Goal: Communication & Community: Answer question/provide support

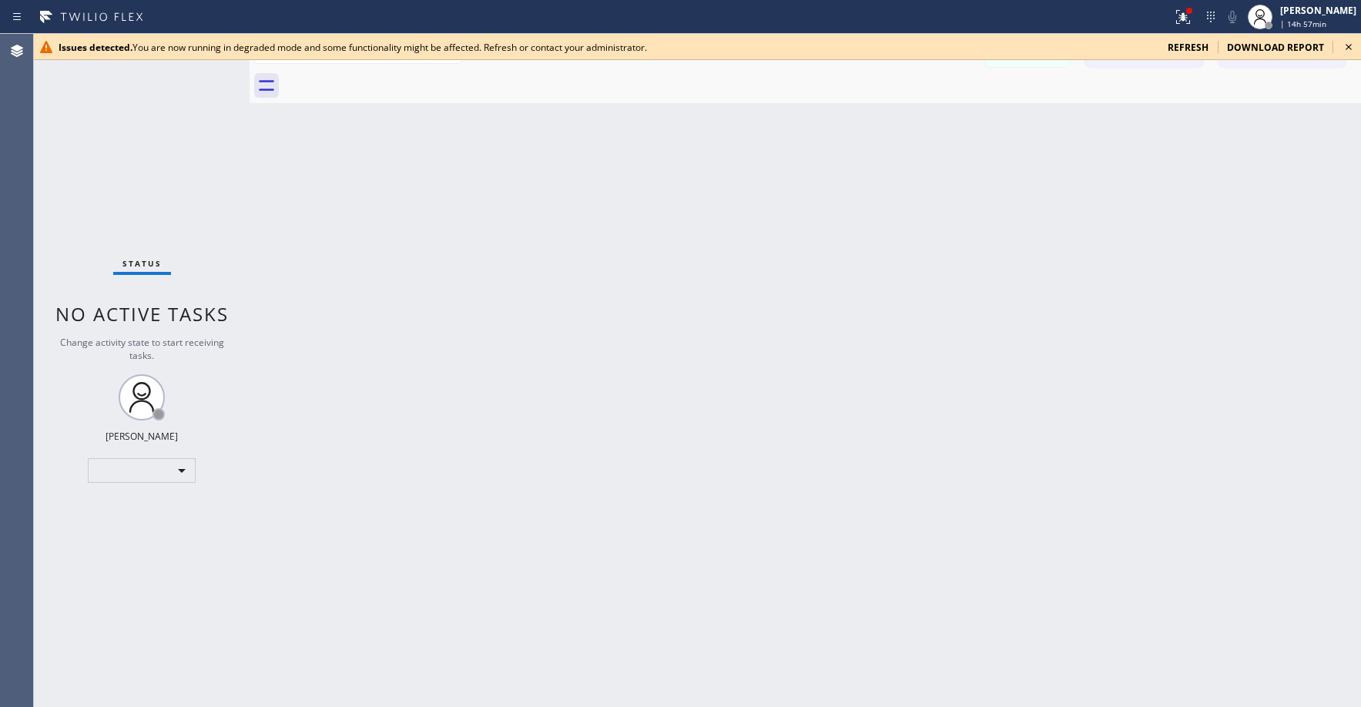
click at [1192, 45] on span "refresh" at bounding box center [1188, 47] width 41 height 13
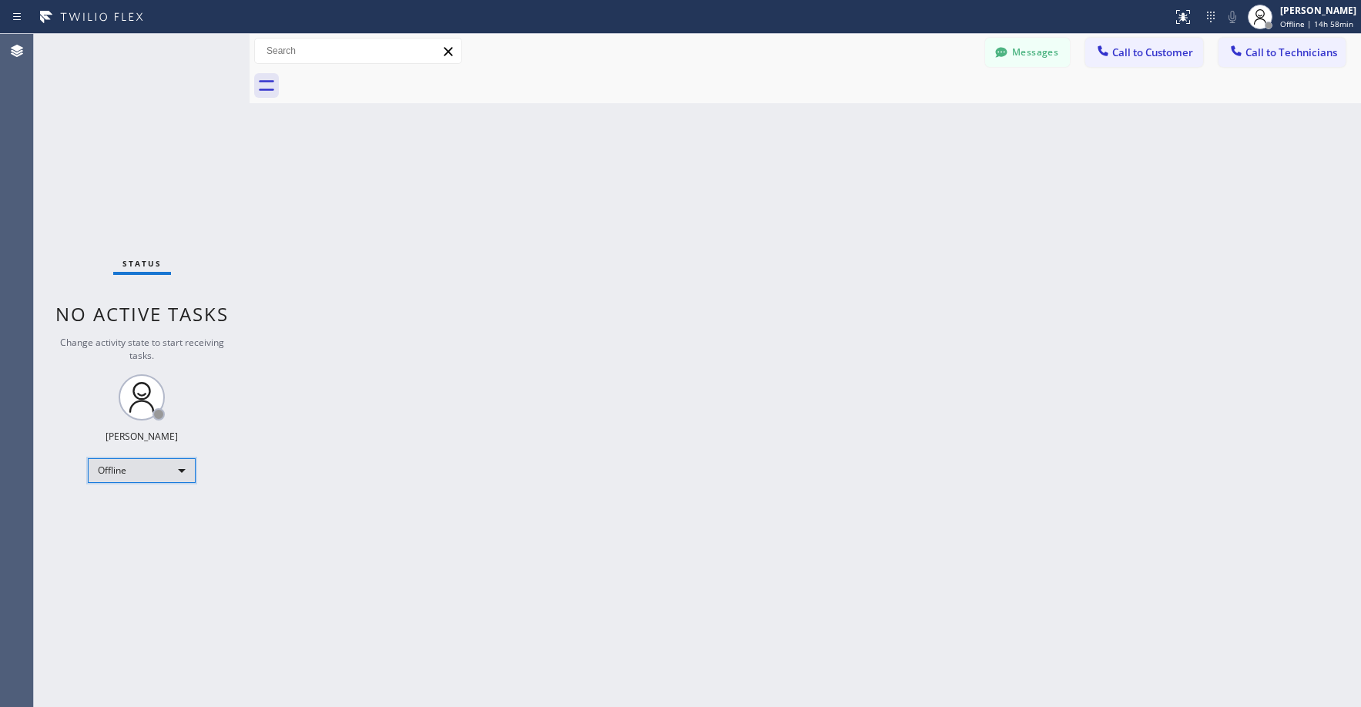
click at [126, 470] on div "Offline" at bounding box center [142, 470] width 108 height 25
click at [132, 527] on li "Unavailable" at bounding box center [141, 530] width 105 height 18
click at [48, 153] on div "Status No active tasks Change activity state to start receiving tasks. [PERSON_…" at bounding box center [142, 370] width 216 height 673
click at [113, 140] on div "Status No active tasks Change activity state to start receiving tasks. [PERSON_…" at bounding box center [142, 370] width 216 height 673
click at [125, 140] on div "Status No active tasks Change activity state to start receiving tasks. [PERSON_…" at bounding box center [142, 370] width 216 height 673
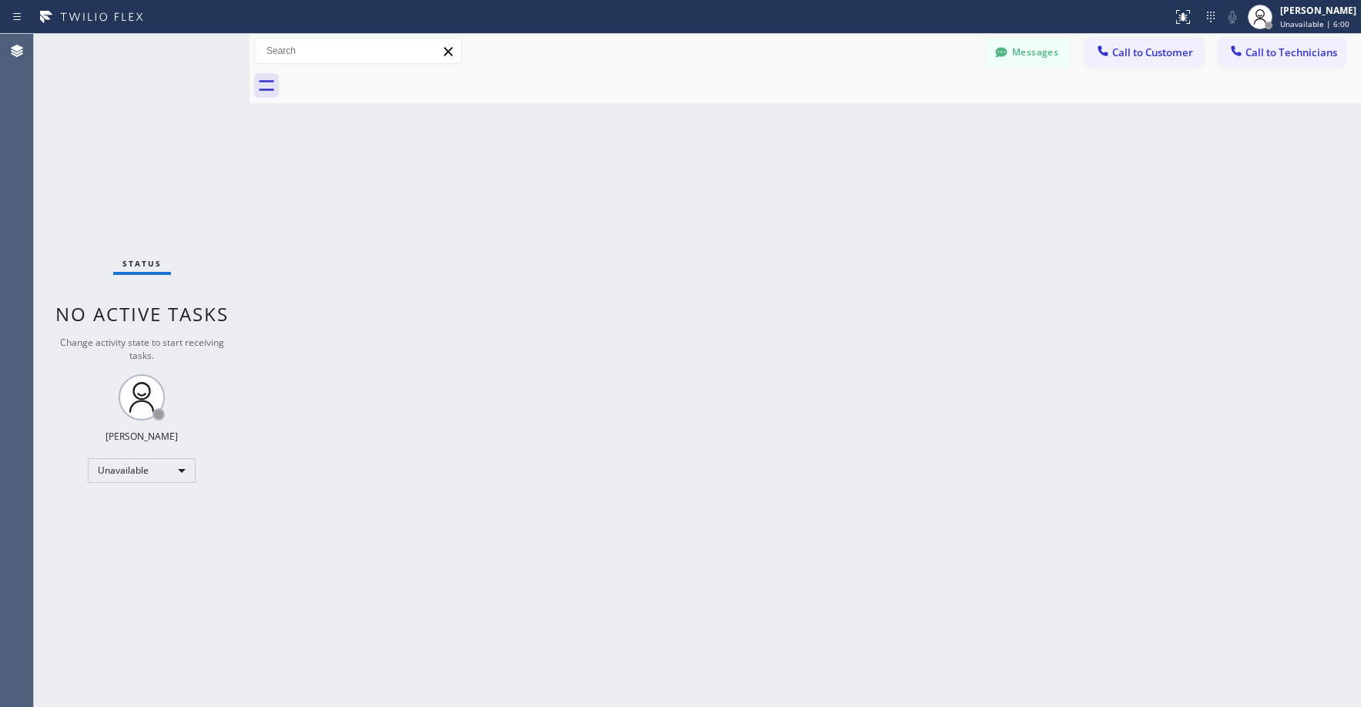
click at [136, 152] on div "Status No active tasks Change activity state to start receiving tasks. [PERSON_…" at bounding box center [142, 370] width 216 height 673
click at [94, 111] on div "Status No active tasks Change activity state to start receiving tasks. [PERSON_…" at bounding box center [142, 370] width 216 height 673
click at [106, 130] on div "Status No active tasks Change activity state to start receiving tasks. [PERSON_…" at bounding box center [142, 370] width 216 height 673
click at [147, 109] on div "Status No active tasks Change activity state to start receiving tasks. [PERSON_…" at bounding box center [142, 370] width 216 height 673
click at [139, 126] on div "Status No active tasks Change activity state to start receiving tasks. [PERSON_…" at bounding box center [142, 370] width 216 height 673
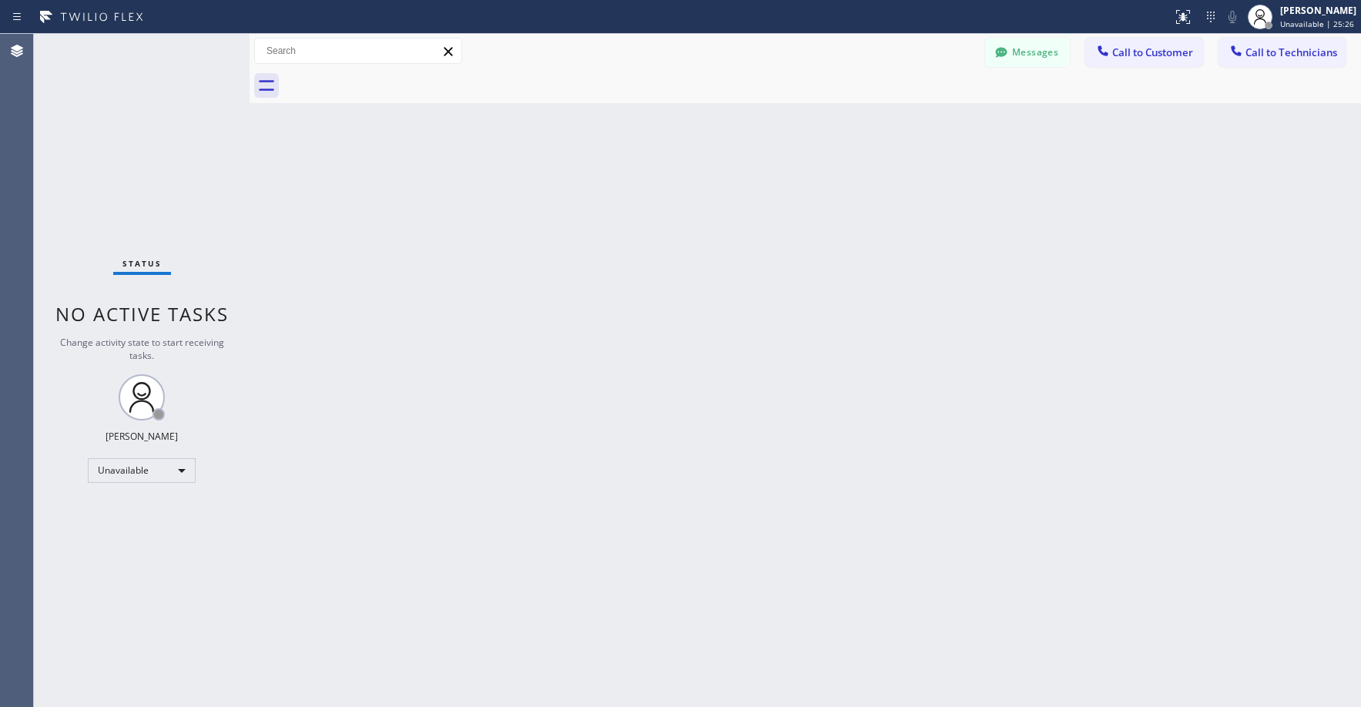
click at [155, 150] on div "Status No active tasks Change activity state to start receiving tasks. [PERSON_…" at bounding box center [142, 370] width 216 height 673
click at [140, 132] on div "Status No active tasks Change activity state to start receiving tasks. [PERSON_…" at bounding box center [142, 370] width 216 height 673
click at [83, 144] on div "Status No active tasks Change activity state to start receiving tasks. [PERSON_…" at bounding box center [142, 370] width 216 height 673
click at [99, 119] on div "Status No active tasks Change activity state to start receiving tasks. [PERSON_…" at bounding box center [142, 370] width 216 height 673
drag, startPoint x: 162, startPoint y: 143, endPoint x: 102, endPoint y: 382, distance: 246.2
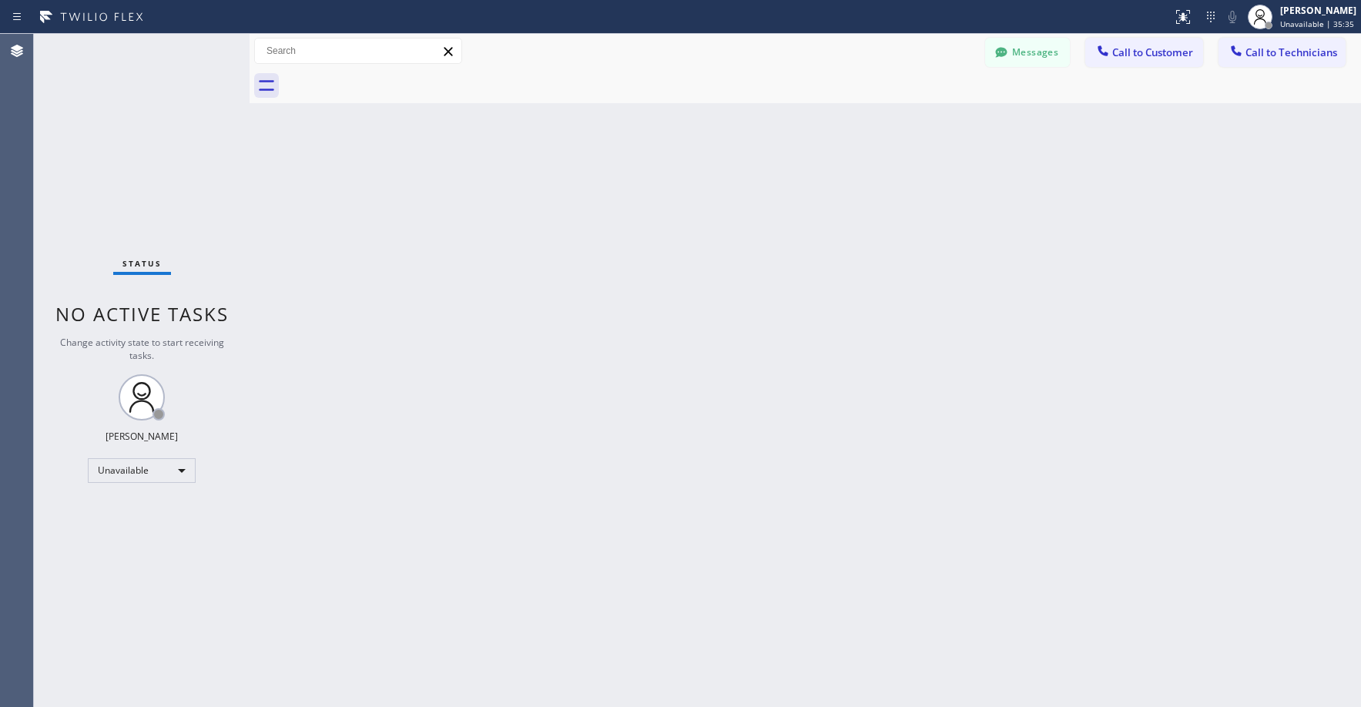
click at [162, 147] on div "Status No active tasks Change activity state to start receiving tasks. [PERSON_…" at bounding box center [142, 370] width 216 height 673
drag, startPoint x: 153, startPoint y: 120, endPoint x: 146, endPoint y: 193, distance: 73.5
click at [153, 127] on div "Status No active tasks Change activity state to start receiving tasks. [PERSON_…" at bounding box center [142, 370] width 216 height 673
click at [143, 180] on div "Status No active tasks Change activity state to start receiving tasks. [PERSON_…" at bounding box center [142, 370] width 216 height 673
click at [90, 124] on div "Status No active tasks Change activity state to start receiving tasks. [PERSON_…" at bounding box center [142, 370] width 216 height 673
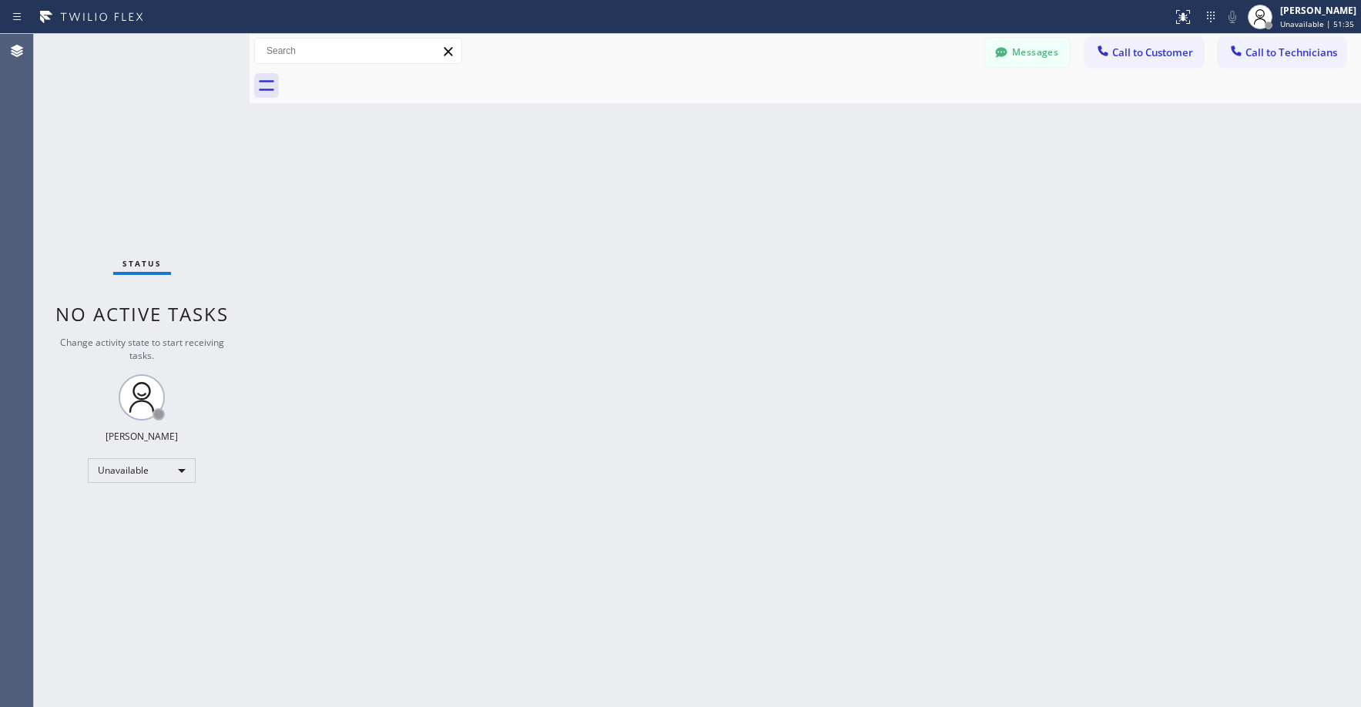
drag, startPoint x: 181, startPoint y: 156, endPoint x: 107, endPoint y: 360, distance: 217.8
click at [181, 157] on div "Status No active tasks Change activity state to start receiving tasks. [PERSON_…" at bounding box center [142, 370] width 216 height 673
click at [115, 162] on div "Status No active tasks Change activity state to start receiving tasks. [PERSON_…" at bounding box center [142, 370] width 216 height 673
drag, startPoint x: 167, startPoint y: 220, endPoint x: 159, endPoint y: 274, distance: 54.6
click at [167, 223] on div "Status No active tasks Change activity state to start receiving tasks. [PERSON_…" at bounding box center [142, 370] width 216 height 673
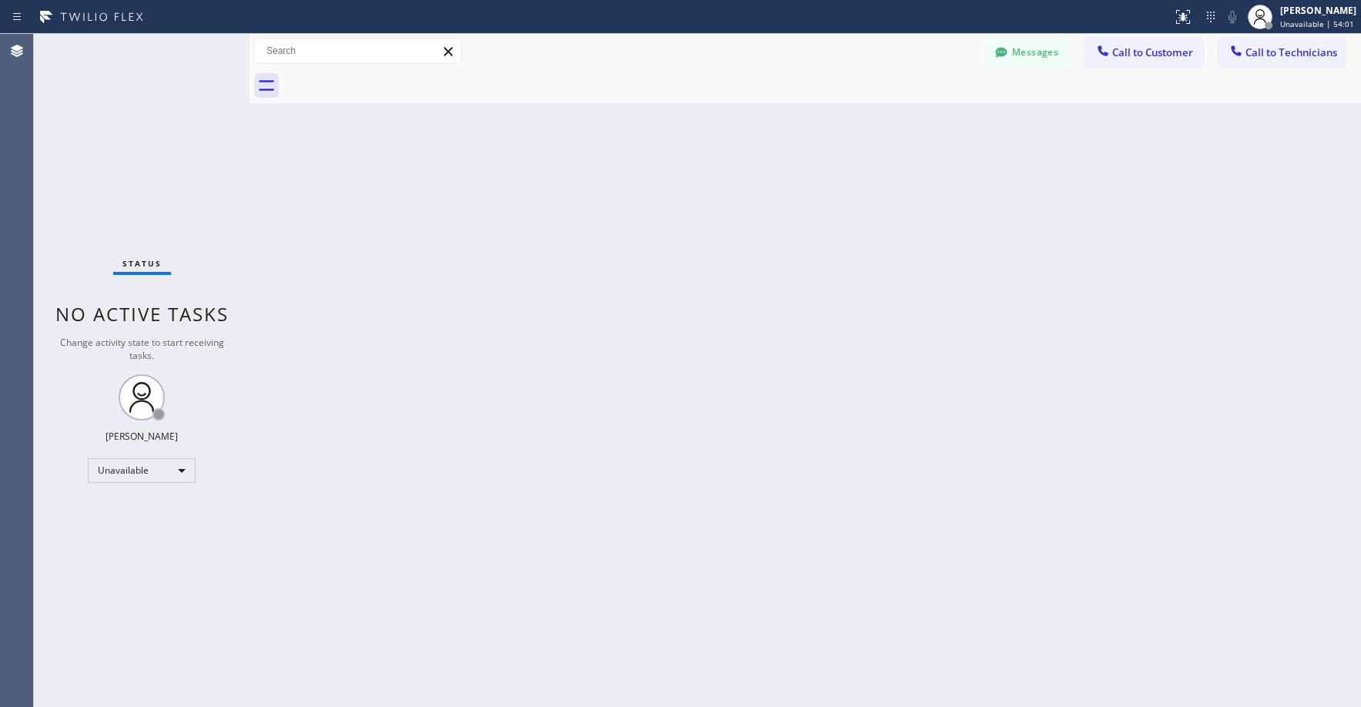
click at [179, 225] on div "Status No active tasks Change activity state to start receiving tasks. [PERSON_…" at bounding box center [142, 370] width 216 height 673
drag, startPoint x: 132, startPoint y: 119, endPoint x: 59, endPoint y: 543, distance: 430.8
click at [131, 126] on div "Status No active tasks Change activity state to start receiving tasks. [PERSON_…" at bounding box center [142, 370] width 216 height 673
click at [109, 116] on div "Status No active tasks Change activity state to start receiving tasks. [PERSON_…" at bounding box center [142, 370] width 216 height 673
click at [149, 125] on div "Status No active tasks Change activity state to start receiving tasks. [PERSON_…" at bounding box center [142, 370] width 216 height 673
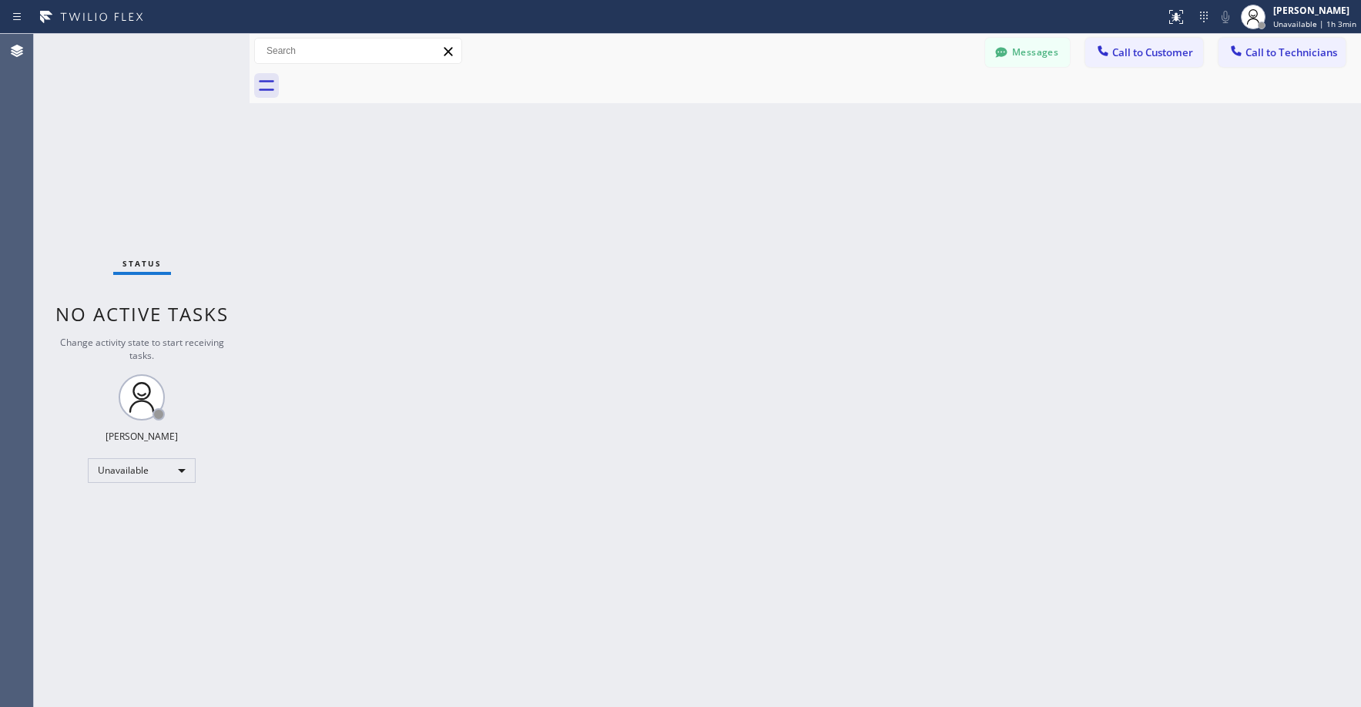
click at [206, 152] on div "Status No active tasks Change activity state to start receiving tasks. [PERSON_…" at bounding box center [142, 370] width 216 height 673
click at [1281, 60] on button "Call to Technicians" at bounding box center [1282, 52] width 127 height 29
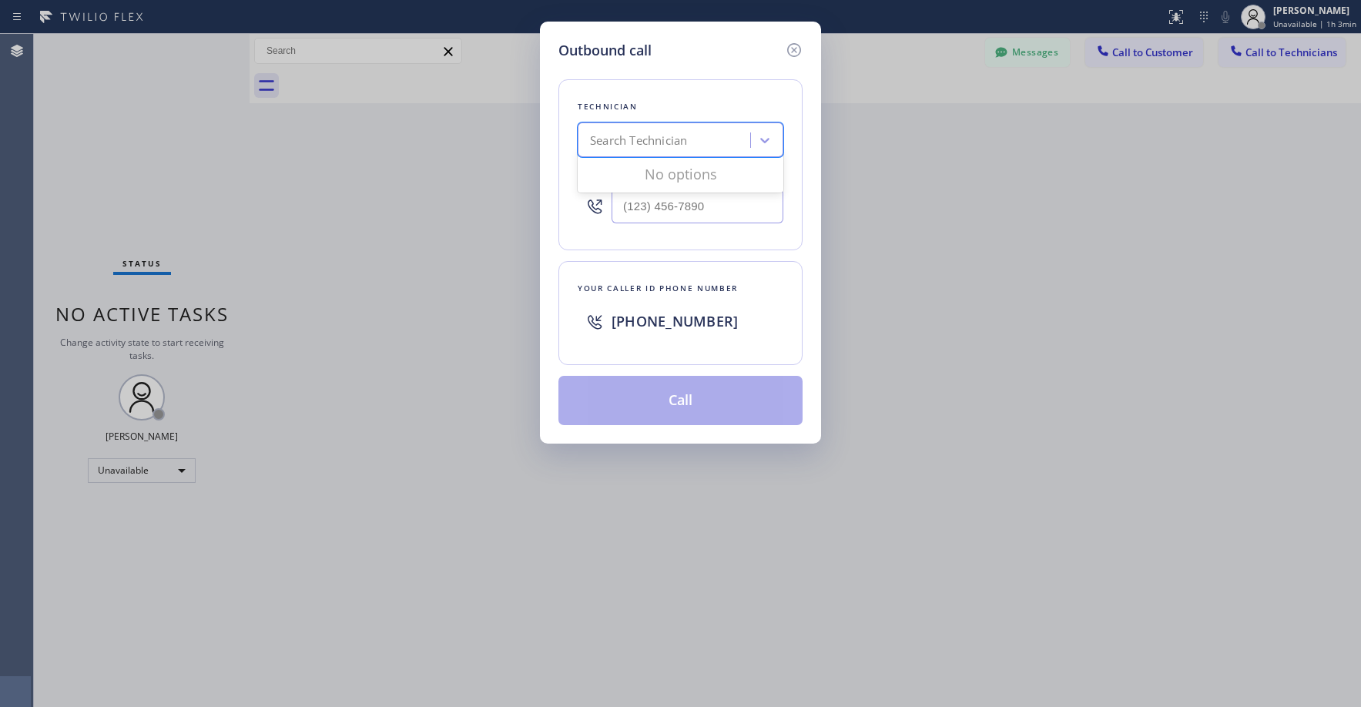
click at [629, 143] on div "Search Technician" at bounding box center [638, 141] width 97 height 18
type input "nizam"
click at [638, 169] on div "[PERSON_NAME]" at bounding box center [681, 173] width 206 height 28
type input "[PHONE_NUMBER]"
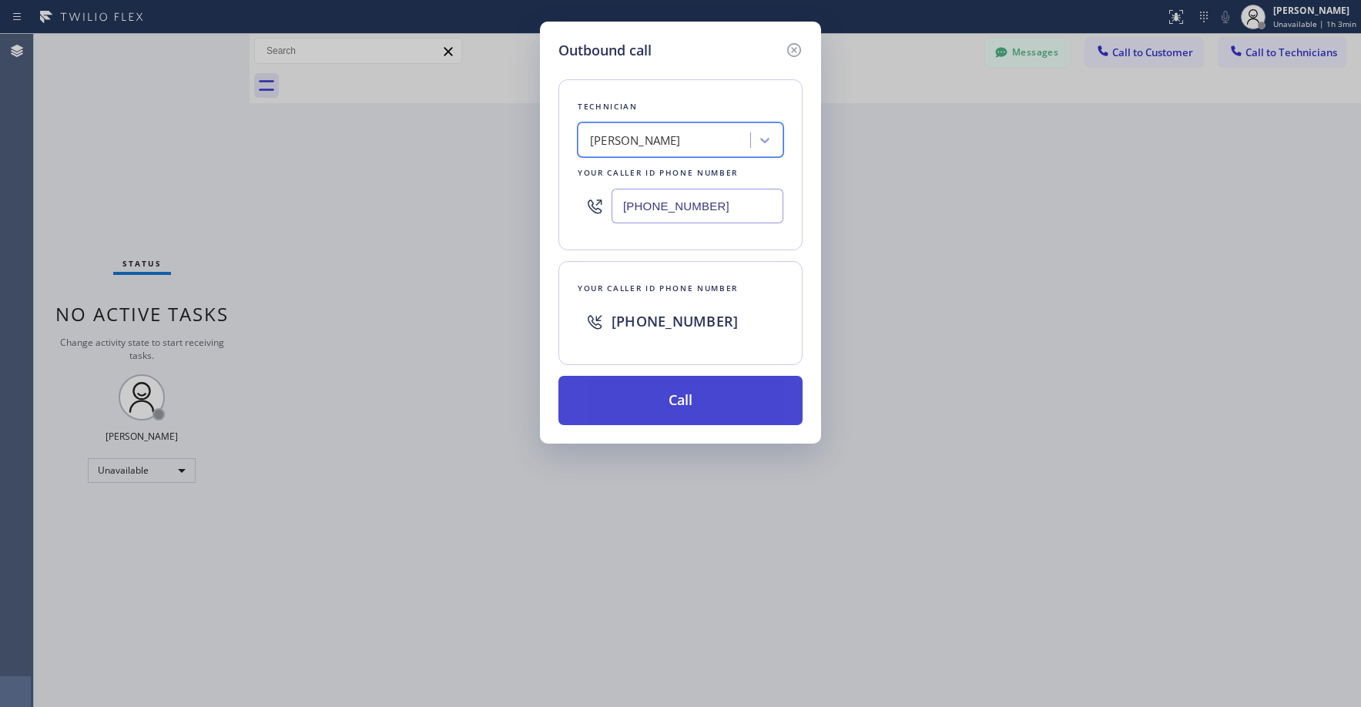
click at [664, 402] on button "Call" at bounding box center [680, 400] width 244 height 49
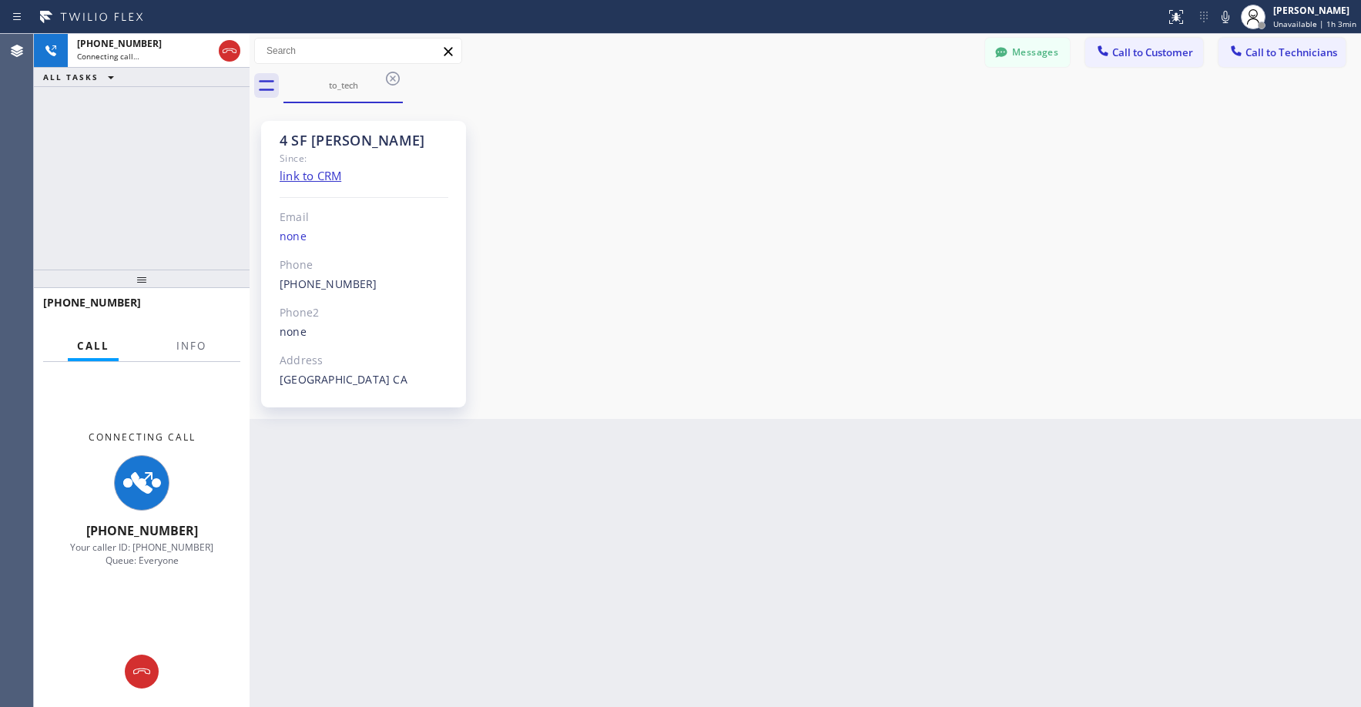
click at [132, 192] on div "[PHONE_NUMBER] Connecting call… ALL TASKS ALL TASKS ACTIVE TASKS TASKS IN WRAP …" at bounding box center [142, 152] width 216 height 236
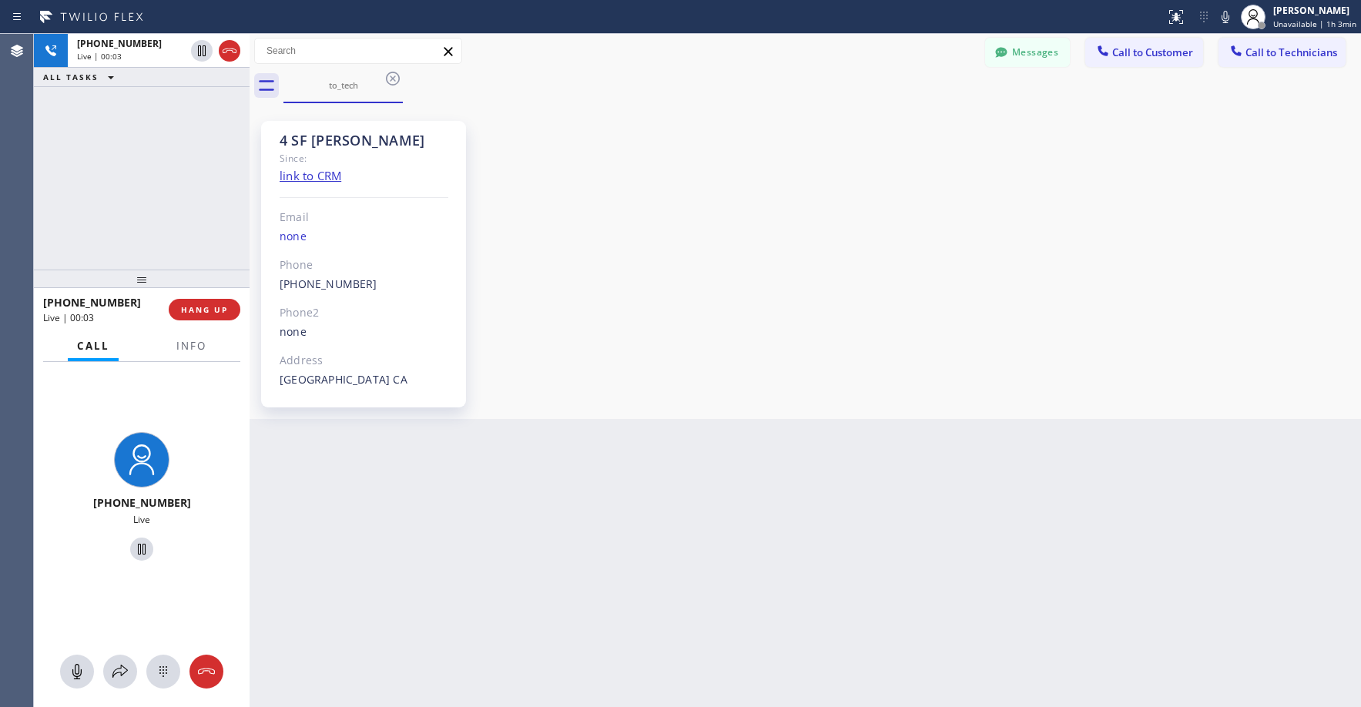
click at [166, 200] on div "[PHONE_NUMBER] Live | 00:03 ALL TASKS ALL TASKS ACTIVE TASKS TASKS IN WRAP UP" at bounding box center [142, 152] width 216 height 236
click at [183, 192] on div "[PHONE_NUMBER] Live | 00:07 ALL TASKS ALL TASKS ACTIVE TASKS TASKS IN WRAP UP" at bounding box center [142, 152] width 216 height 236
click at [105, 143] on div "[PHONE_NUMBER] Live | 00:41 ALL TASKS ALL TASKS ACTIVE TASKS TASKS IN WRAP UP" at bounding box center [142, 152] width 216 height 236
click at [143, 188] on div "[PHONE_NUMBER] Live | 00:42 ALL TASKS ALL TASKS ACTIVE TASKS TASKS IN WRAP UP" at bounding box center [142, 152] width 216 height 236
click at [143, 188] on div "[PHONE_NUMBER] Live | 00:45 ALL TASKS ALL TASKS ACTIVE TASKS TASKS IN WRAP UP" at bounding box center [142, 152] width 216 height 236
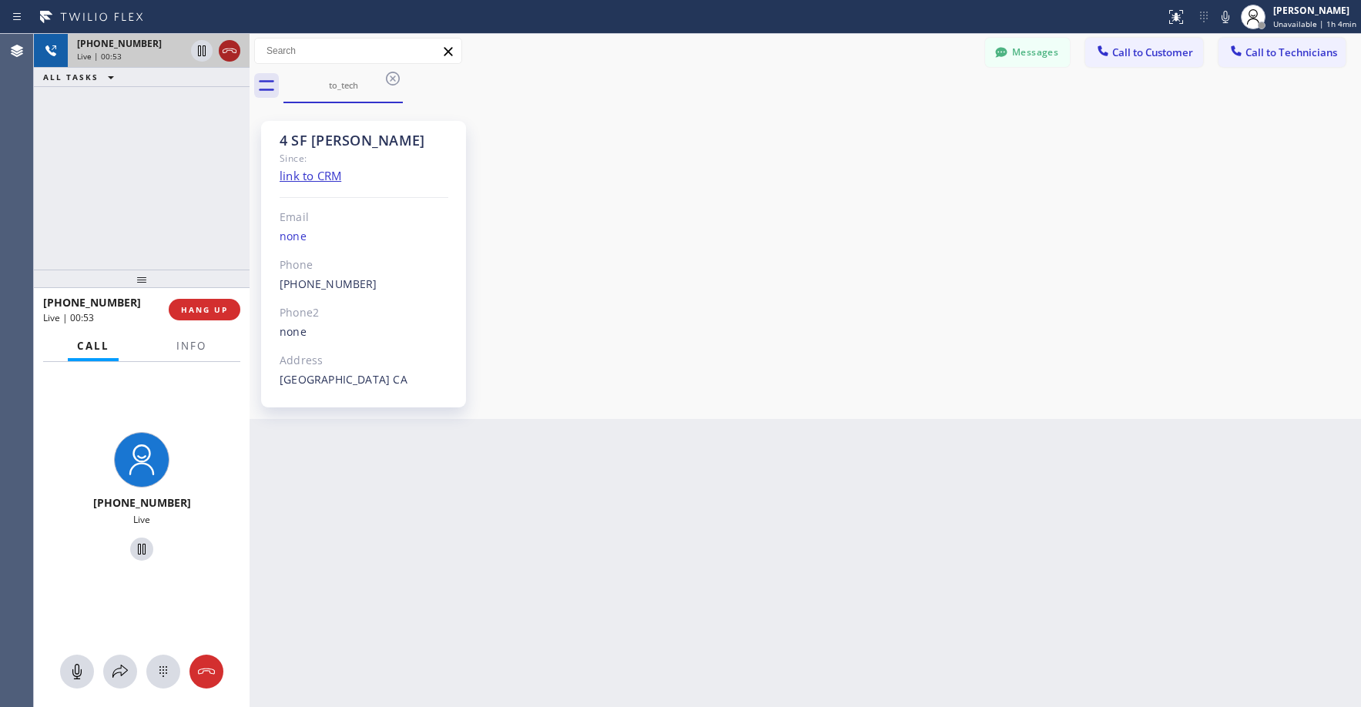
click at [231, 54] on icon at bounding box center [229, 51] width 18 height 18
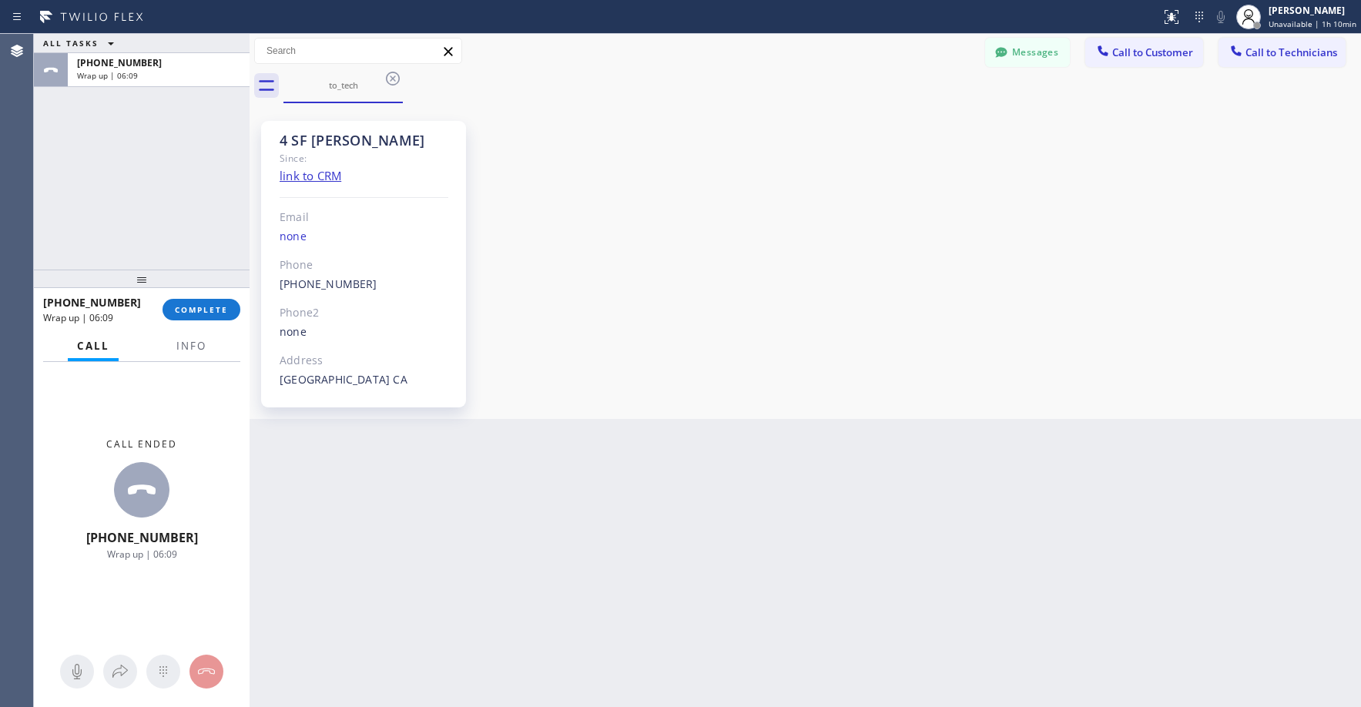
click at [137, 161] on div "ALL TASKS ALL TASKS ACTIVE TASKS TASKS IN WRAP UP [PHONE_NUMBER] Wrap up | 06:09" at bounding box center [142, 152] width 216 height 236
click at [215, 304] on span "COMPLETE" at bounding box center [201, 309] width 53 height 11
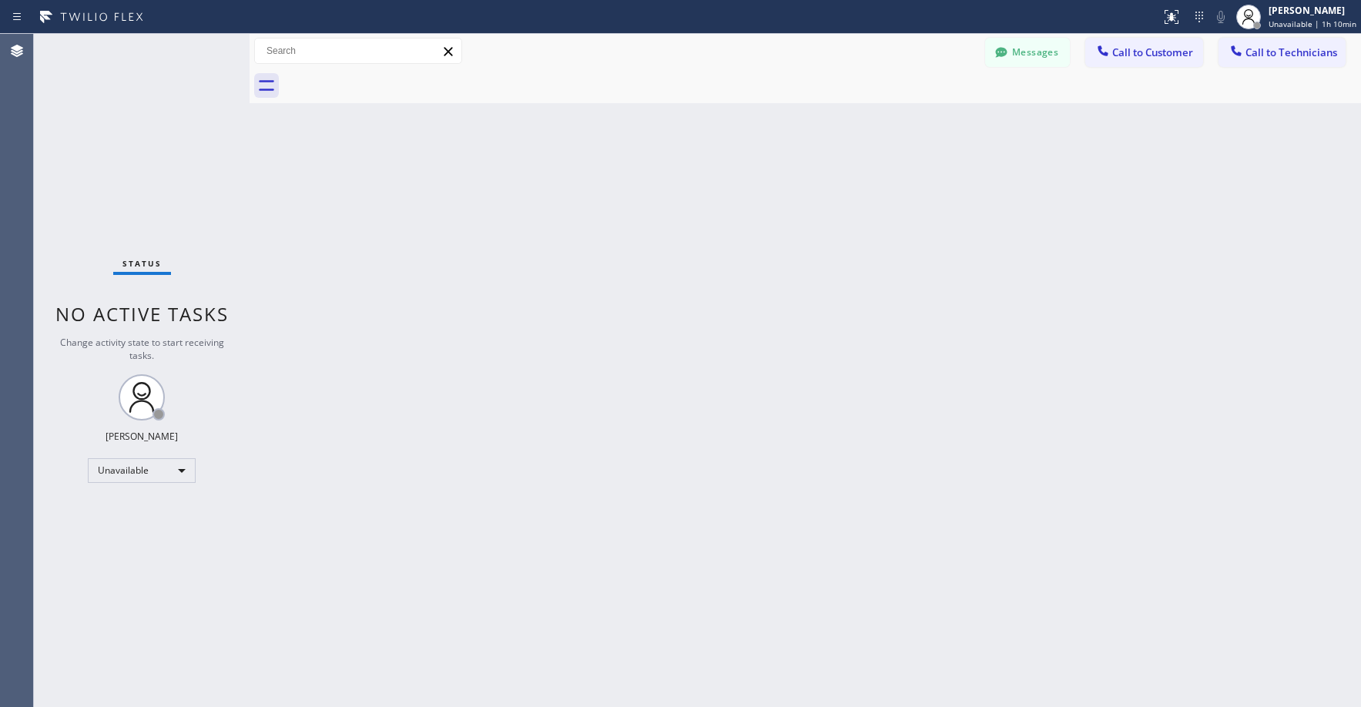
click at [143, 160] on div "Status No active tasks Change activity state to start receiving tasks. [PERSON_…" at bounding box center [142, 370] width 216 height 673
drag, startPoint x: 108, startPoint y: 106, endPoint x: 303, endPoint y: 6, distance: 219.4
click at [109, 106] on div "Status No active tasks Change activity state to start receiving tasks. [PERSON_…" at bounding box center [142, 370] width 216 height 673
click at [125, 125] on div "Status No active tasks Change activity state to start receiving tasks. [PERSON_…" at bounding box center [142, 370] width 216 height 673
click at [1022, 56] on button "Messages" at bounding box center [1027, 52] width 85 height 29
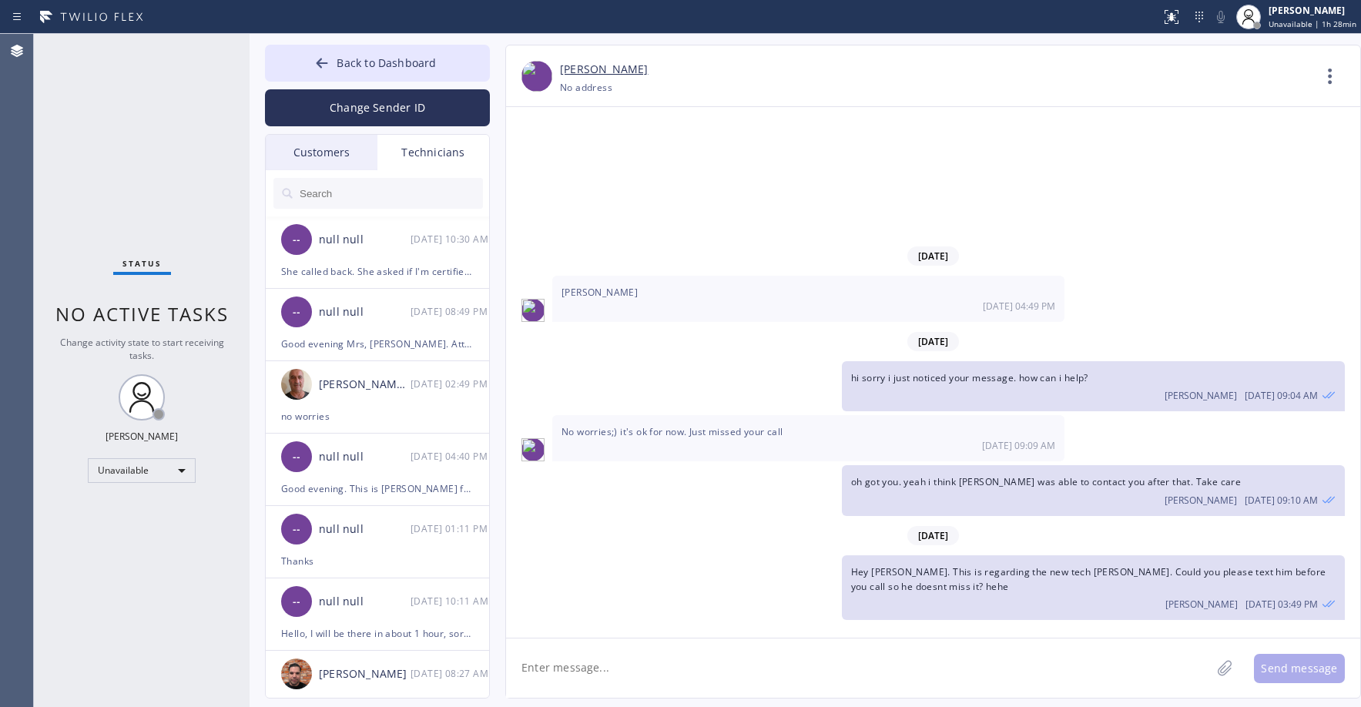
click at [334, 162] on div "Customers" at bounding box center [322, 152] width 112 height 35
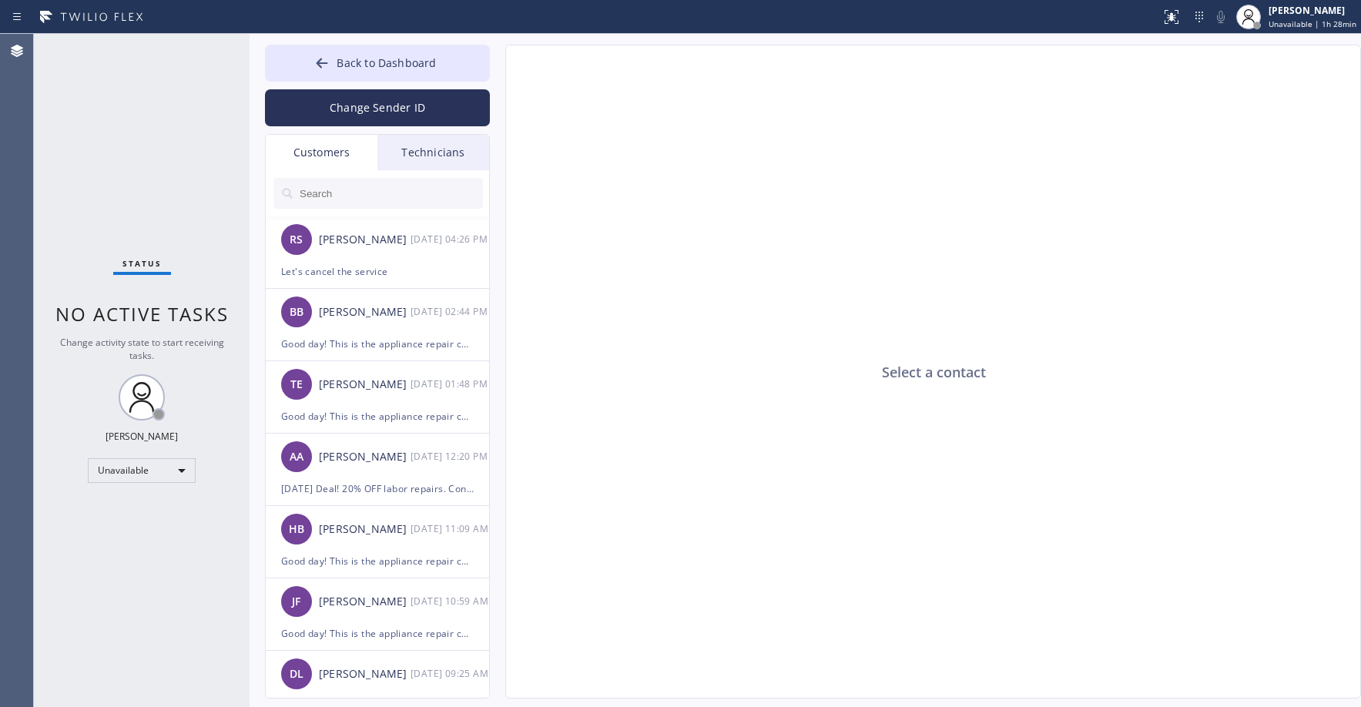
click at [341, 197] on input "text" at bounding box center [390, 193] width 185 height 31
paste input "BIMEEK"
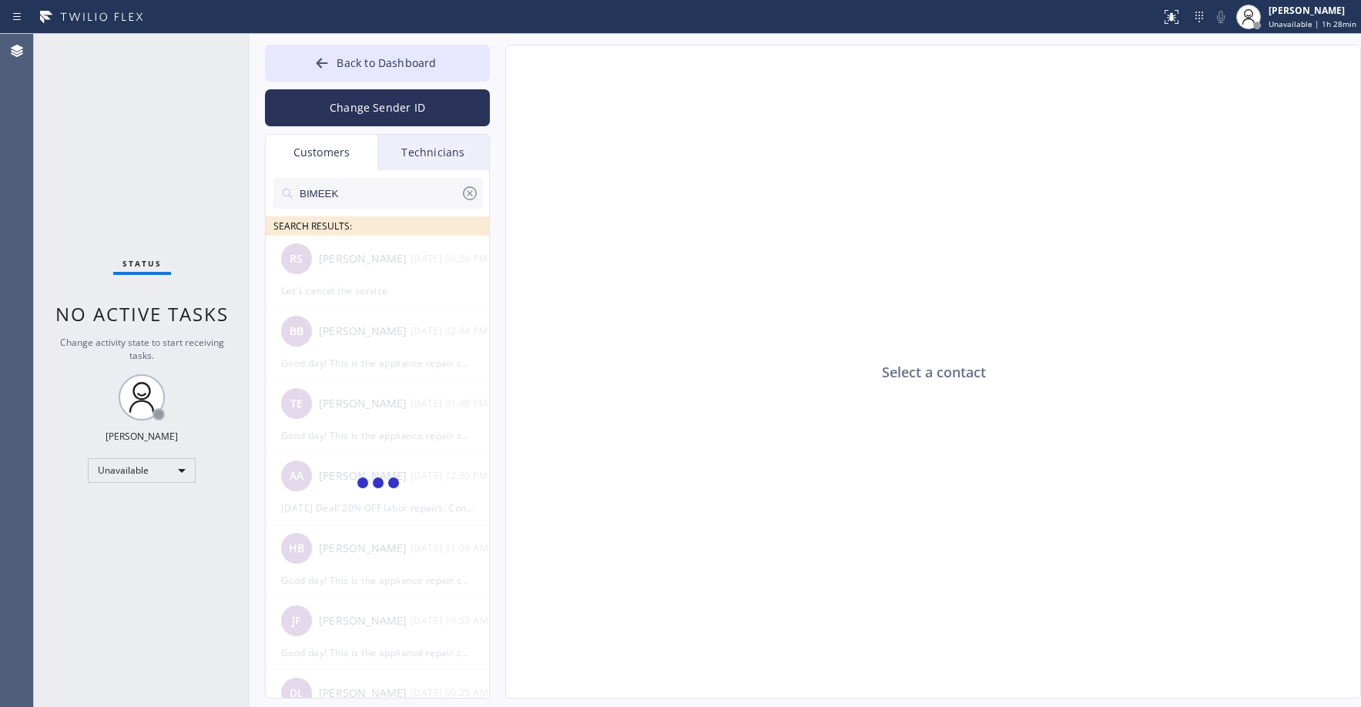
type input "BIMEEK"
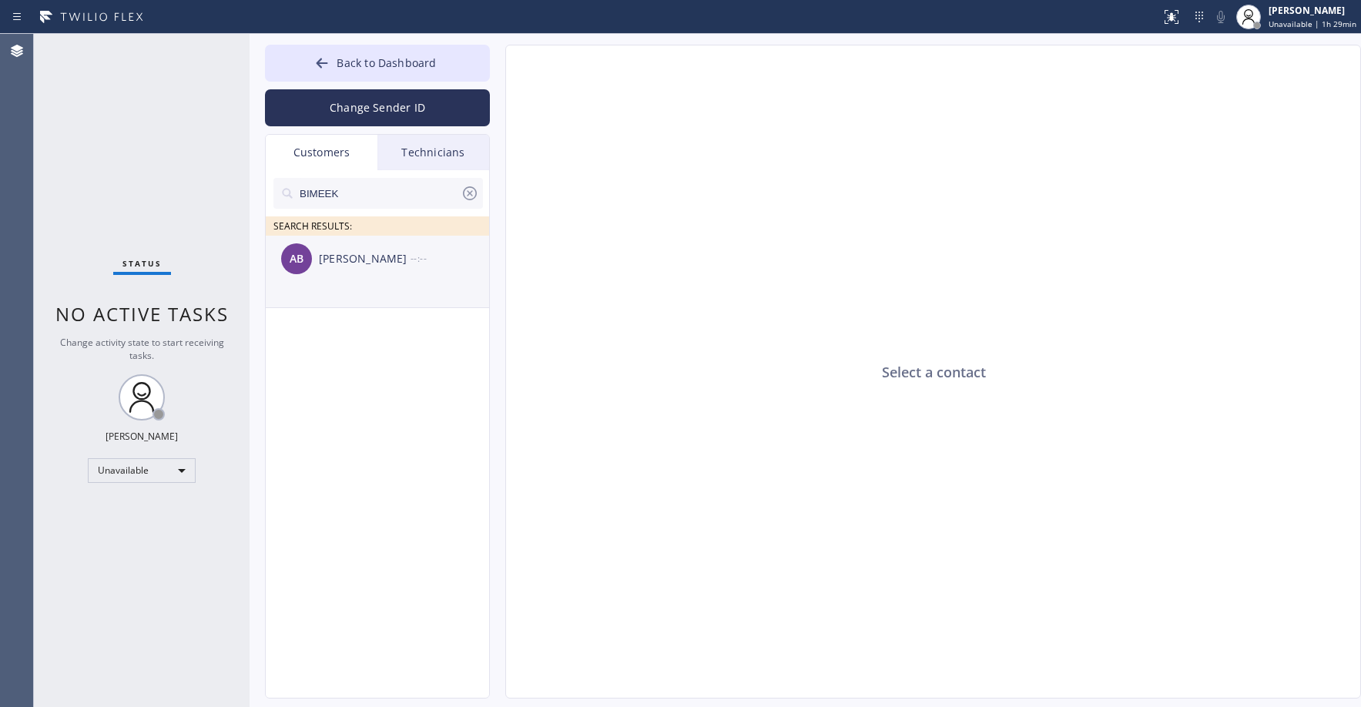
click at [367, 283] on li "AB [PERSON_NAME] Blue --:--" at bounding box center [378, 272] width 225 height 72
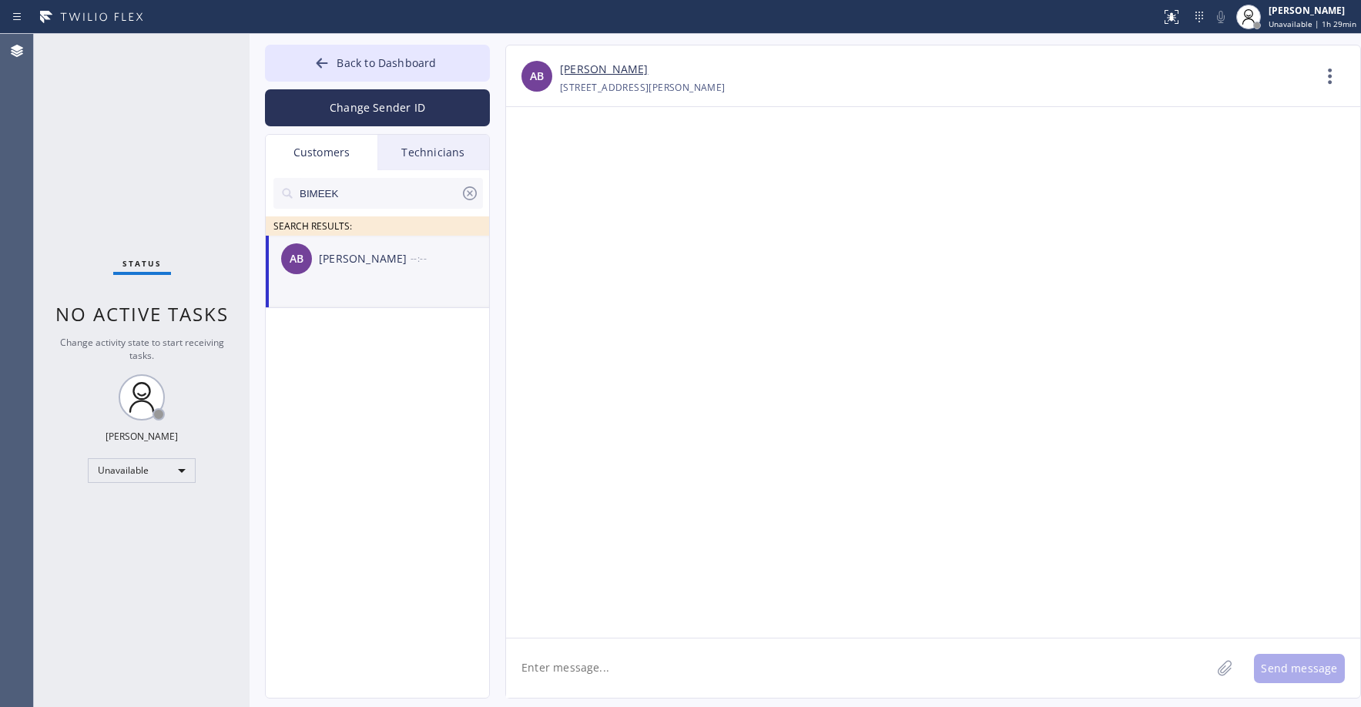
click at [598, 669] on textarea at bounding box center [858, 668] width 705 height 59
paste textarea "Thermador Repair Group"
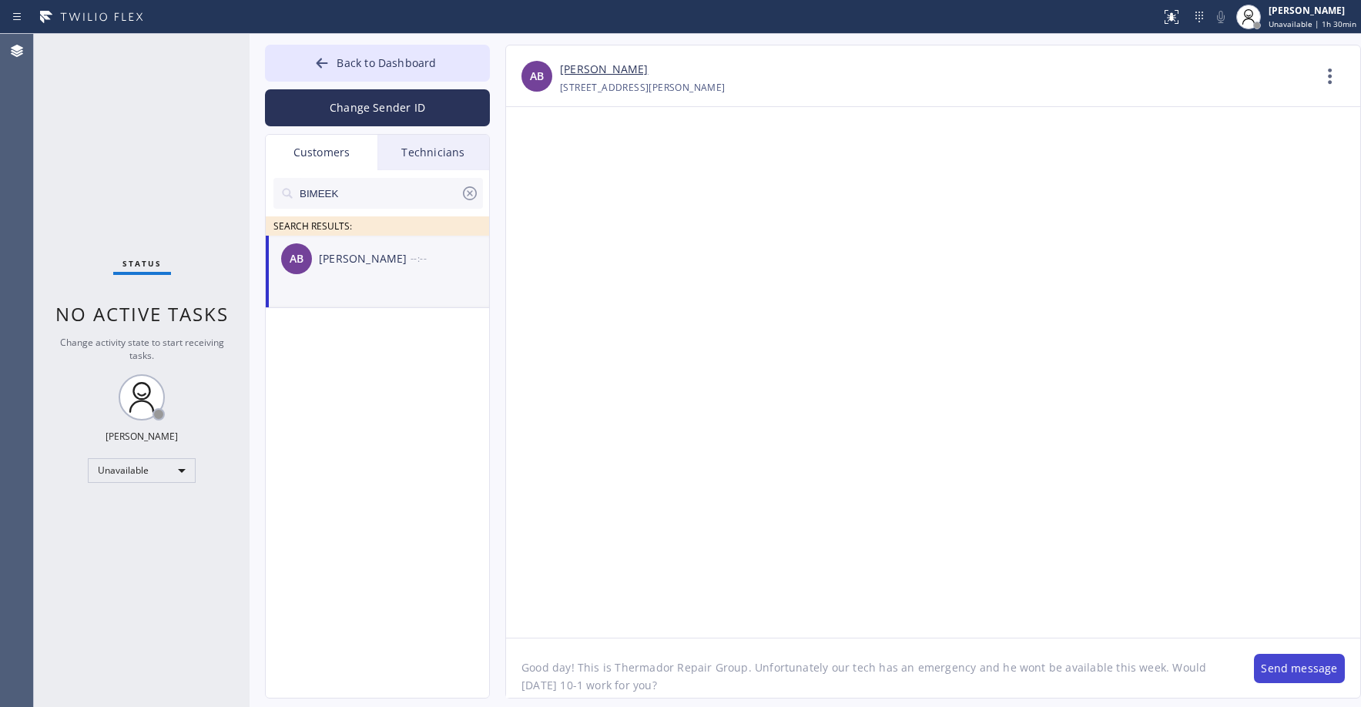
type textarea "Good day! This is Thermador Repair Group. Unfortunately our tech has an emergen…"
click at [1339, 672] on button "Send message" at bounding box center [1299, 668] width 91 height 29
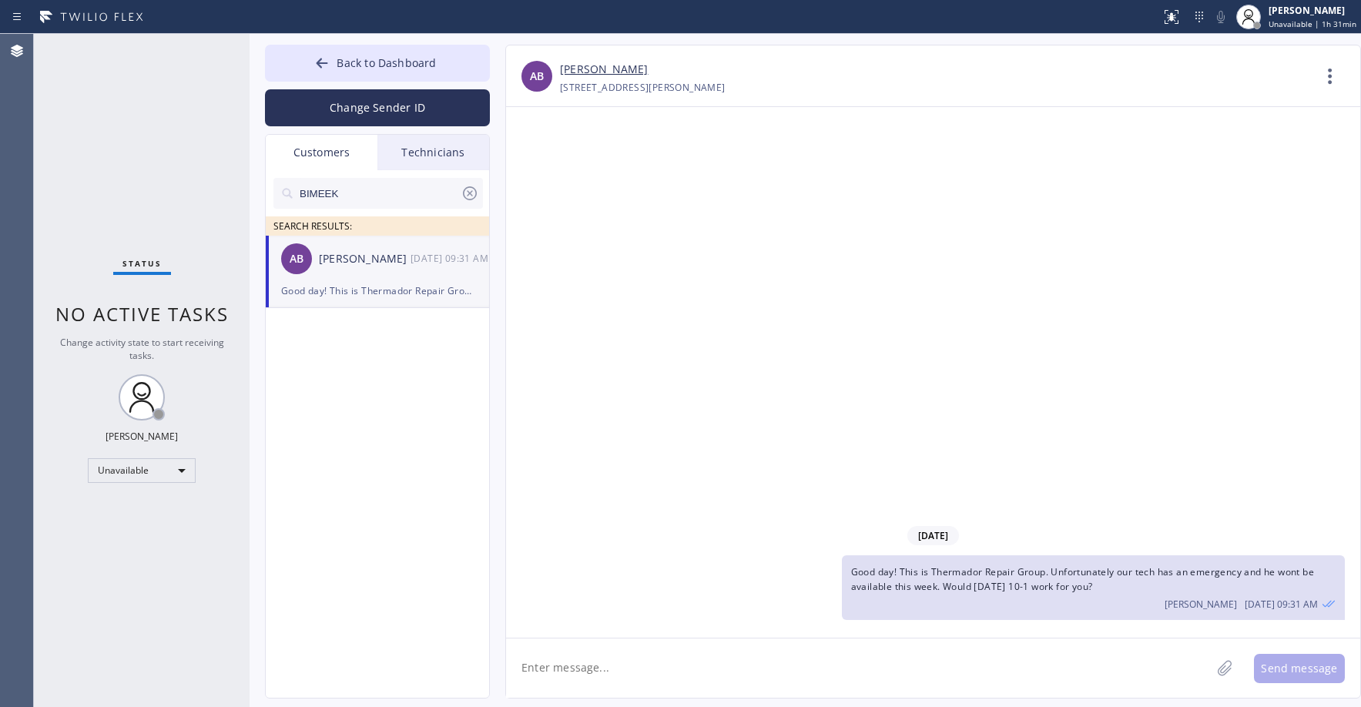
drag, startPoint x: 109, startPoint y: 102, endPoint x: 135, endPoint y: 367, distance: 266.2
click at [109, 108] on div "Status No active tasks Change activity state to start receiving tasks. [PERSON_…" at bounding box center [142, 370] width 216 height 673
click at [468, 193] on icon at bounding box center [470, 193] width 18 height 18
click at [163, 148] on div "Status No active tasks Change activity state to start receiving tasks. [PERSON_…" at bounding box center [142, 370] width 216 height 673
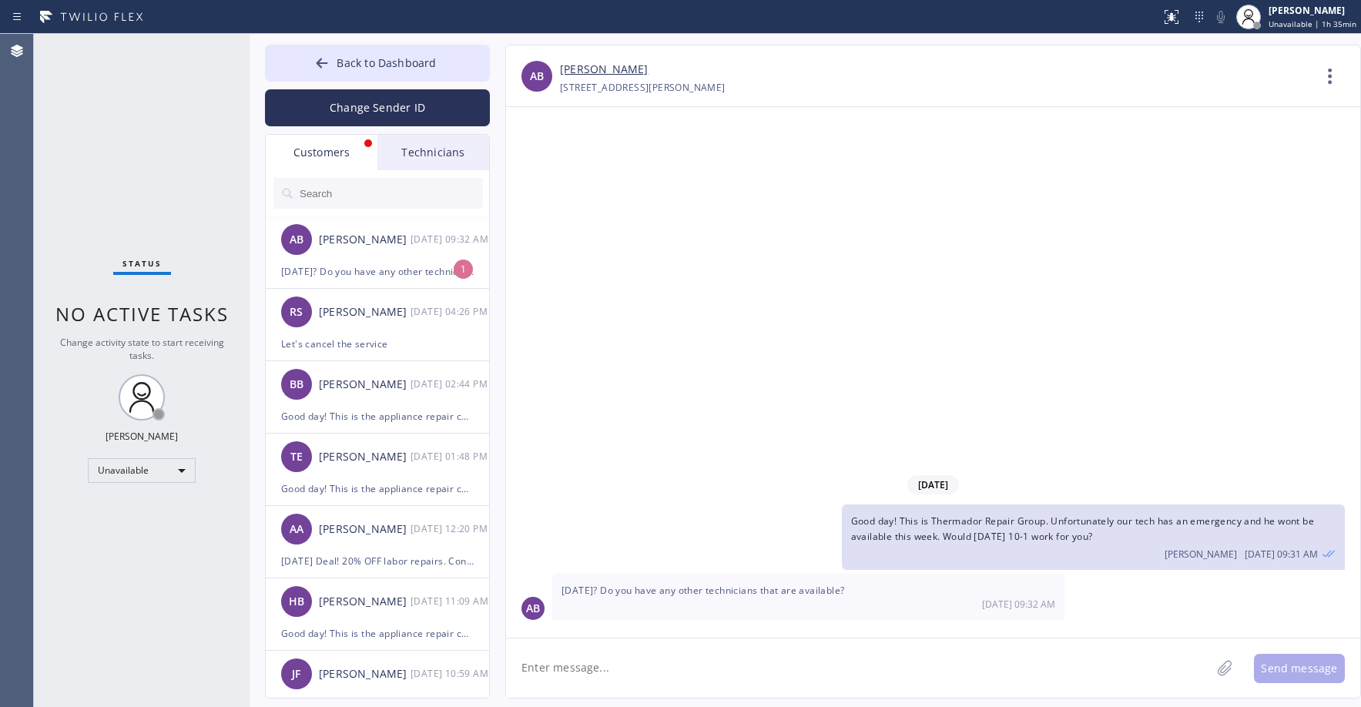
click at [142, 91] on div "Status No active tasks Change activity state to start receiving tasks. [PERSON_…" at bounding box center [142, 370] width 216 height 673
click at [374, 256] on div "AB [PERSON_NAME] Blue [DATE] 09:32 AM" at bounding box center [378, 239] width 225 height 46
click at [592, 666] on textarea at bounding box center [858, 668] width 705 height 59
click at [557, 674] on textarea at bounding box center [858, 668] width 705 height 59
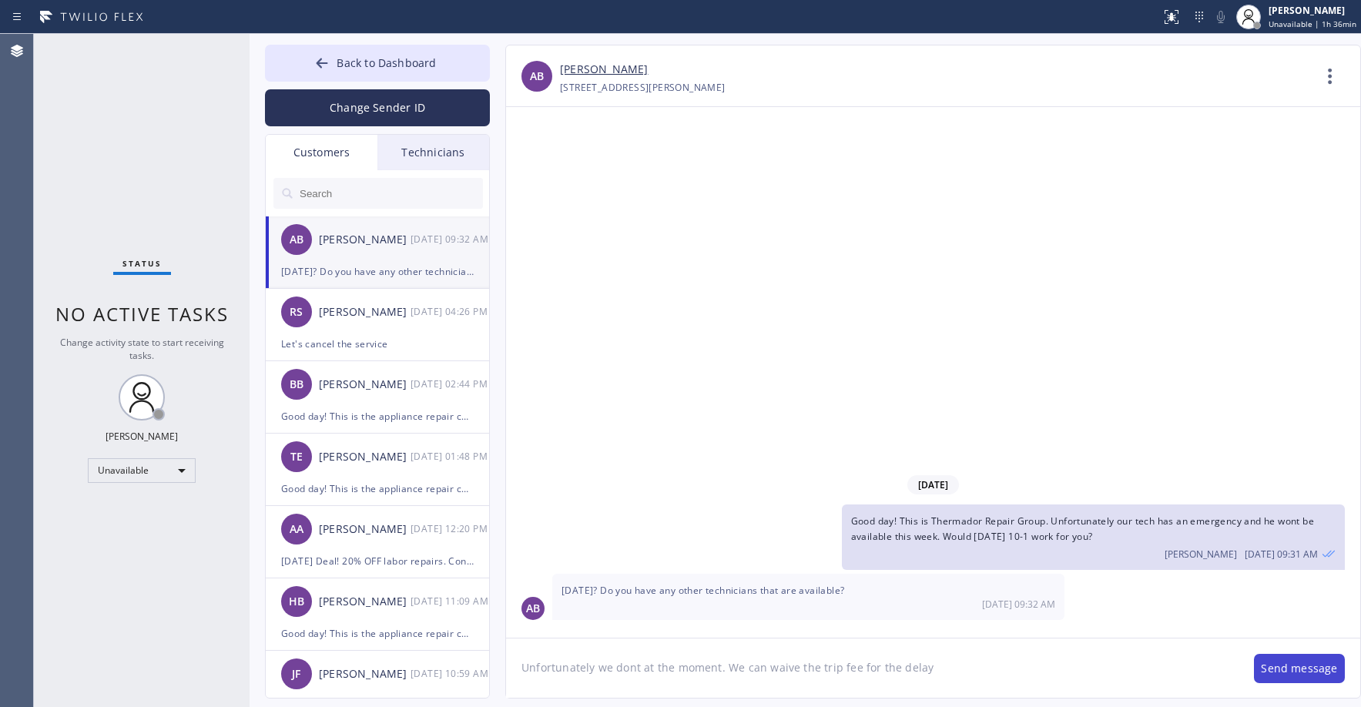
type textarea "Unfortunately we dont at the moment. We can waive the trip fee for the delay"
click at [1286, 669] on button "Send message" at bounding box center [1299, 668] width 91 height 29
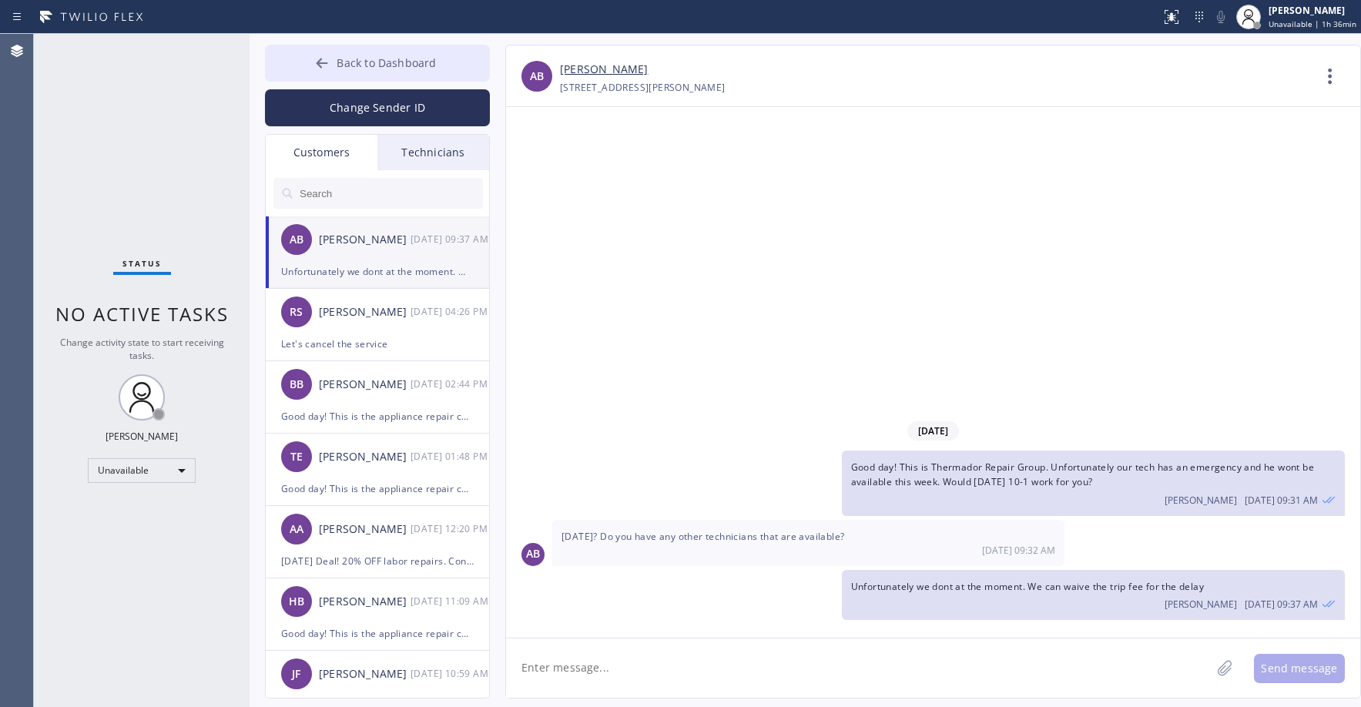
click at [369, 63] on span "Back to Dashboard" at bounding box center [386, 62] width 99 height 15
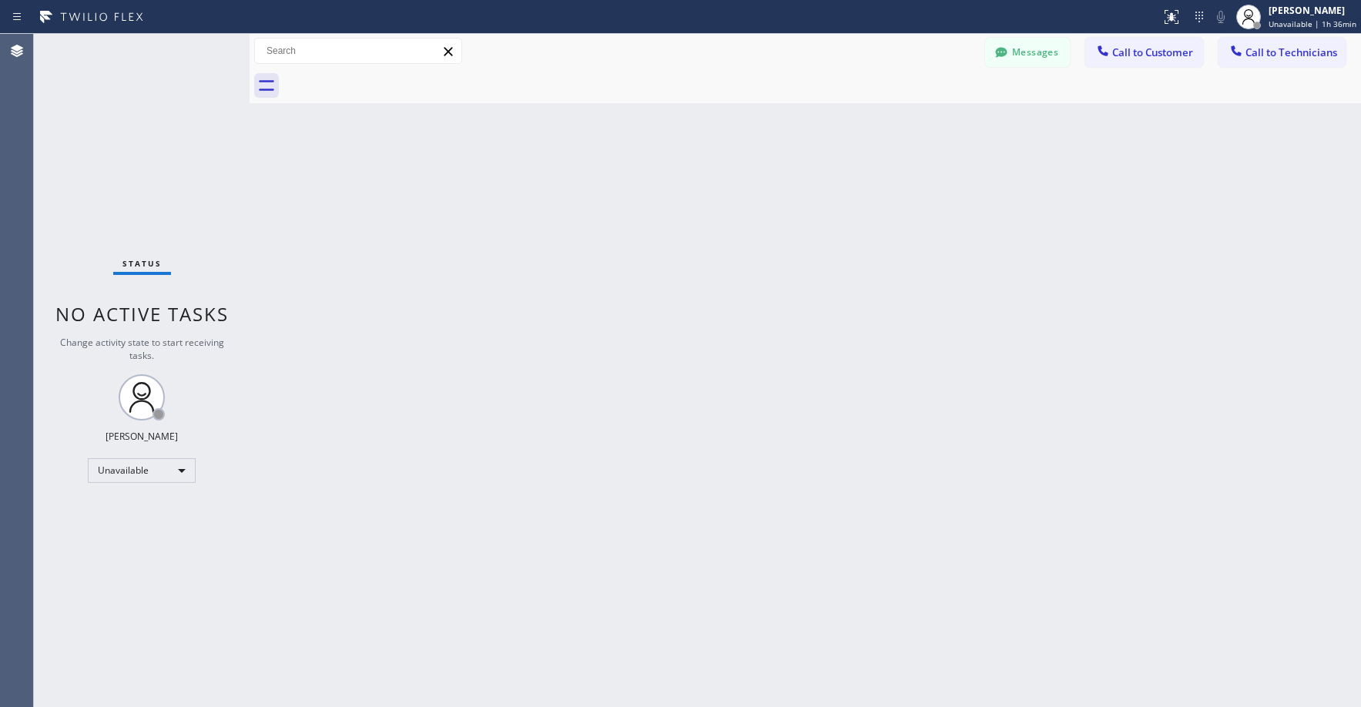
drag, startPoint x: 169, startPoint y: 149, endPoint x: 119, endPoint y: 454, distance: 309.0
click at [168, 149] on div "Status No active tasks Change activity state to start receiving tasks. [PERSON_…" at bounding box center [142, 370] width 216 height 673
click at [121, 132] on div "Status No active tasks Change activity state to start receiving tasks. [PERSON_…" at bounding box center [142, 370] width 216 height 673
drag, startPoint x: 130, startPoint y: 122, endPoint x: 458, endPoint y: 151, distance: 329.4
click at [133, 124] on div "Status No active tasks Change activity state to start receiving tasks. [PERSON_…" at bounding box center [142, 370] width 216 height 673
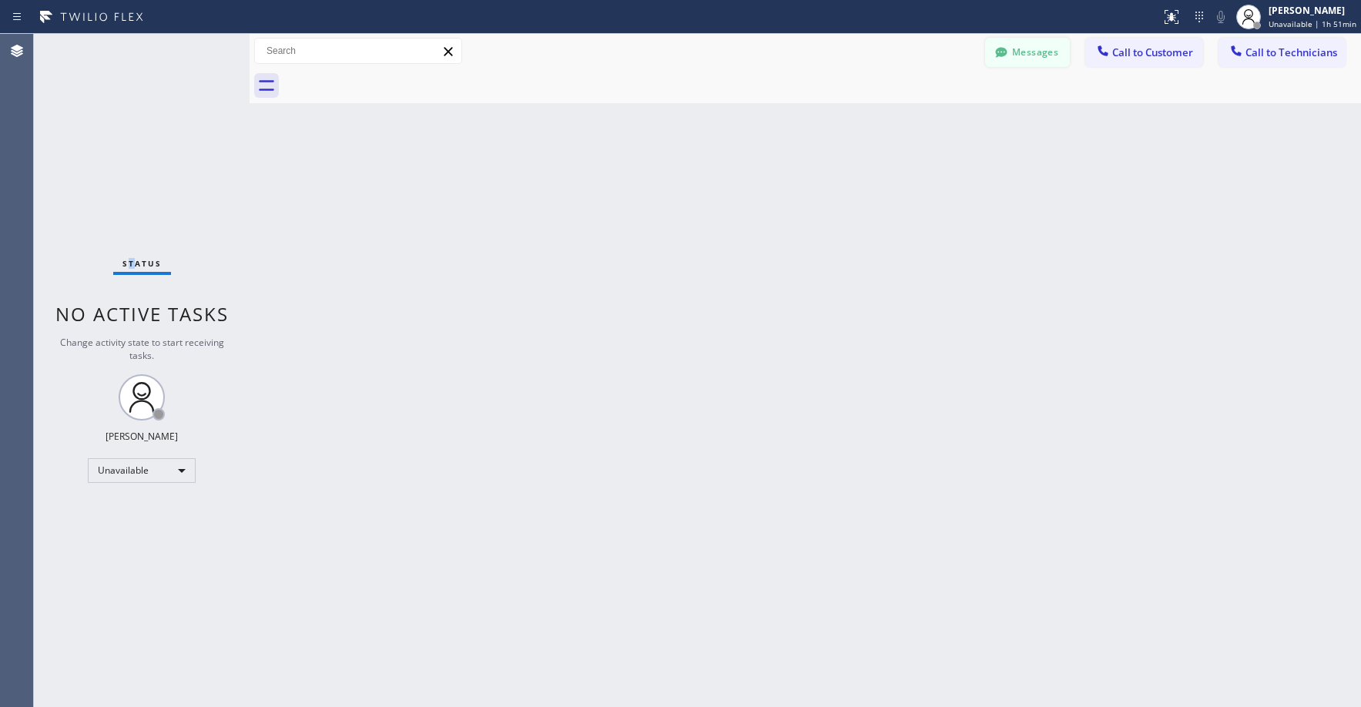
click at [1028, 40] on button "Messages" at bounding box center [1027, 52] width 85 height 29
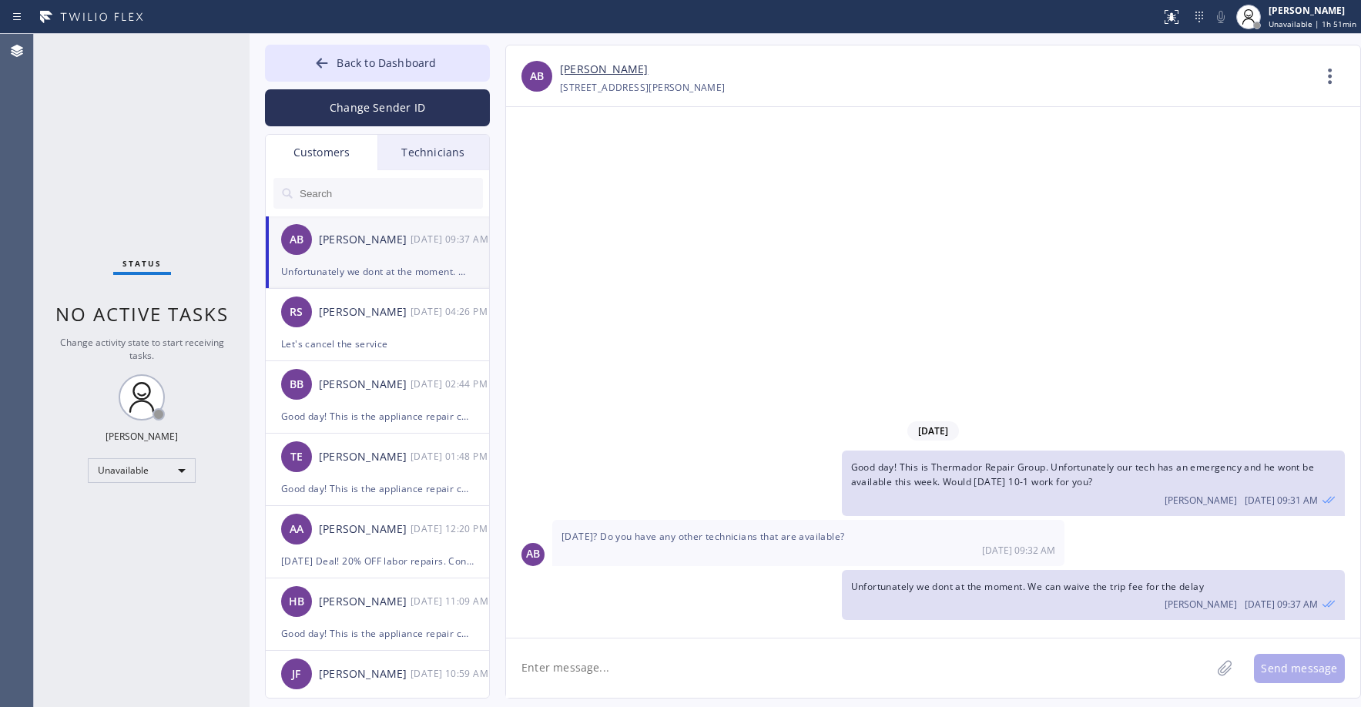
click at [370, 253] on div "AB [PERSON_NAME] Blue [DATE] 09:37 AM" at bounding box center [378, 239] width 225 height 46
click at [340, 197] on input "text" at bounding box center [390, 193] width 185 height 31
paste input "6YNEFS"
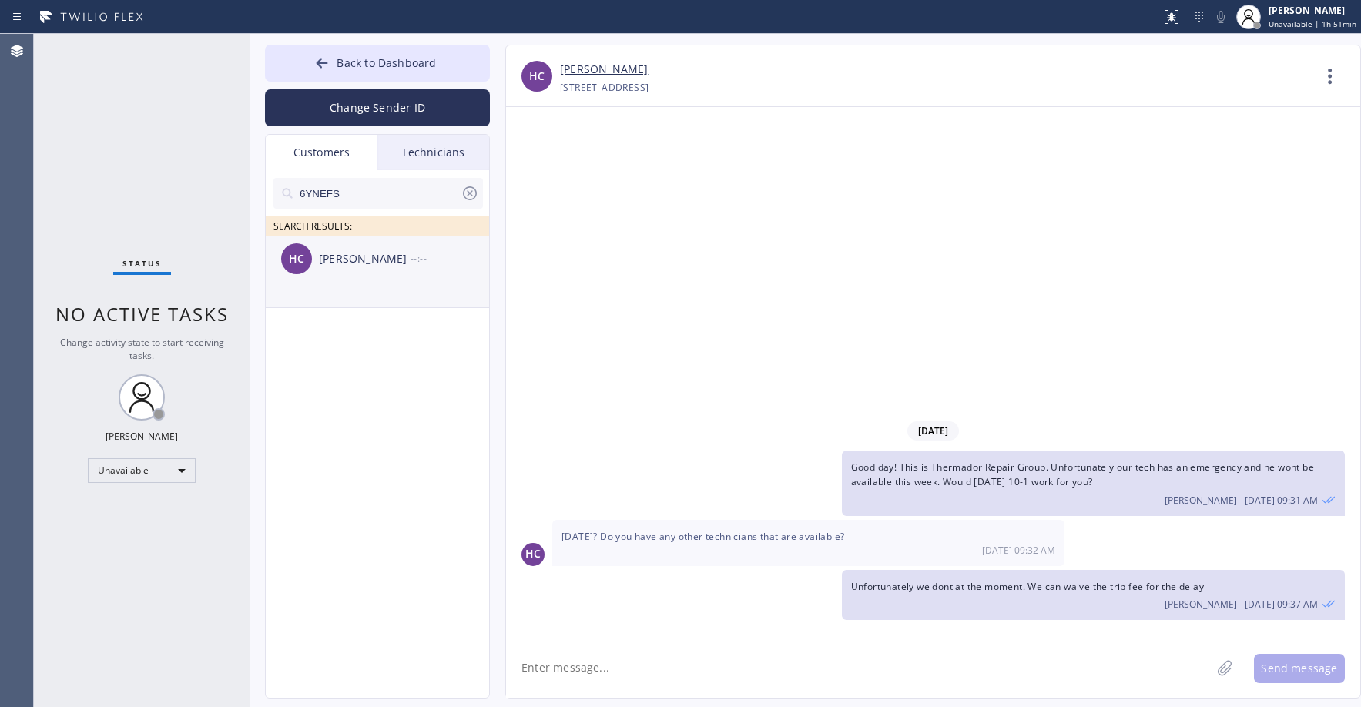
type input "6YNEFS"
click at [392, 290] on li "HC [PERSON_NAME] --:--" at bounding box center [378, 272] width 225 height 72
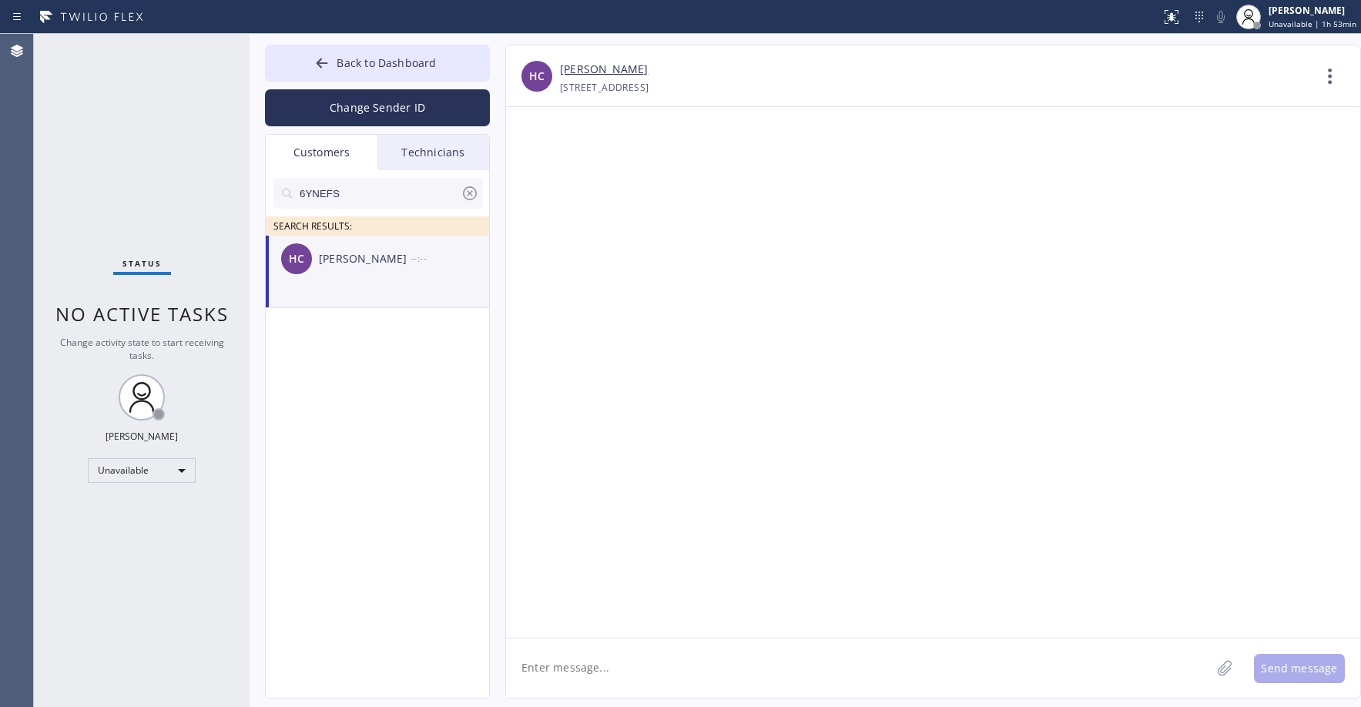
click at [148, 194] on div "Status No active tasks Change activity state to start receiving tasks. [PERSON_…" at bounding box center [142, 370] width 216 height 673
click at [329, 273] on div "HC [PERSON_NAME] --:--" at bounding box center [378, 259] width 225 height 46
click at [128, 147] on div "Status No active tasks Change activity state to start receiving tasks. [PERSON_…" at bounding box center [142, 370] width 216 height 673
click at [369, 281] on div "HC [PERSON_NAME] --:--" at bounding box center [378, 259] width 225 height 46
click at [140, 124] on div "Status No active tasks Change activity state to start receiving tasks. [PERSON_…" at bounding box center [142, 370] width 216 height 673
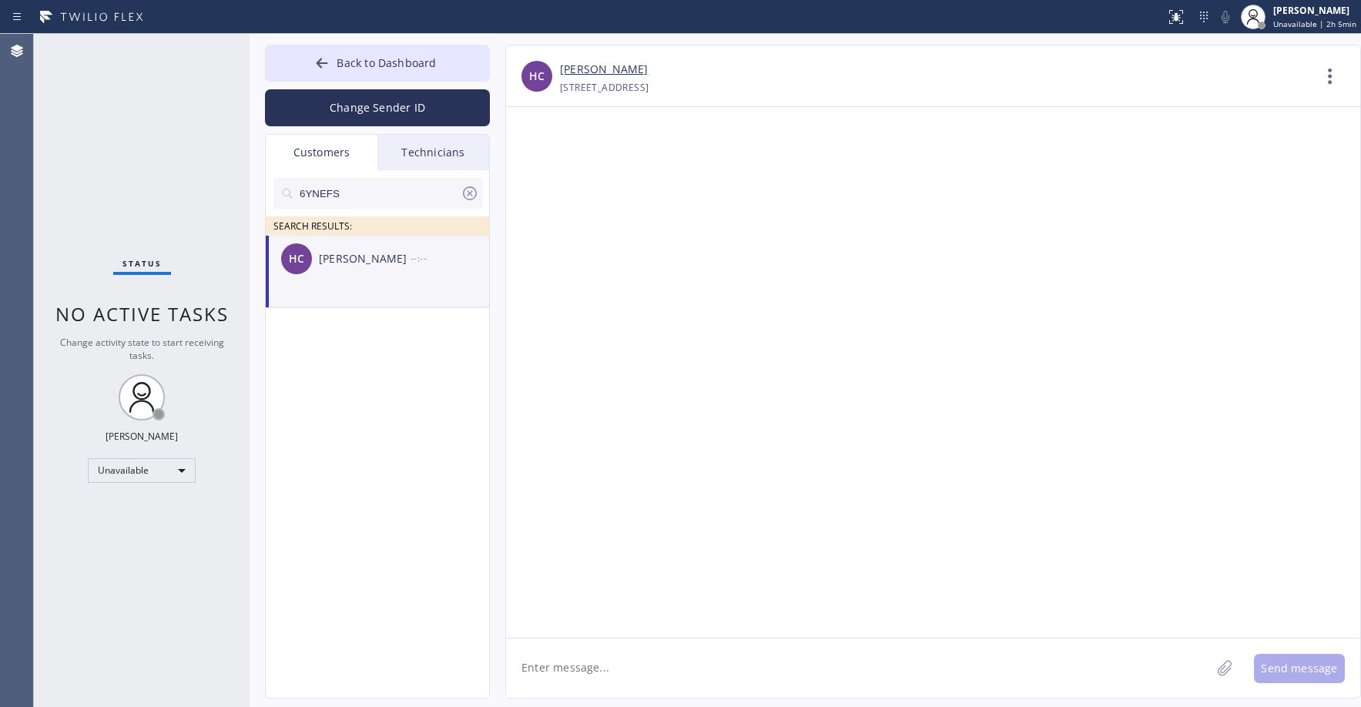
click at [372, 195] on input "6YNEFS" at bounding box center [379, 193] width 163 height 31
click at [385, 266] on div "[PERSON_NAME]" at bounding box center [365, 259] width 92 height 18
click at [679, 90] on icon at bounding box center [686, 88] width 15 height 15
click at [659, 184] on div "[PHONE_NUMBER]" at bounding box center [648, 193] width 177 height 35
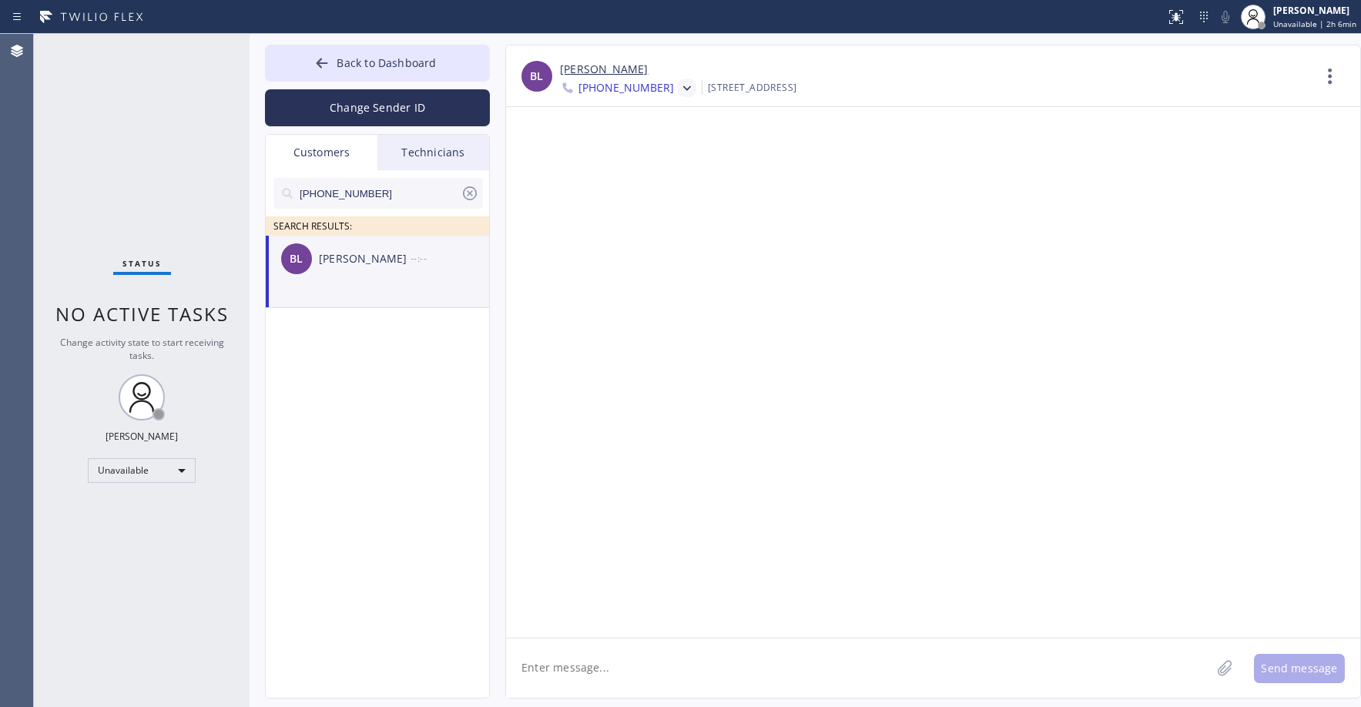
click at [625, 670] on textarea at bounding box center [858, 668] width 705 height 59
paste textarea "[URL][DOMAIN_NAME]"
type textarea "[URL][DOMAIN_NAME]"
click at [1289, 667] on button "Send message" at bounding box center [1299, 668] width 91 height 29
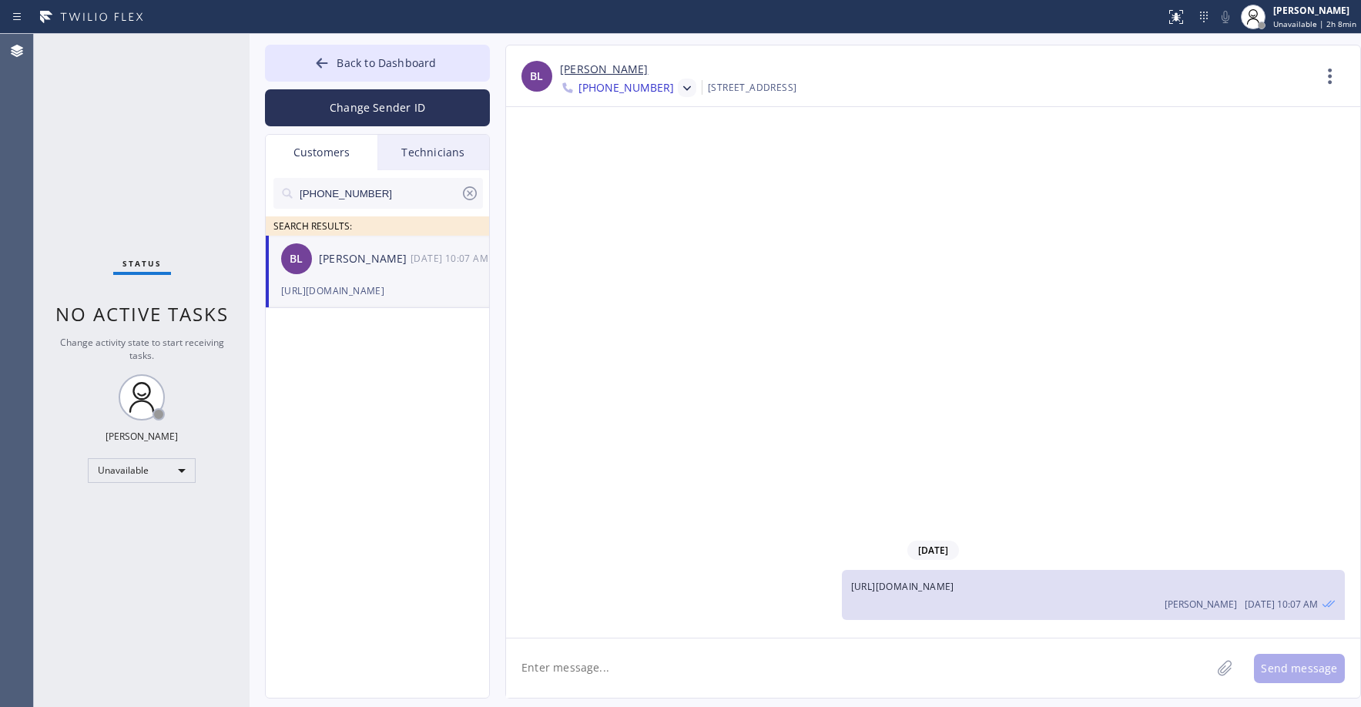
drag, startPoint x: 169, startPoint y: 122, endPoint x: 171, endPoint y: 129, distance: 7.9
click at [169, 122] on div "Status No active tasks Change activity state to start receiving tasks. [PERSON_…" at bounding box center [142, 370] width 216 height 673
click at [1306, 25] on span "Unavailable | 2h 8min" at bounding box center [1314, 23] width 83 height 11
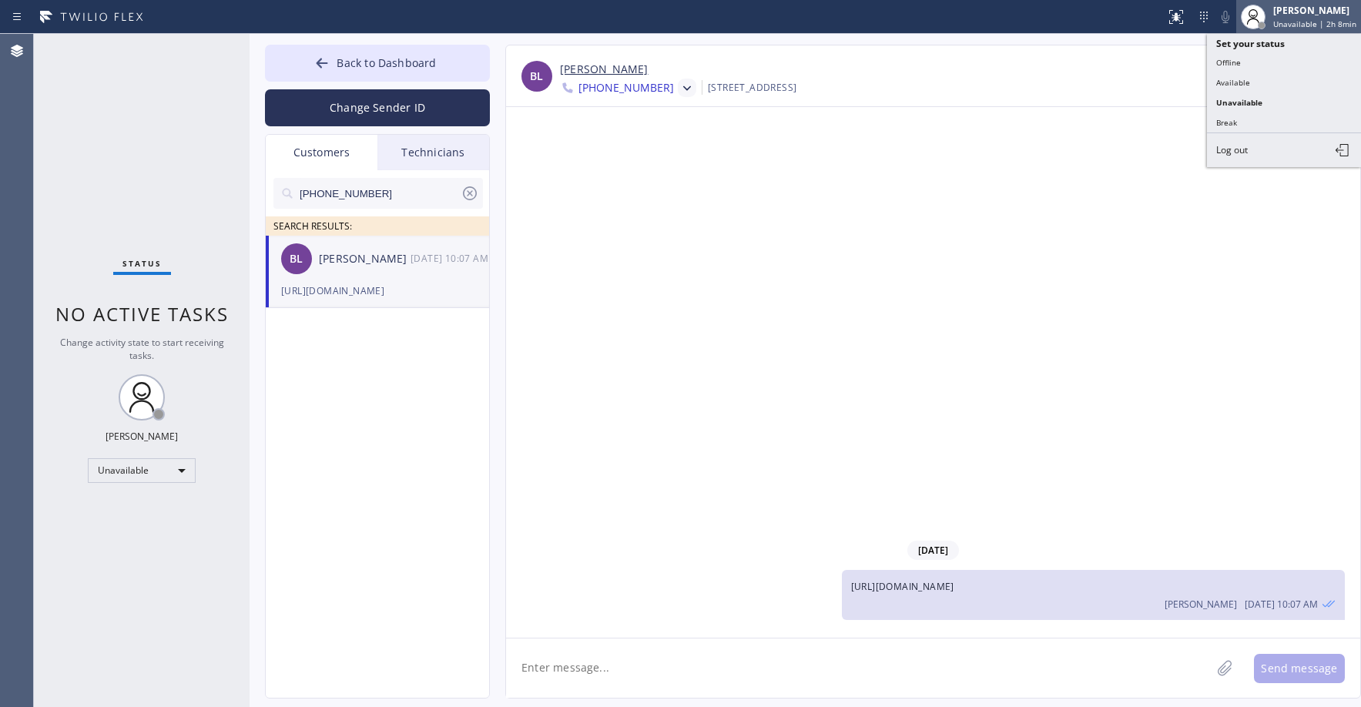
click at [1306, 25] on span "Unavailable | 2h 8min" at bounding box center [1314, 23] width 83 height 11
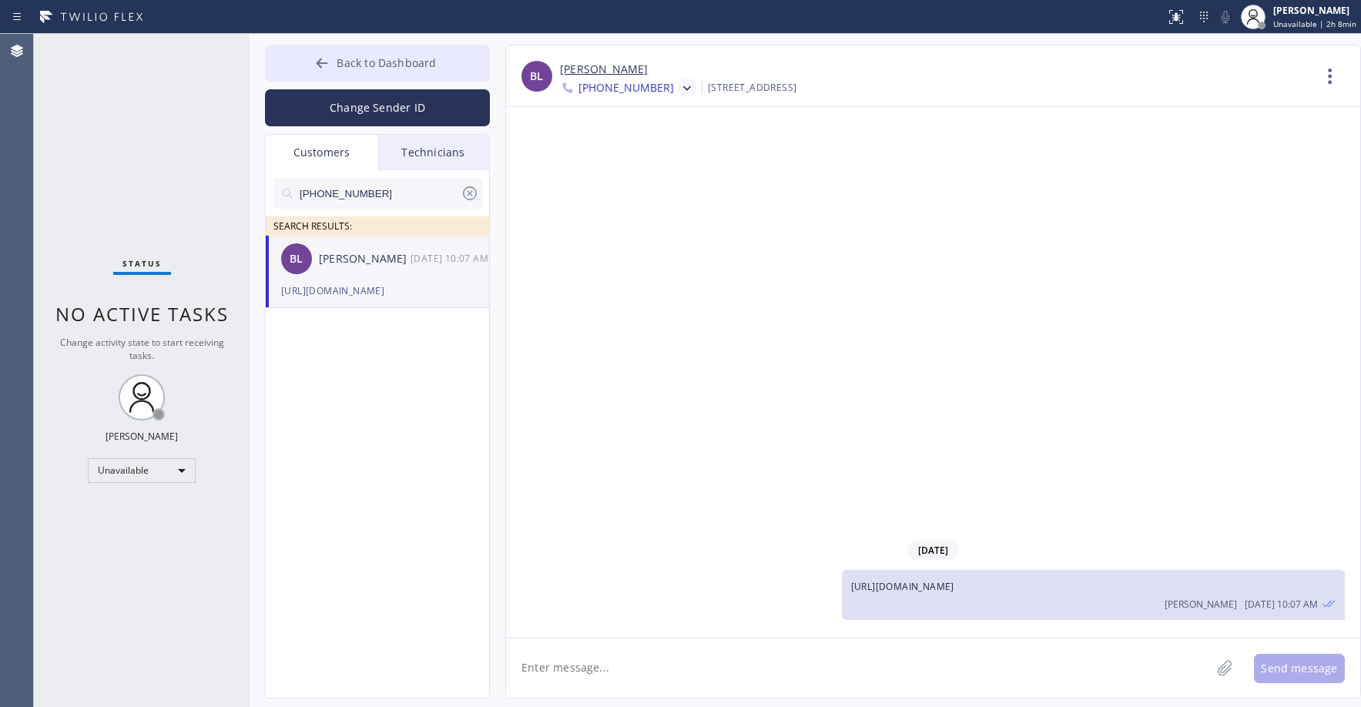
click at [341, 76] on button "Back to Dashboard" at bounding box center [377, 63] width 225 height 37
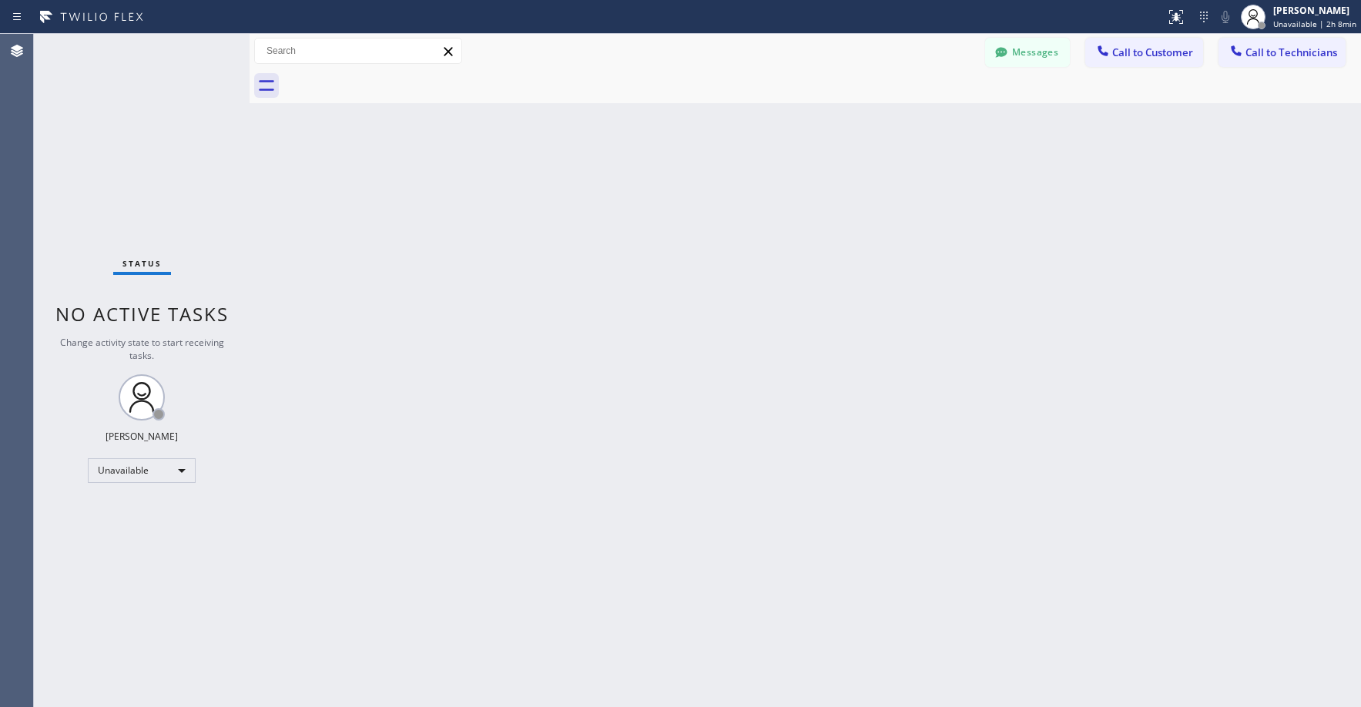
drag, startPoint x: 163, startPoint y: 118, endPoint x: 997, endPoint y: 106, distance: 835.1
click at [163, 118] on div "Status No active tasks Change activity state to start receiving tasks. [PERSON_…" at bounding box center [142, 370] width 216 height 673
click at [1318, 56] on span "Call to Technicians" at bounding box center [1292, 52] width 92 height 14
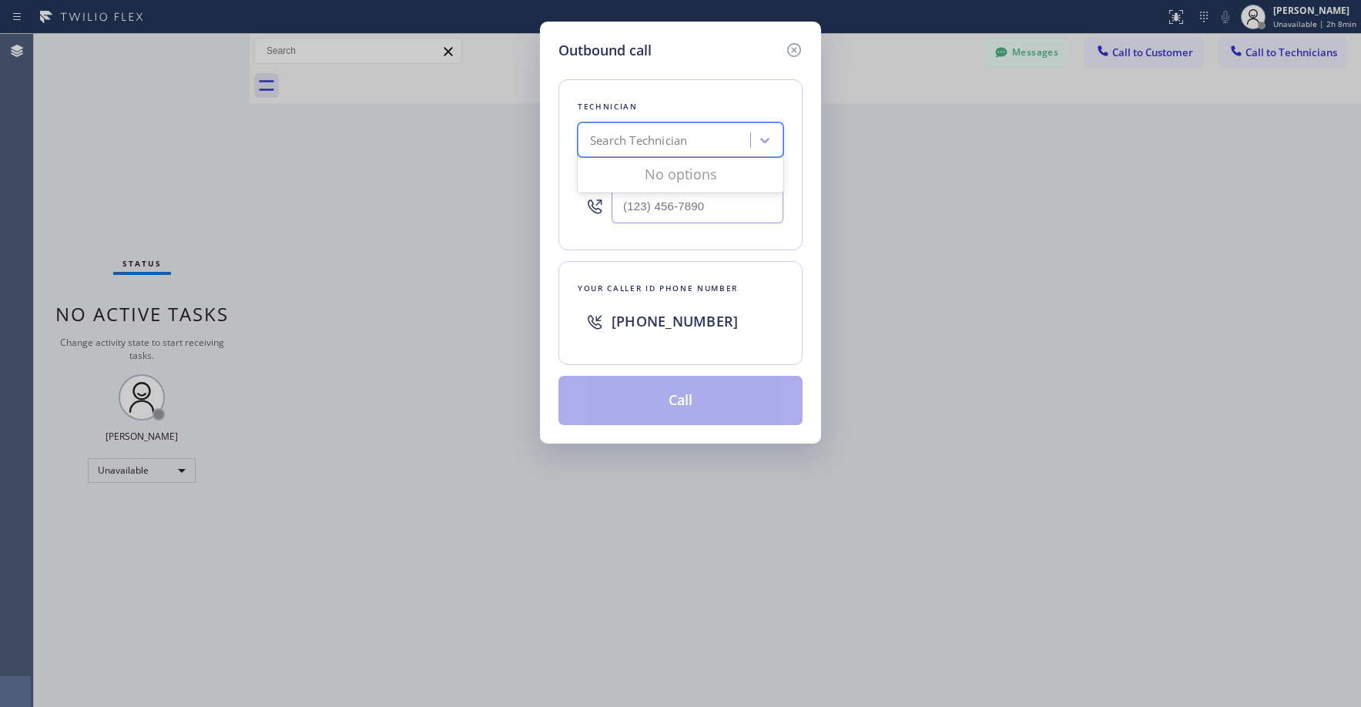
click at [689, 150] on div "Search Technician" at bounding box center [666, 140] width 168 height 27
type input "vitaly"
click at [662, 172] on div "[PERSON_NAME]" at bounding box center [681, 173] width 206 height 28
type input "[PHONE_NUMBER]"
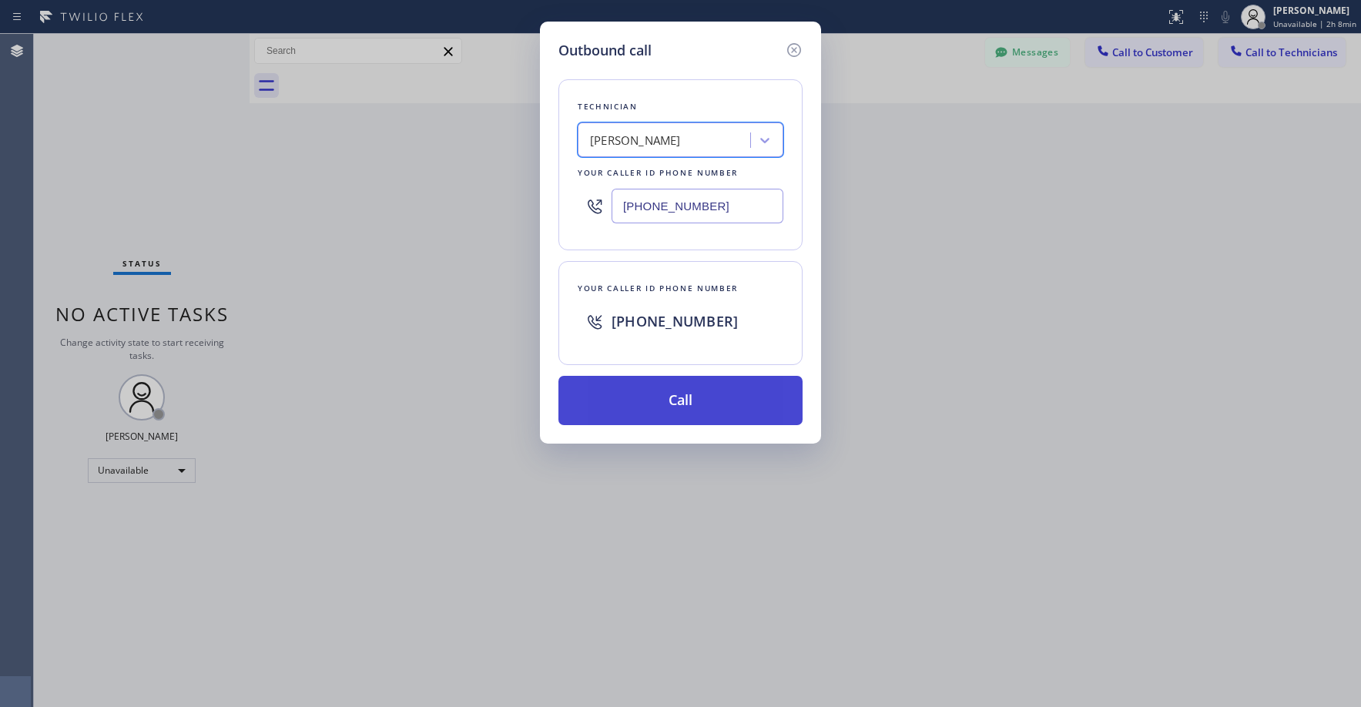
click at [717, 407] on button "Call" at bounding box center [680, 400] width 244 height 49
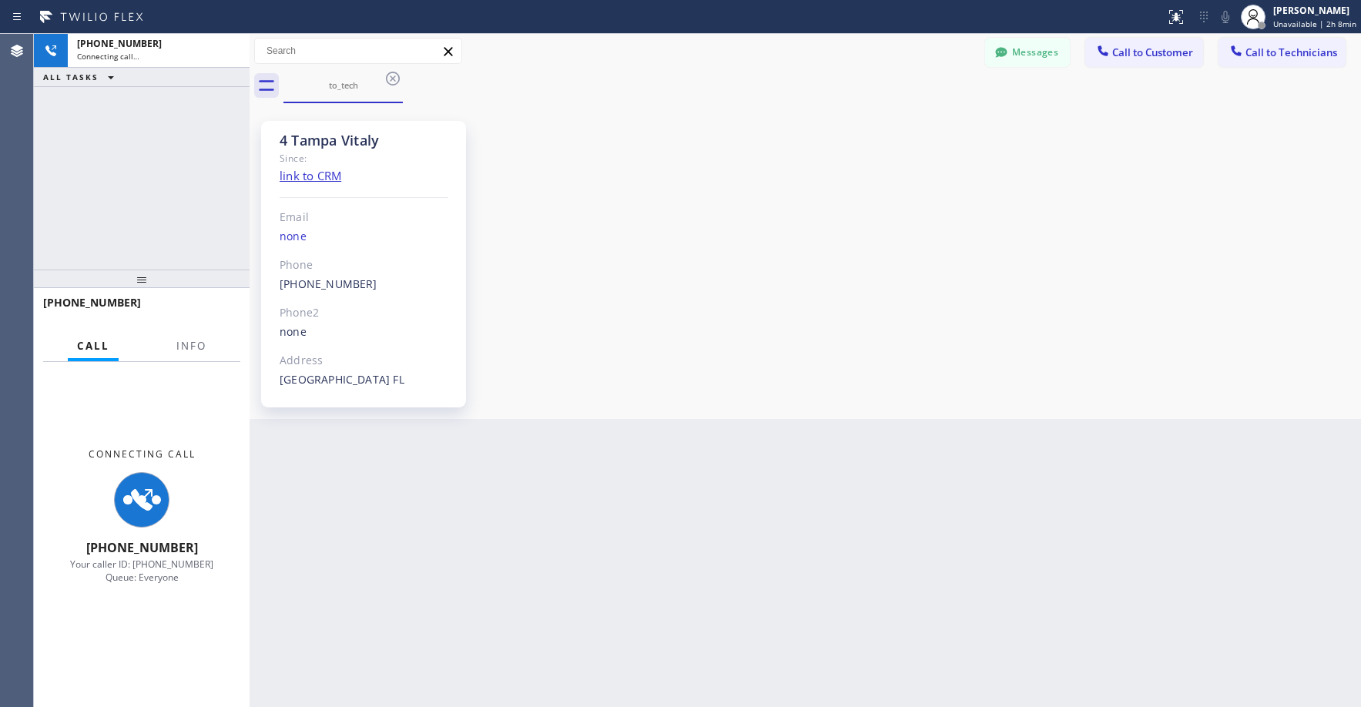
scroll to position [69, 0]
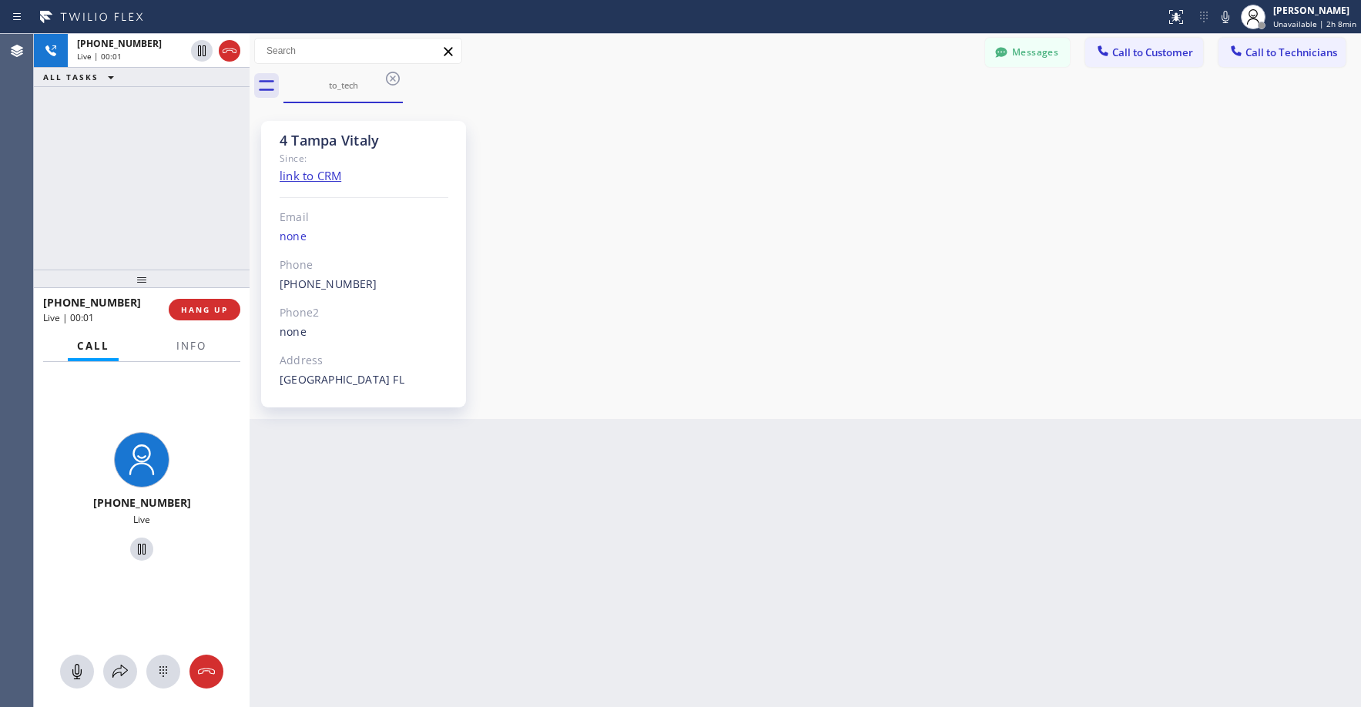
click at [65, 179] on div "[PHONE_NUMBER] Live | 00:01 ALL TASKS ALL TASKS ACTIVE TASKS TASKS IN WRAP UP" at bounding box center [142, 152] width 216 height 236
click at [232, 55] on icon at bounding box center [229, 51] width 18 height 18
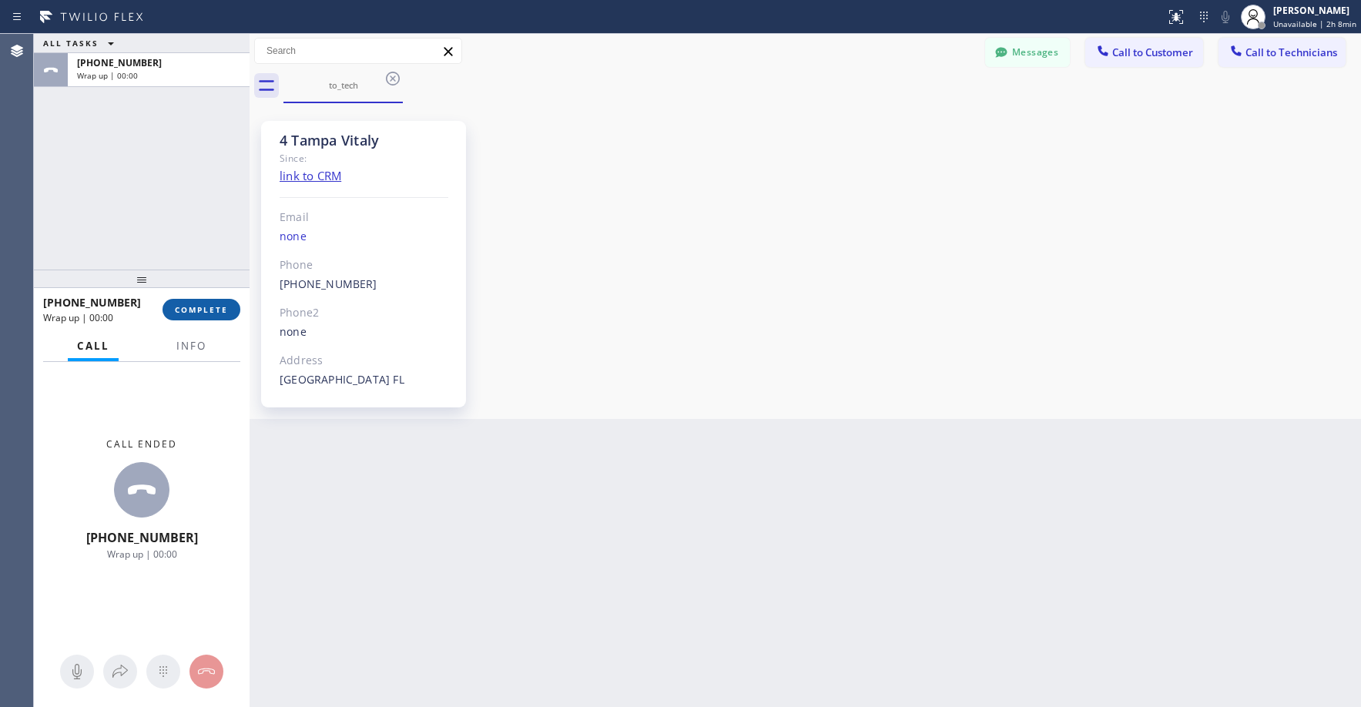
click at [209, 307] on span "COMPLETE" at bounding box center [201, 309] width 53 height 11
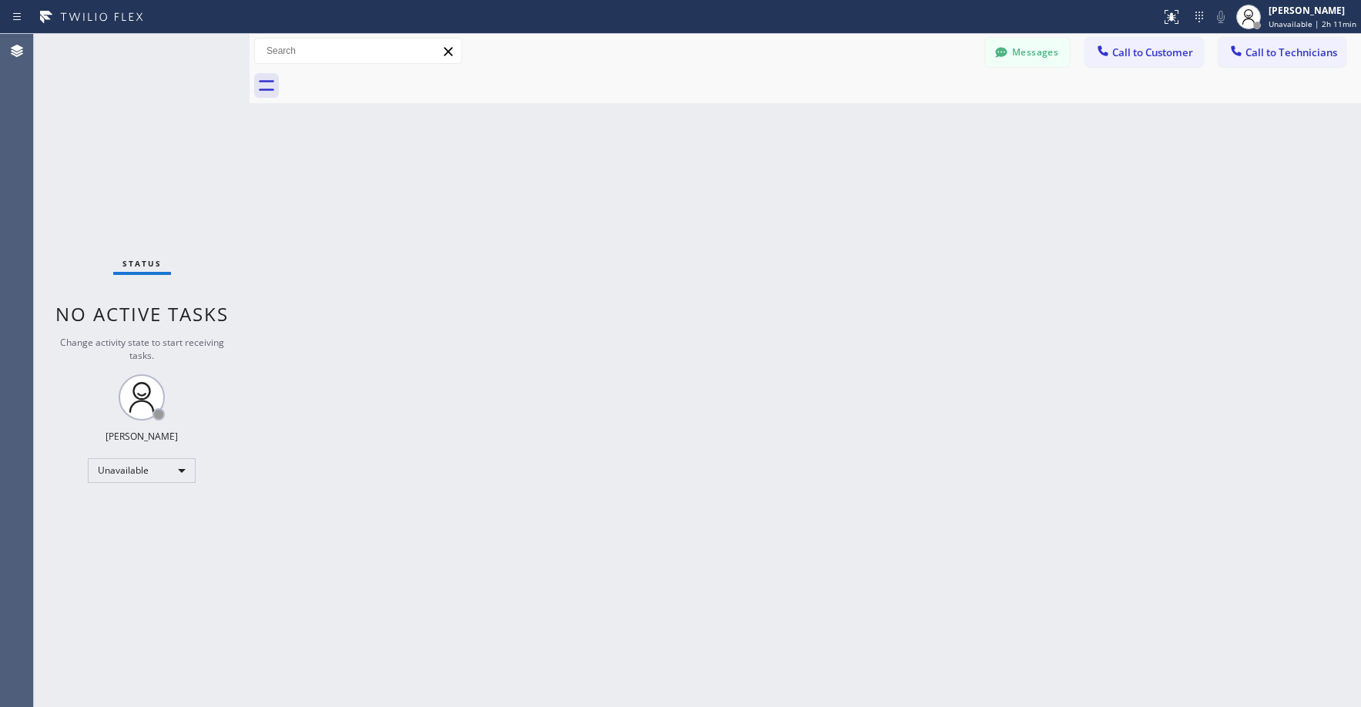
click at [111, 100] on div "Status No active tasks Change activity state to start receiving tasks. [PERSON_…" at bounding box center [142, 370] width 216 height 673
click at [124, 478] on div "Unavailable" at bounding box center [142, 470] width 108 height 25
click at [129, 548] on li "Break" at bounding box center [141, 550] width 105 height 18
click at [142, 140] on div "Status No active tasks Change activity state to start receiving tasks. [PERSON_…" at bounding box center [142, 370] width 216 height 673
click at [131, 472] on div "Break" at bounding box center [142, 470] width 108 height 25
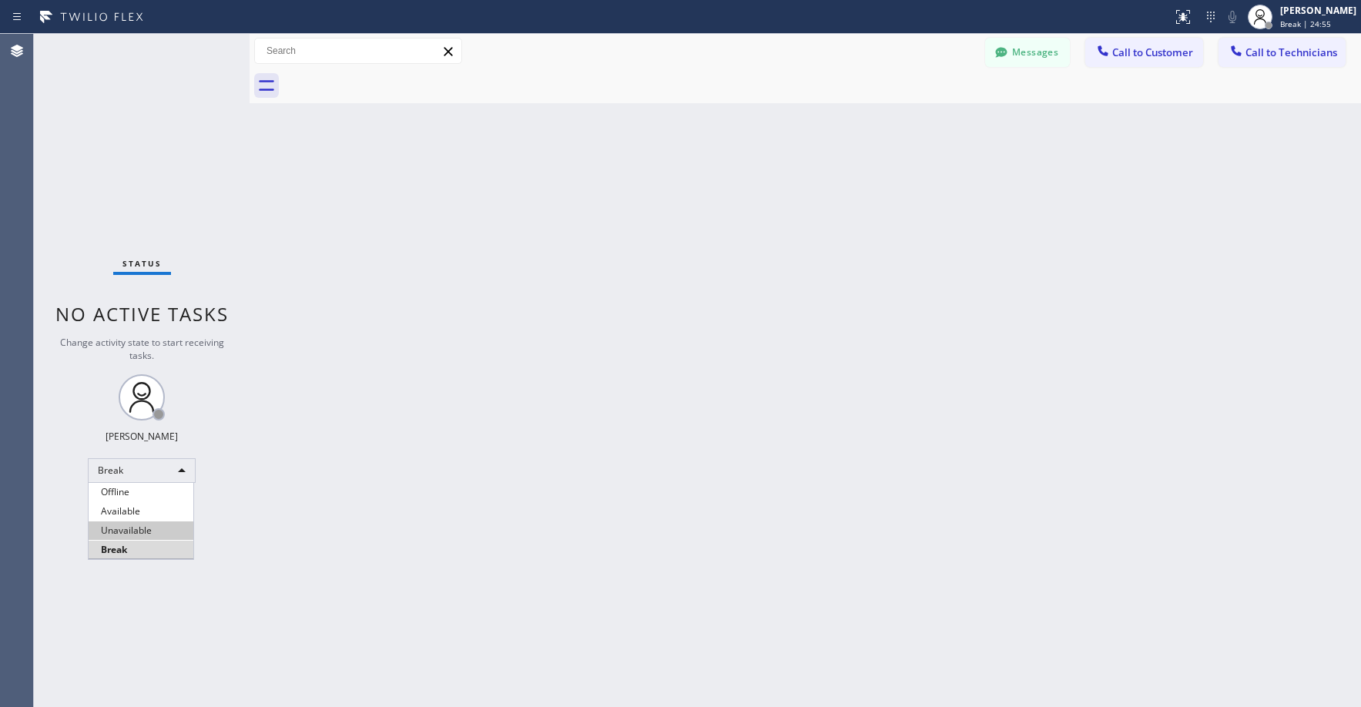
click at [122, 535] on li "Unavailable" at bounding box center [141, 530] width 105 height 18
click at [129, 139] on div "Status No active tasks Change activity state to start receiving tasks. [PERSON_…" at bounding box center [142, 370] width 216 height 673
click at [129, 120] on div "Status No active tasks Change activity state to start receiving tasks. [PERSON_…" at bounding box center [142, 370] width 216 height 673
drag, startPoint x: 106, startPoint y: 119, endPoint x: 128, endPoint y: 319, distance: 201.4
click at [106, 119] on div "Status No active tasks Change activity state to start receiving tasks. [PERSON_…" at bounding box center [142, 370] width 216 height 673
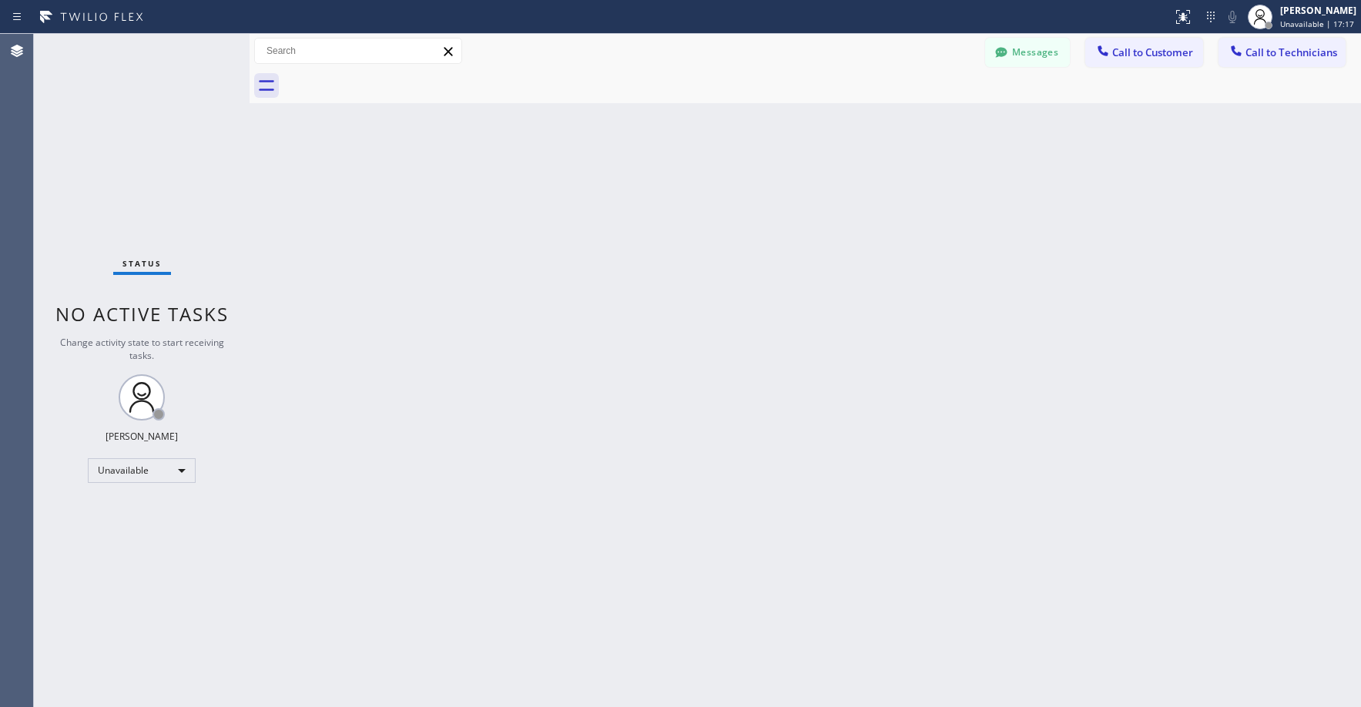
click at [115, 174] on div "Status No active tasks Change activity state to start receiving tasks. [PERSON_…" at bounding box center [142, 370] width 216 height 673
click at [109, 133] on div "Status No active tasks Change activity state to start receiving tasks. [PERSON_…" at bounding box center [142, 370] width 216 height 673
click at [97, 90] on div "Status No active tasks Change activity state to start receiving tasks. [PERSON_…" at bounding box center [142, 370] width 216 height 673
drag, startPoint x: 140, startPoint y: 87, endPoint x: 152, endPoint y: 491, distance: 404.6
click at [138, 92] on div "Status No active tasks Change activity state to start receiving tasks. [PERSON_…" at bounding box center [142, 370] width 216 height 673
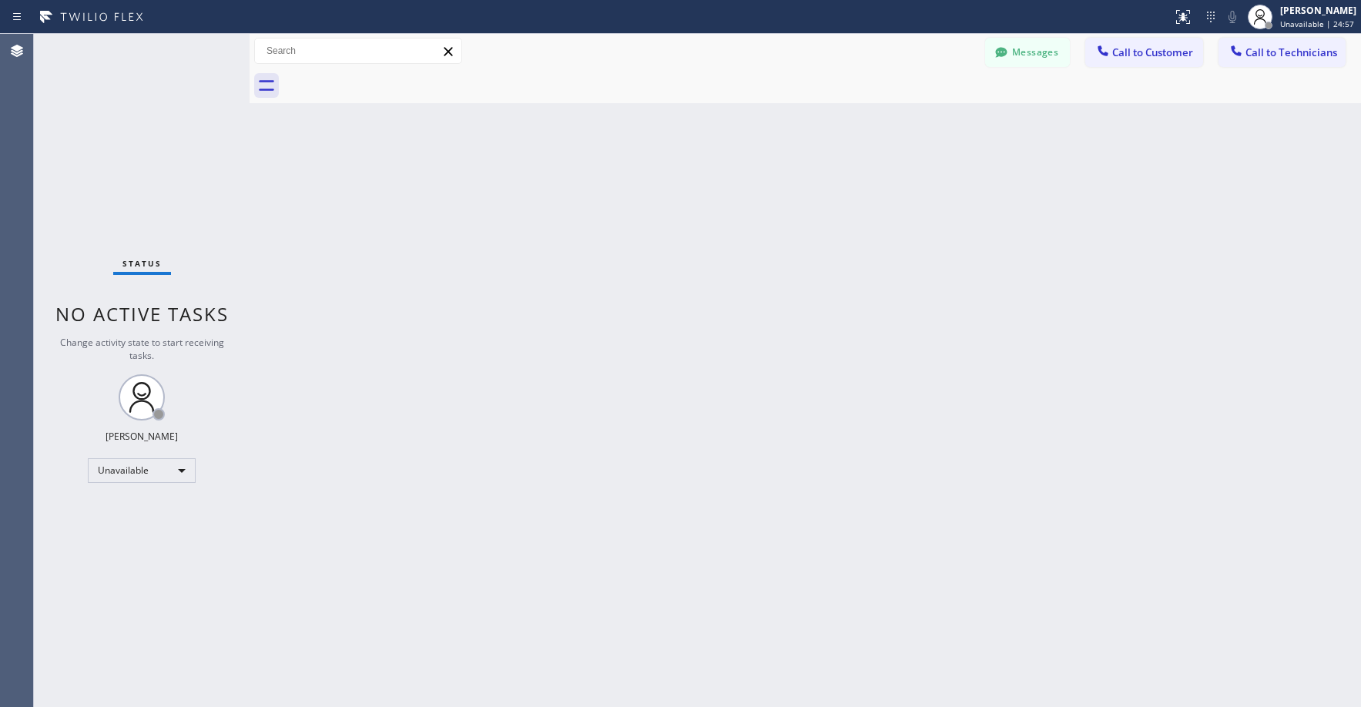
click at [114, 109] on div "Status No active tasks Change activity state to start receiving tasks. [PERSON_…" at bounding box center [142, 370] width 216 height 673
drag, startPoint x: 142, startPoint y: 120, endPoint x: 77, endPoint y: 464, distance: 349.7
click at [142, 121] on div "Status No active tasks Change activity state to start receiving tasks. [PERSON_…" at bounding box center [142, 370] width 216 height 673
click at [129, 99] on div "Status No active tasks Change activity state to start receiving tasks. [PERSON_…" at bounding box center [142, 370] width 216 height 673
click at [85, 110] on div "Status No active tasks Change activity state to start receiving tasks. [PERSON_…" at bounding box center [142, 370] width 216 height 673
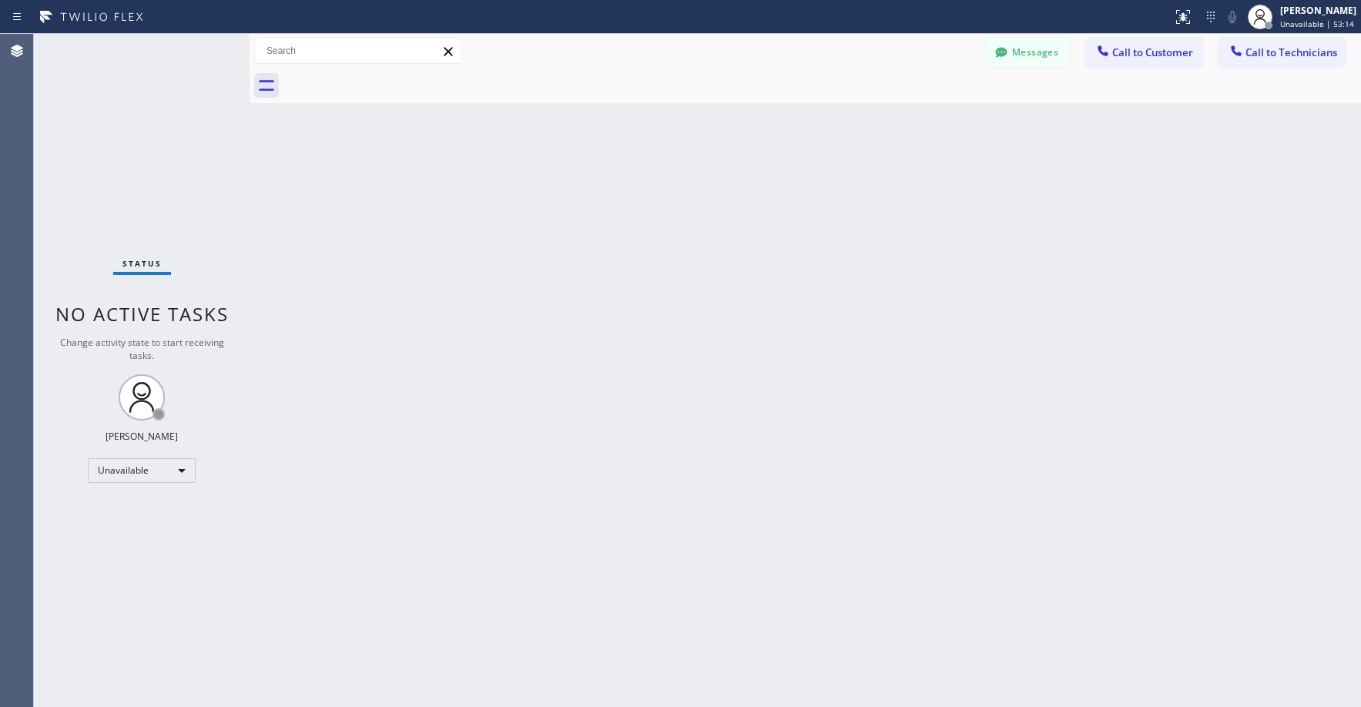
click at [110, 99] on div "Status No active tasks Change activity state to start receiving tasks. [PERSON_…" at bounding box center [142, 370] width 216 height 673
drag, startPoint x: 116, startPoint y: 157, endPoint x: 139, endPoint y: 158, distance: 23.1
click at [120, 157] on div "Status No active tasks Change activity state to start receiving tasks. [PERSON_…" at bounding box center [142, 370] width 216 height 673
click at [1030, 58] on button "Messages" at bounding box center [1027, 52] width 85 height 29
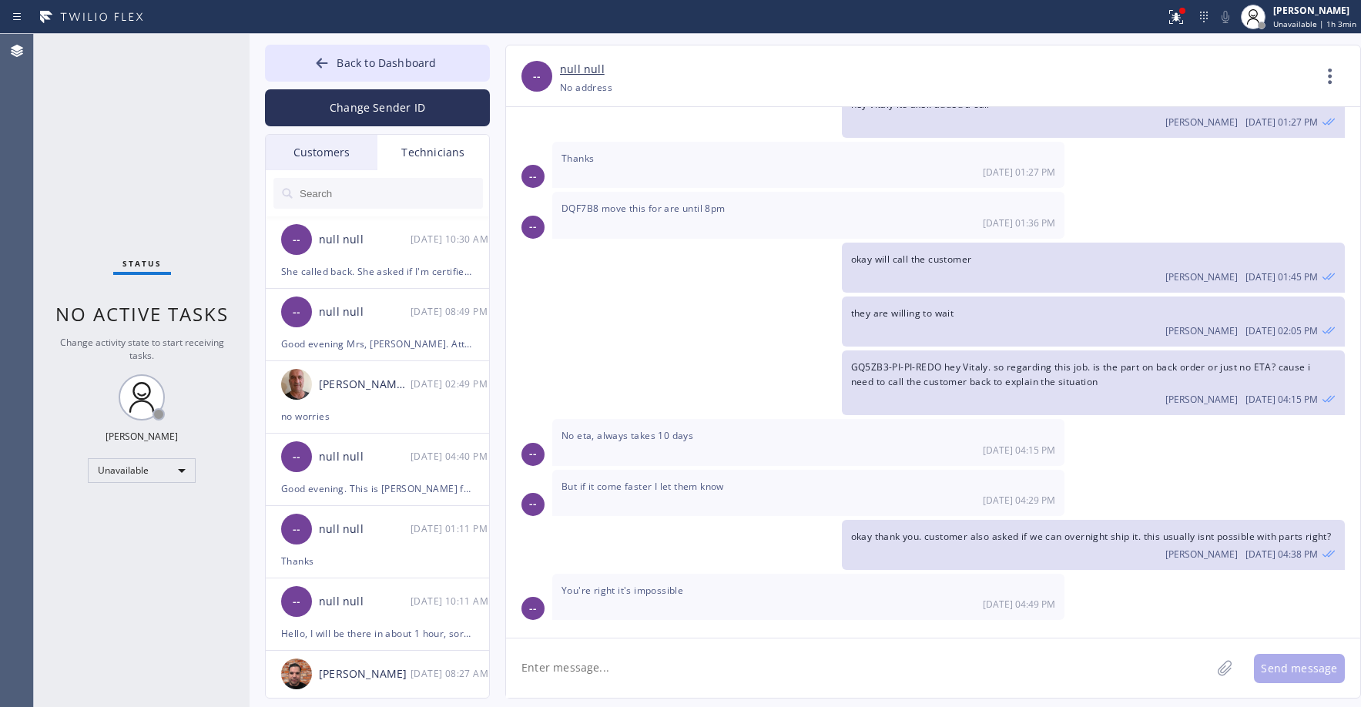
click at [322, 151] on div "Customers" at bounding box center [322, 152] width 112 height 35
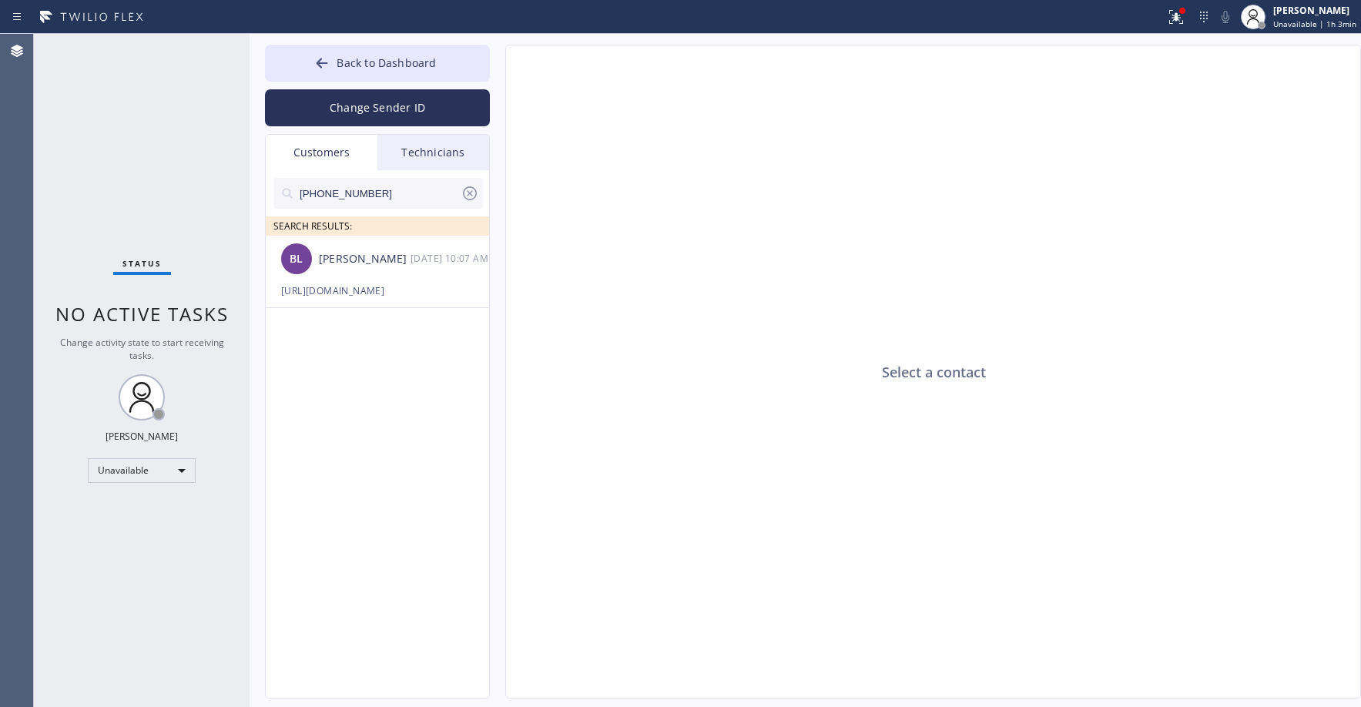
click at [469, 195] on icon at bounding box center [470, 193] width 14 height 14
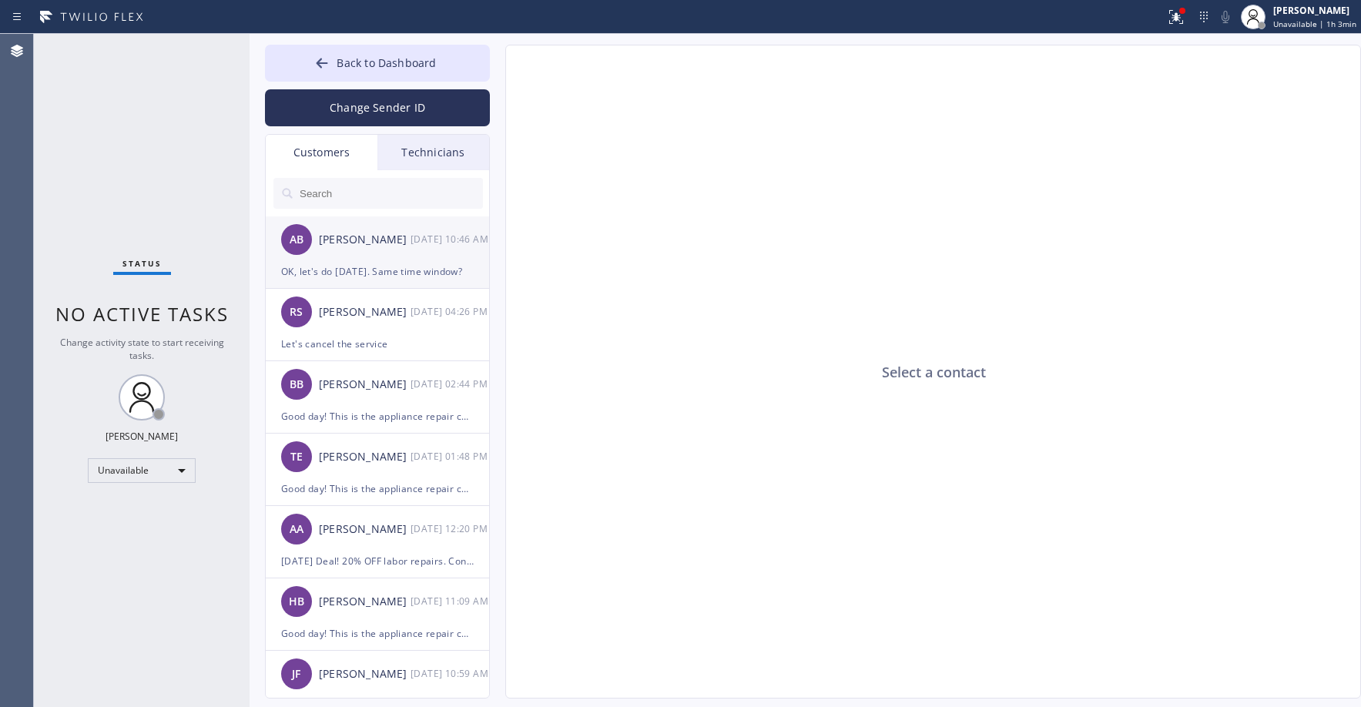
click at [366, 260] on div "AB [PERSON_NAME] Blue [DATE] 10:46 AM" at bounding box center [378, 239] width 225 height 46
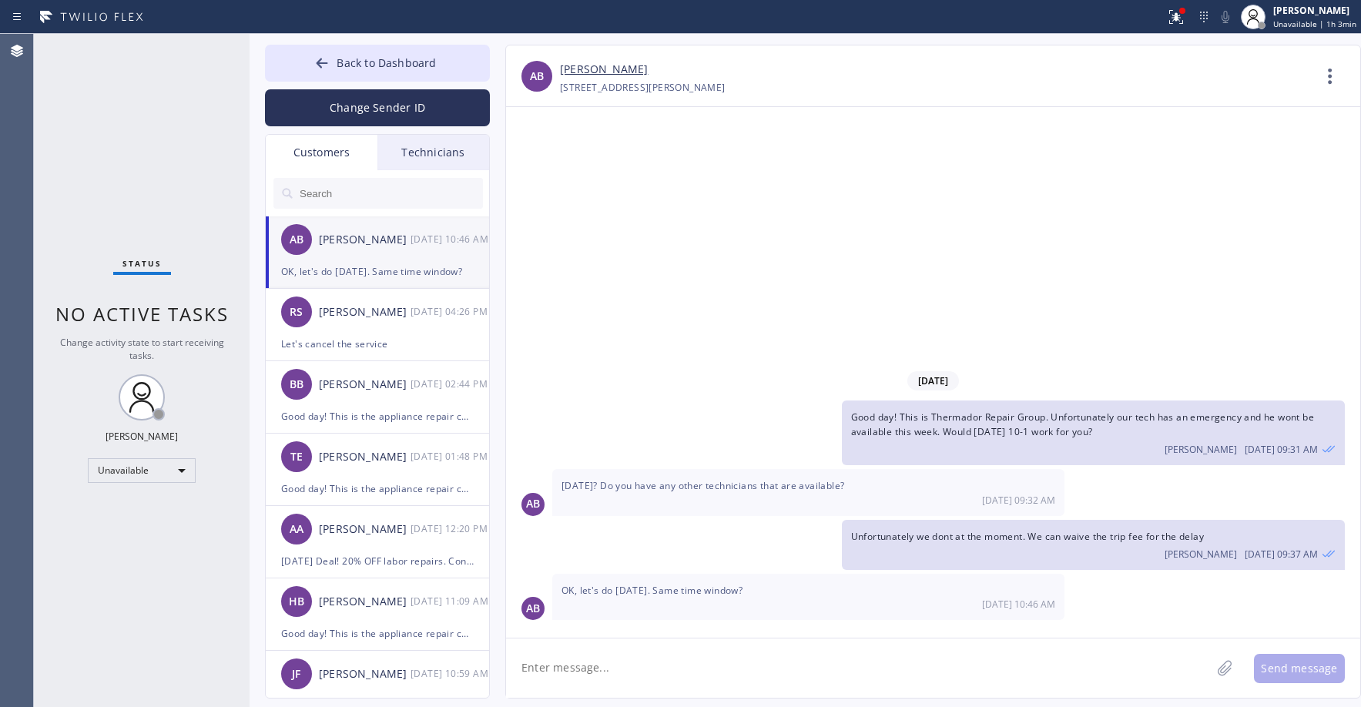
click at [575, 71] on link "[PERSON_NAME]" at bounding box center [604, 70] width 88 height 18
click at [591, 676] on textarea at bounding box center [858, 668] width 705 height 59
type textarea "We can do either 10-1 or 12-3"
click at [1279, 662] on button "Send message" at bounding box center [1299, 668] width 91 height 29
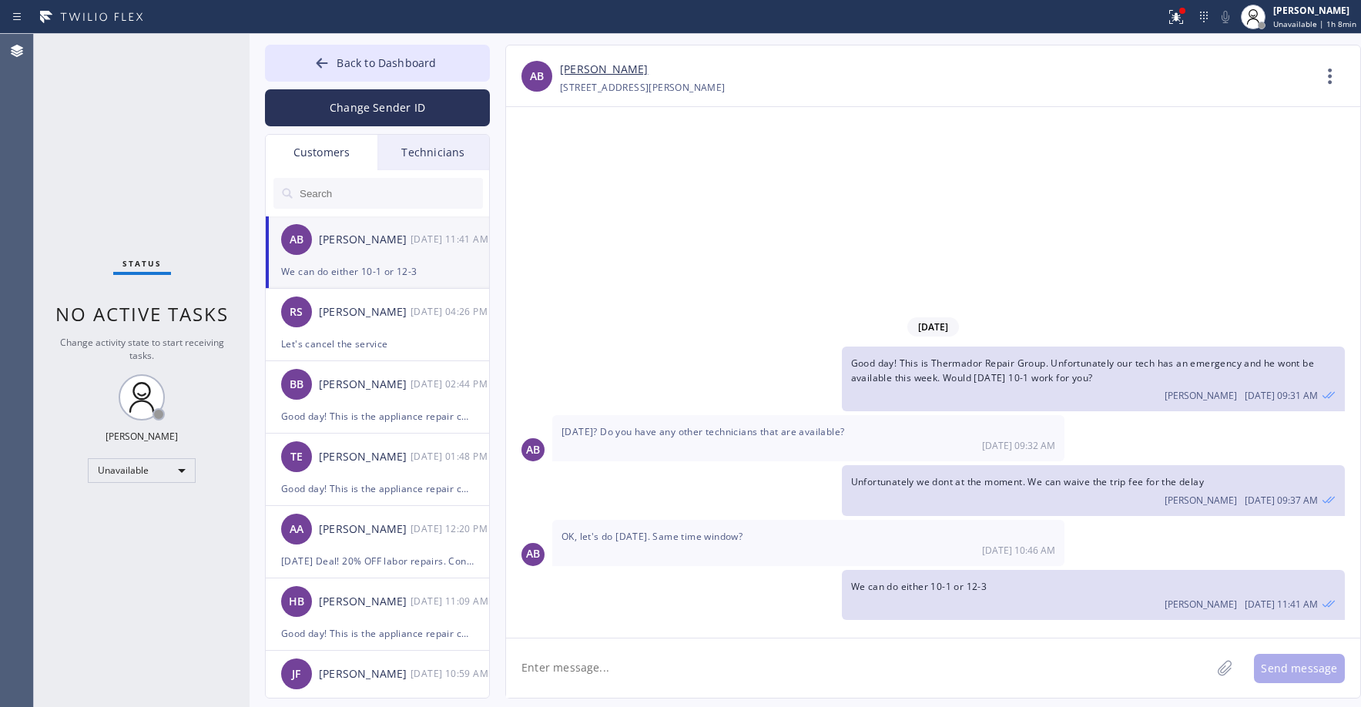
click at [122, 120] on div "Status No active tasks Change activity state to start receiving tasks. [PERSON_…" at bounding box center [142, 370] width 216 height 673
click at [363, 201] on input "text" at bounding box center [390, 193] width 185 height 31
paste input "6YNEFS"
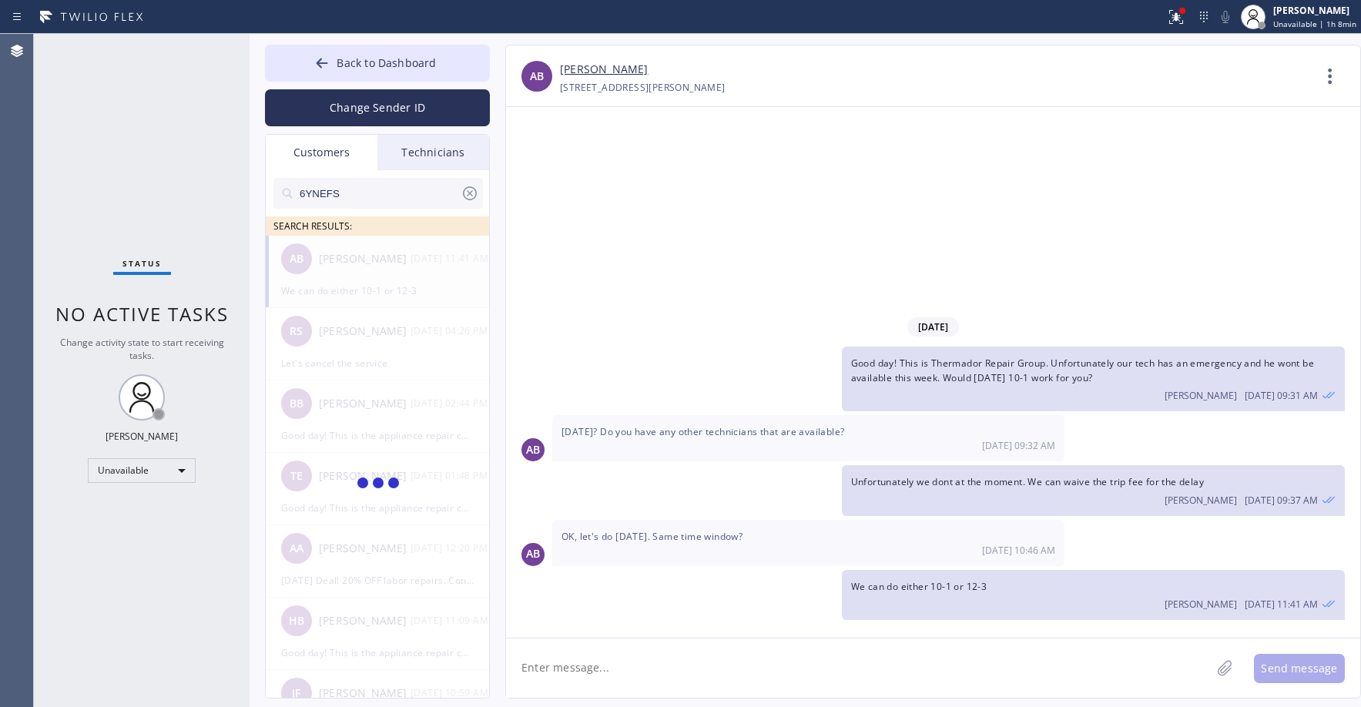
type input "6YNEFS"
click at [372, 288] on li "HC [PERSON_NAME] --:--" at bounding box center [378, 272] width 225 height 72
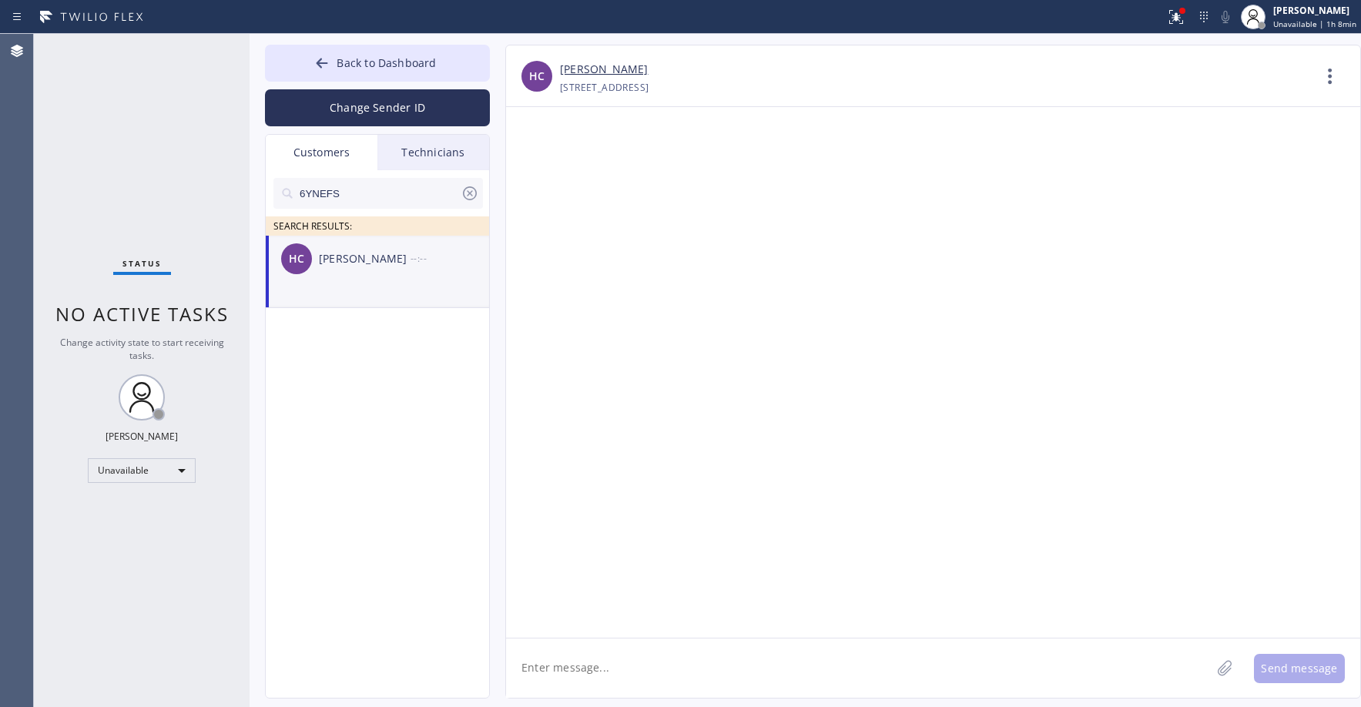
click at [565, 678] on textarea at bounding box center [858, 668] width 705 height 59
paste textarea "Sub Zero Repair [GEOGRAPHIC_DATA]"
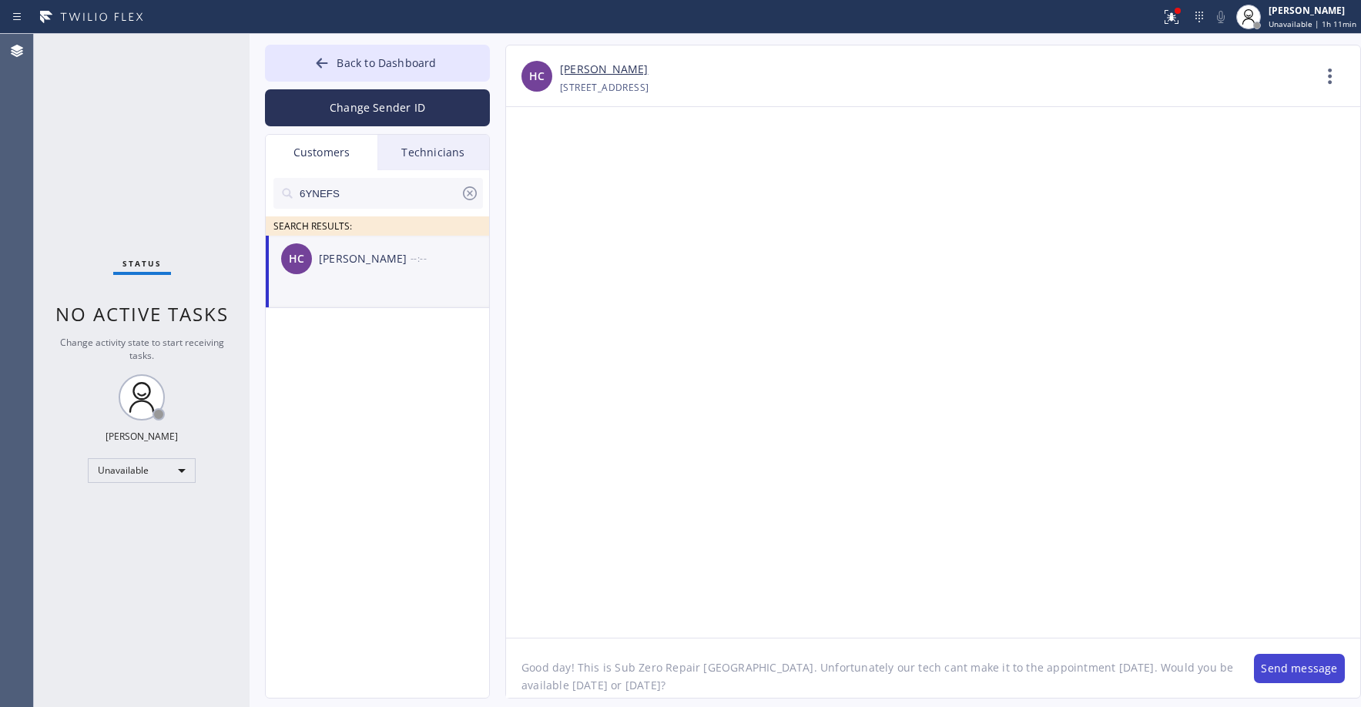
type textarea "Good day! This is Sub Zero Repair [GEOGRAPHIC_DATA]. Unfortunately our tech can…"
click at [1297, 668] on button "Send message" at bounding box center [1299, 668] width 91 height 29
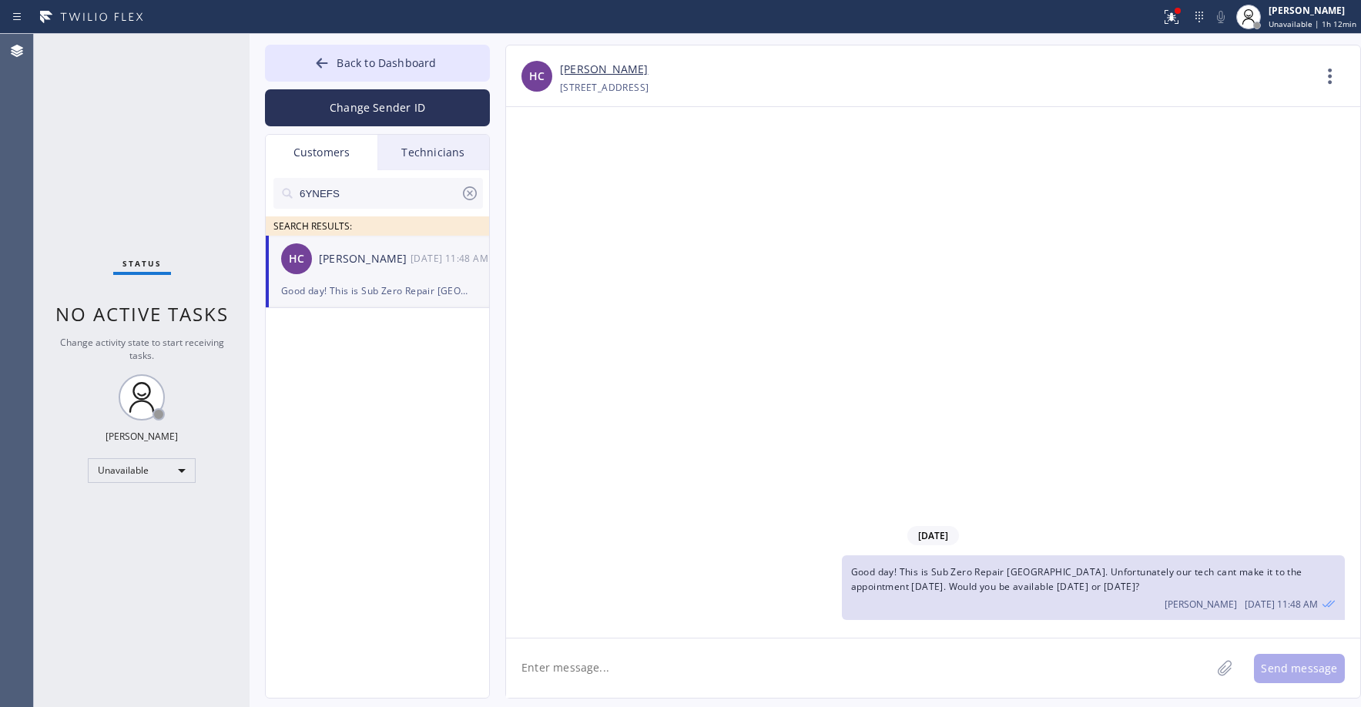
drag, startPoint x: 147, startPoint y: 210, endPoint x: 116, endPoint y: 431, distance: 222.4
click at [147, 212] on div "Status No active tasks Change activity state to start receiving tasks. [PERSON_…" at bounding box center [142, 370] width 216 height 673
click at [106, 99] on div "Status No active tasks Change activity state to start receiving tasks. [PERSON_…" at bounding box center [142, 370] width 216 height 673
click at [469, 196] on icon at bounding box center [470, 193] width 18 height 18
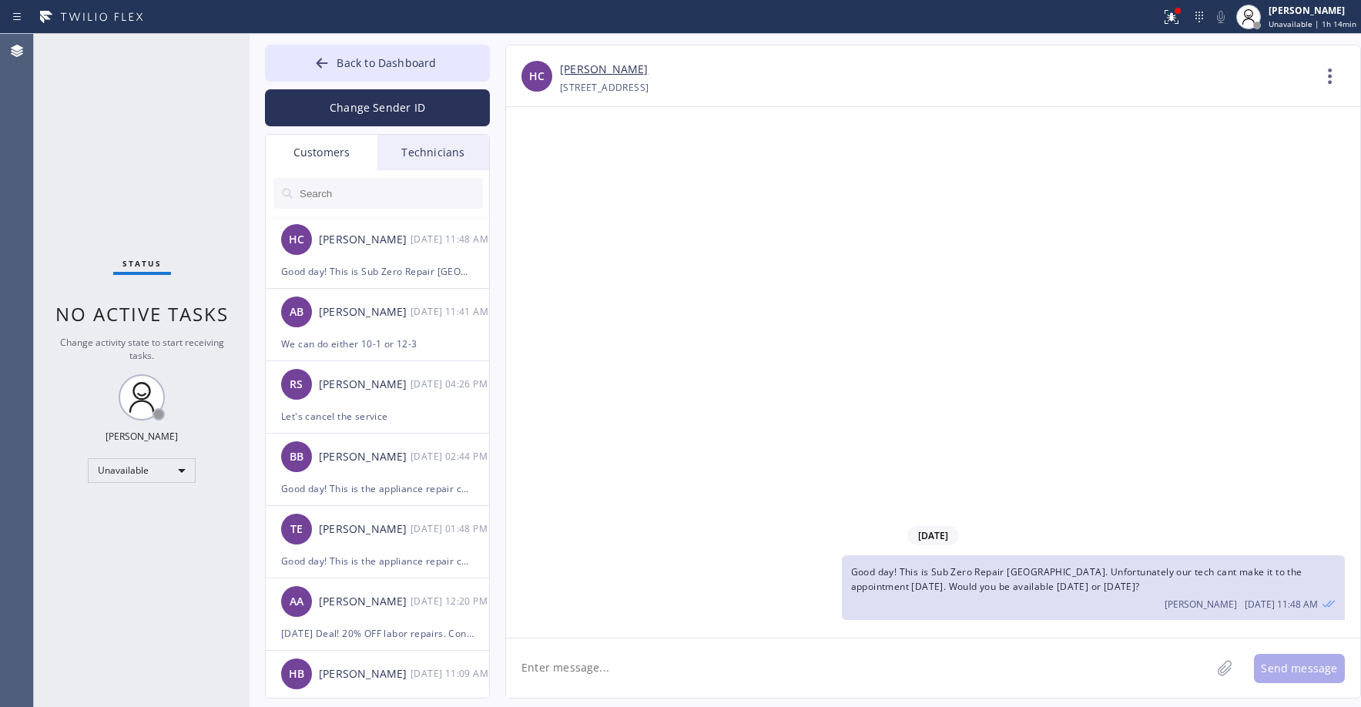
click at [360, 196] on input "text" at bounding box center [390, 193] width 185 height 31
paste input "JQ43II"
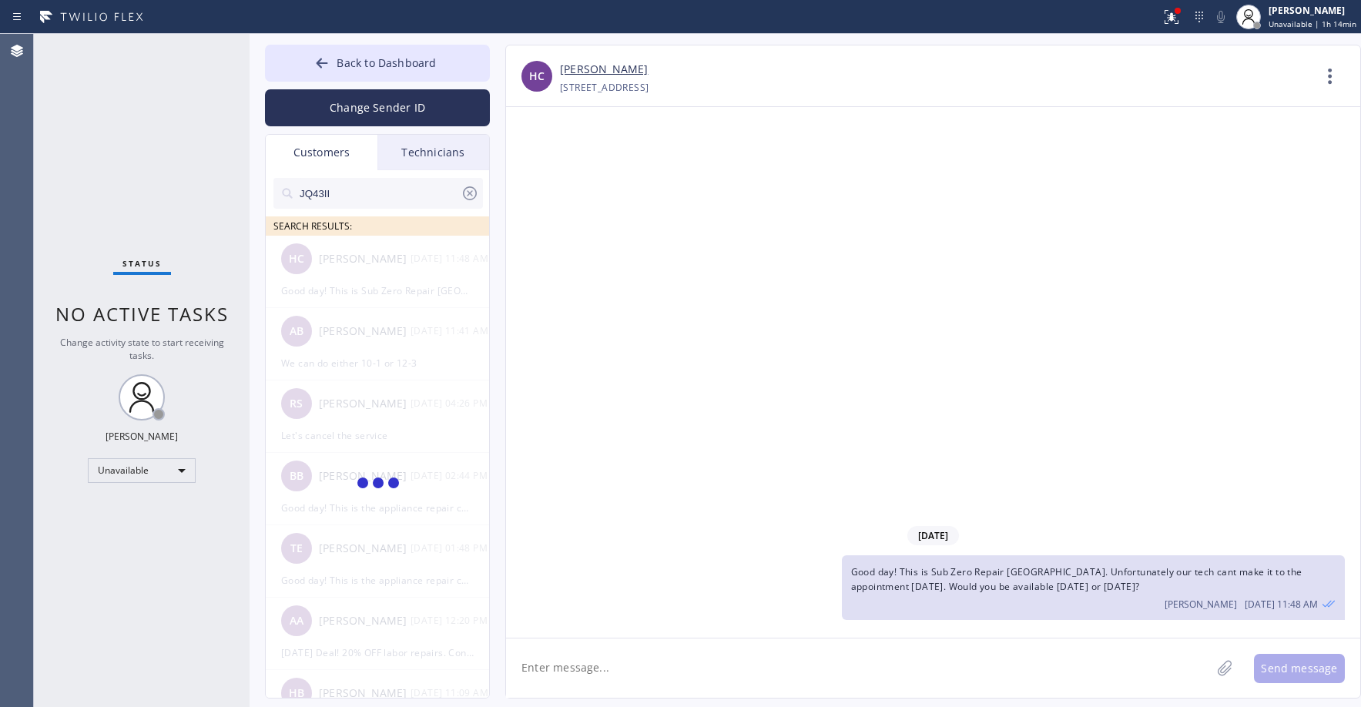
type input "JQ43II"
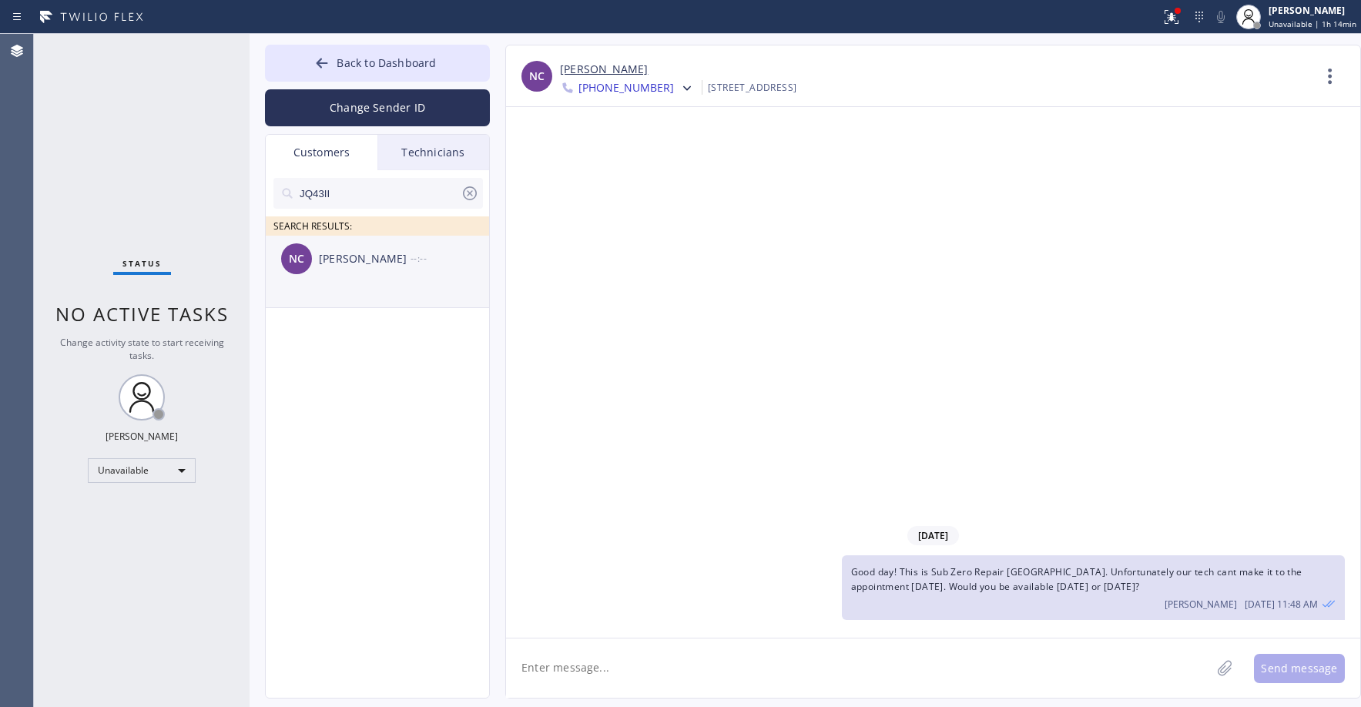
click at [340, 289] on li "NC [PERSON_NAME] --:--" at bounding box center [378, 272] width 225 height 72
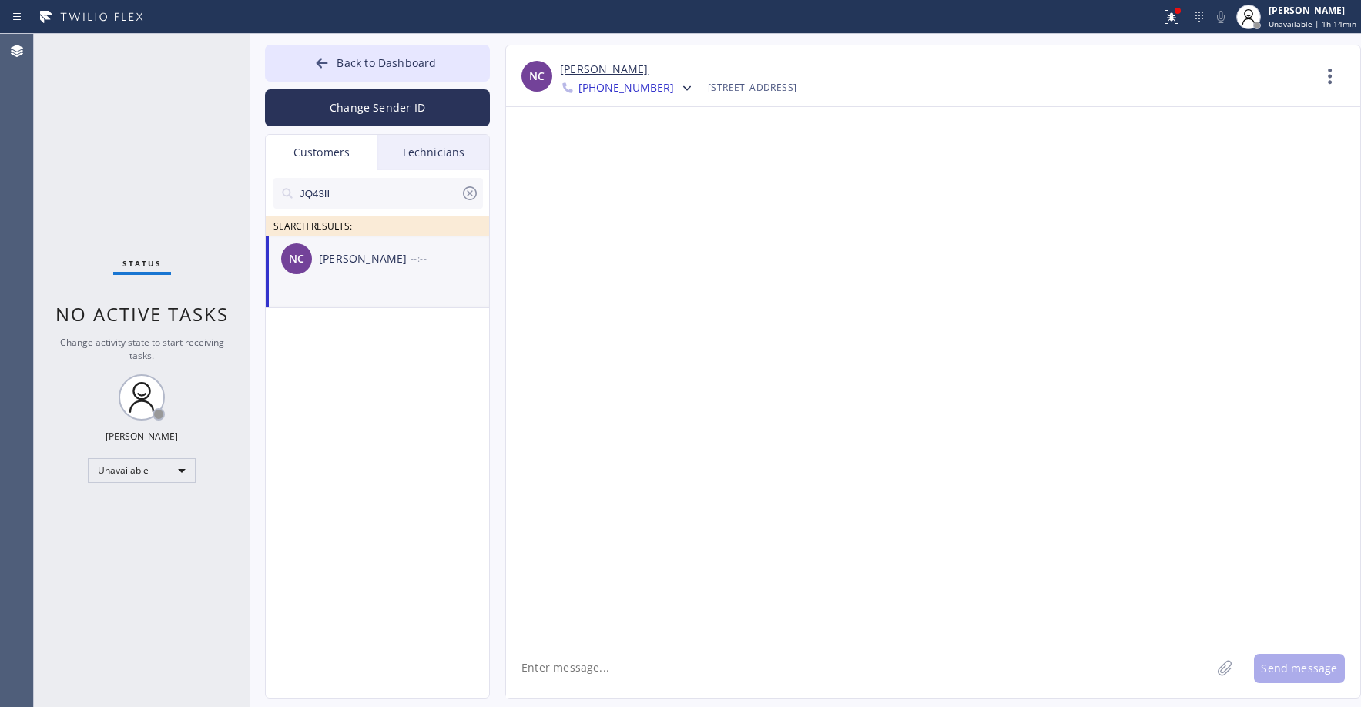
click at [598, 672] on textarea at bounding box center [858, 668] width 705 height 59
paste textarea "Viking Repair Service"
click at [1109, 667] on textarea "Good day! This is Viking Repair Service. Our tech extended his leave by one day…" at bounding box center [872, 668] width 733 height 59
type textarea "Good day! This is Viking Repair Service. Our tech extended his leave by one day…"
click at [1311, 668] on button "Send message" at bounding box center [1299, 668] width 91 height 29
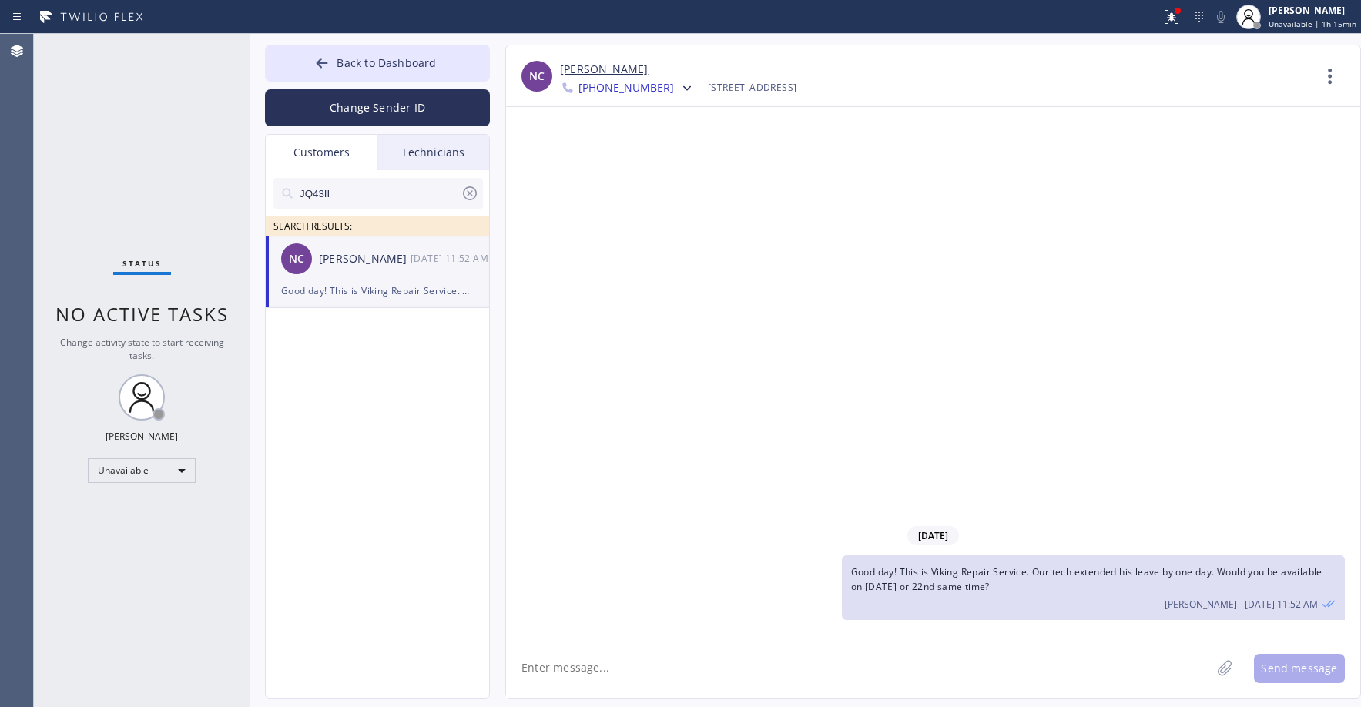
drag, startPoint x: 1038, startPoint y: 589, endPoint x: 854, endPoint y: 578, distance: 183.6
click at [854, 578] on div "Good day! This is Viking Repair Service. Our tech extended his leave by one day…" at bounding box center [1093, 587] width 503 height 65
copy span "Good day! This is Viking Repair Service. Our tech extended his leave by one day…"
click at [679, 93] on icon at bounding box center [686, 88] width 15 height 15
click at [629, 203] on div "[PHONE_NUMBER]" at bounding box center [648, 193] width 177 height 35
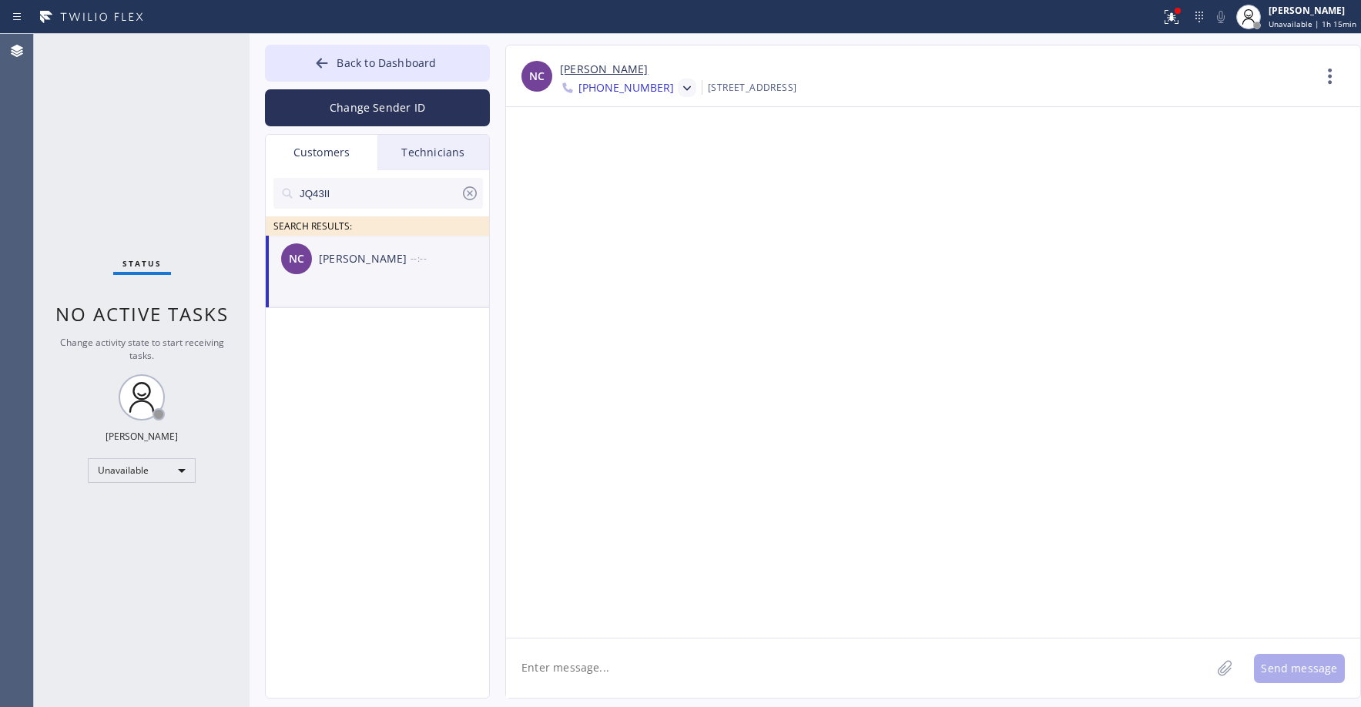
click at [679, 85] on icon at bounding box center [686, 88] width 15 height 15
click at [634, 163] on div "[PHONE_NUMBER]" at bounding box center [648, 158] width 177 height 35
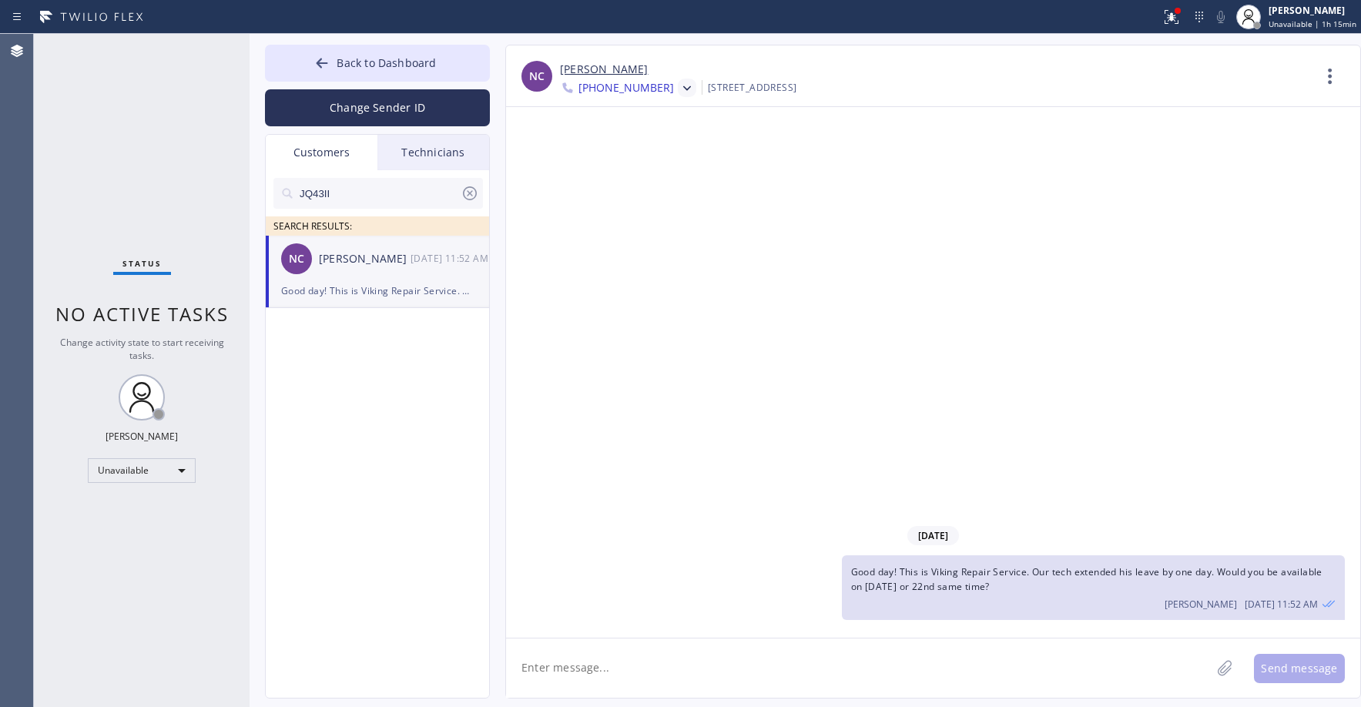
click at [469, 193] on icon at bounding box center [470, 193] width 14 height 14
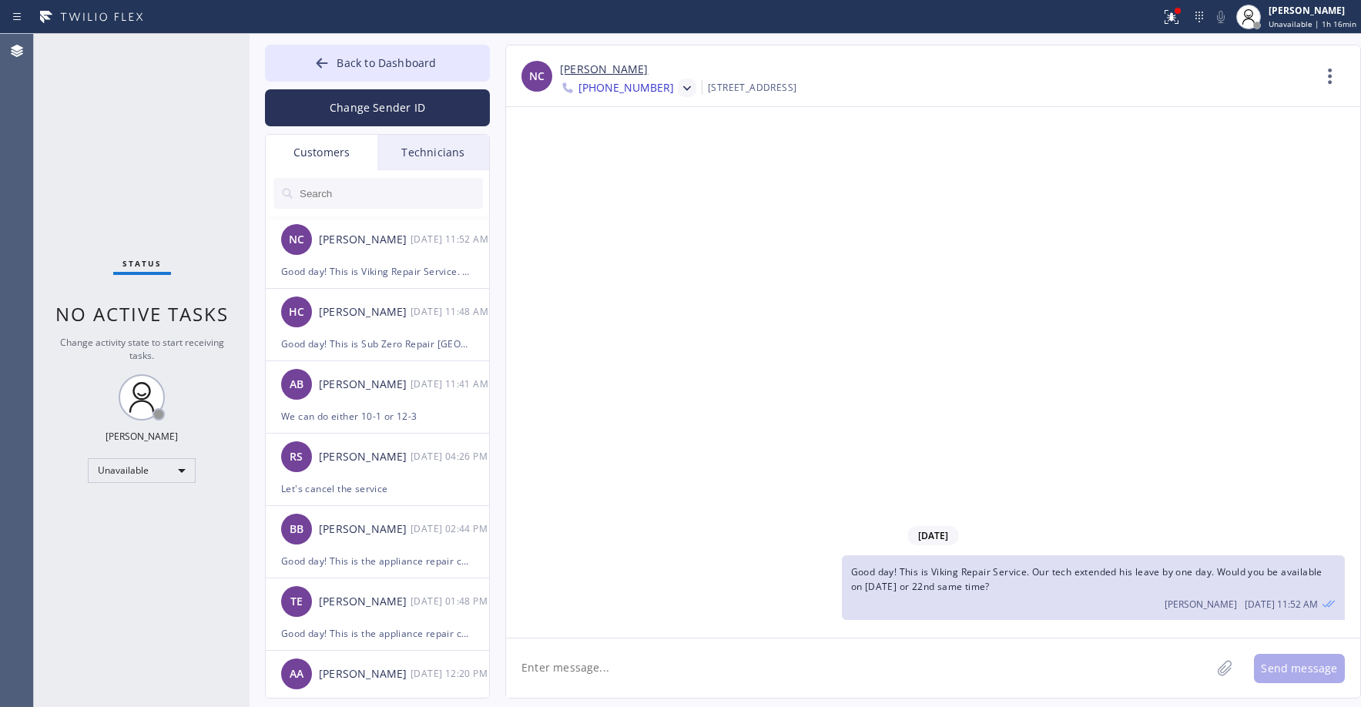
click at [141, 129] on div "Status No active tasks Change activity state to start receiving tasks. [PERSON_…" at bounding box center [142, 370] width 216 height 673
click at [398, 57] on span "Back to Dashboard" at bounding box center [386, 62] width 99 height 15
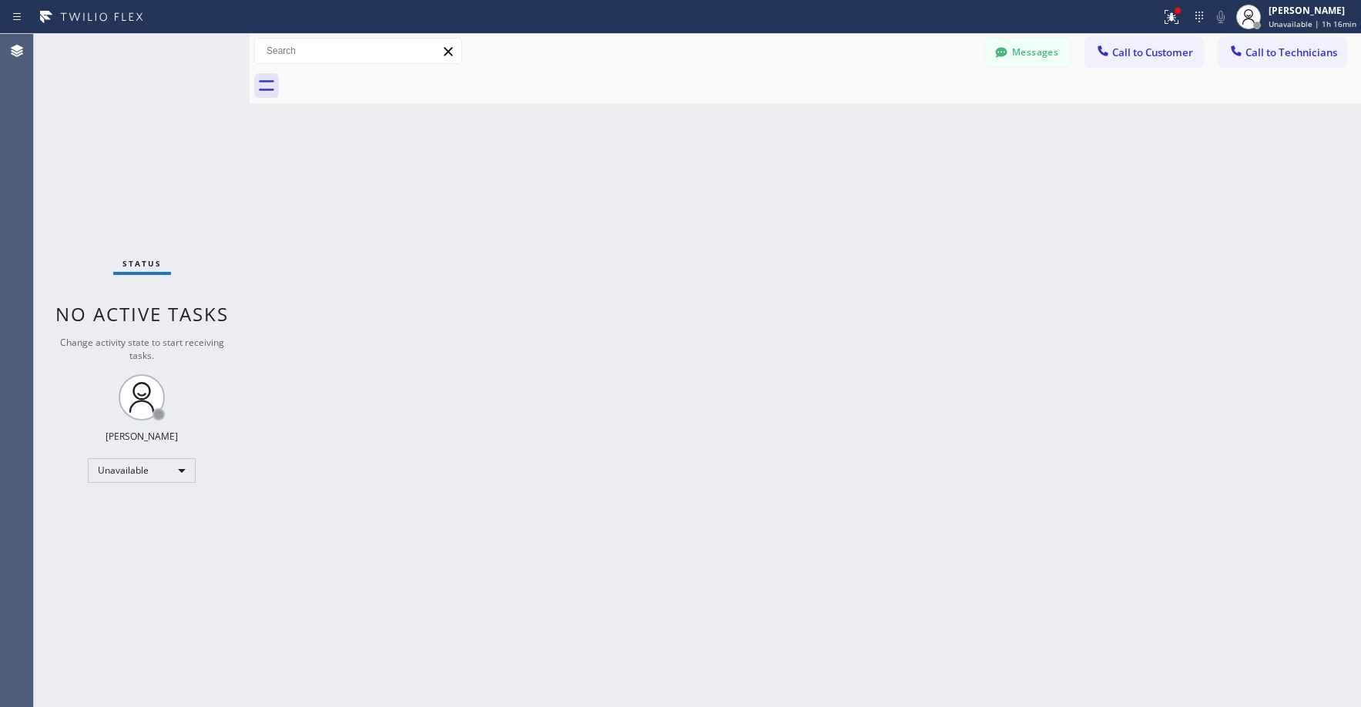
click at [183, 131] on div "Status No active tasks Change activity state to start receiving tasks. [PERSON_…" at bounding box center [142, 370] width 216 height 673
click at [1023, 49] on button "Messages" at bounding box center [1027, 52] width 85 height 29
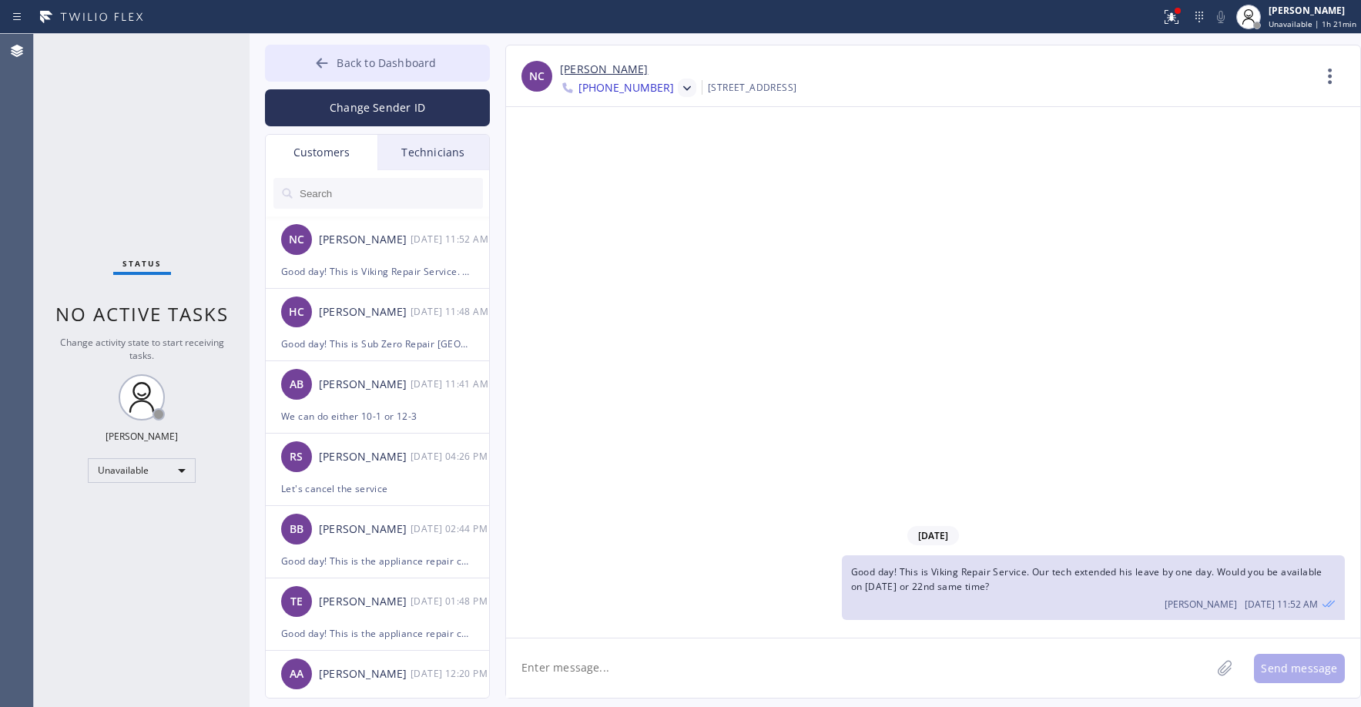
click at [358, 65] on span "Back to Dashboard" at bounding box center [386, 62] width 99 height 15
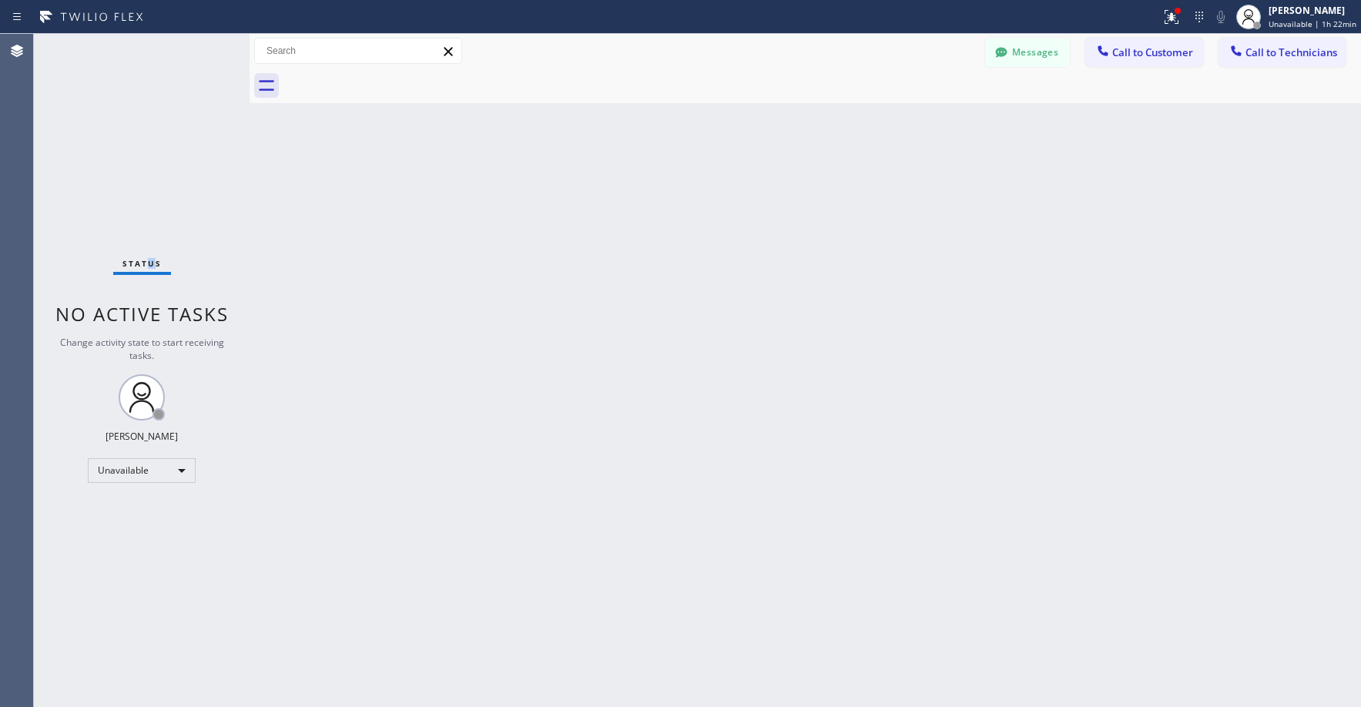
drag, startPoint x: 151, startPoint y: 168, endPoint x: 79, endPoint y: 342, distance: 188.2
click at [147, 171] on div "Status No active tasks Change activity state to start receiving tasks. [PERSON_…" at bounding box center [142, 370] width 216 height 673
click at [131, 143] on div "Status No active tasks Change activity state to start receiving tasks. [PERSON_…" at bounding box center [142, 370] width 216 height 673
click at [127, 463] on div "Unavailable" at bounding box center [142, 470] width 108 height 25
click at [125, 550] on li "Break" at bounding box center [141, 550] width 105 height 18
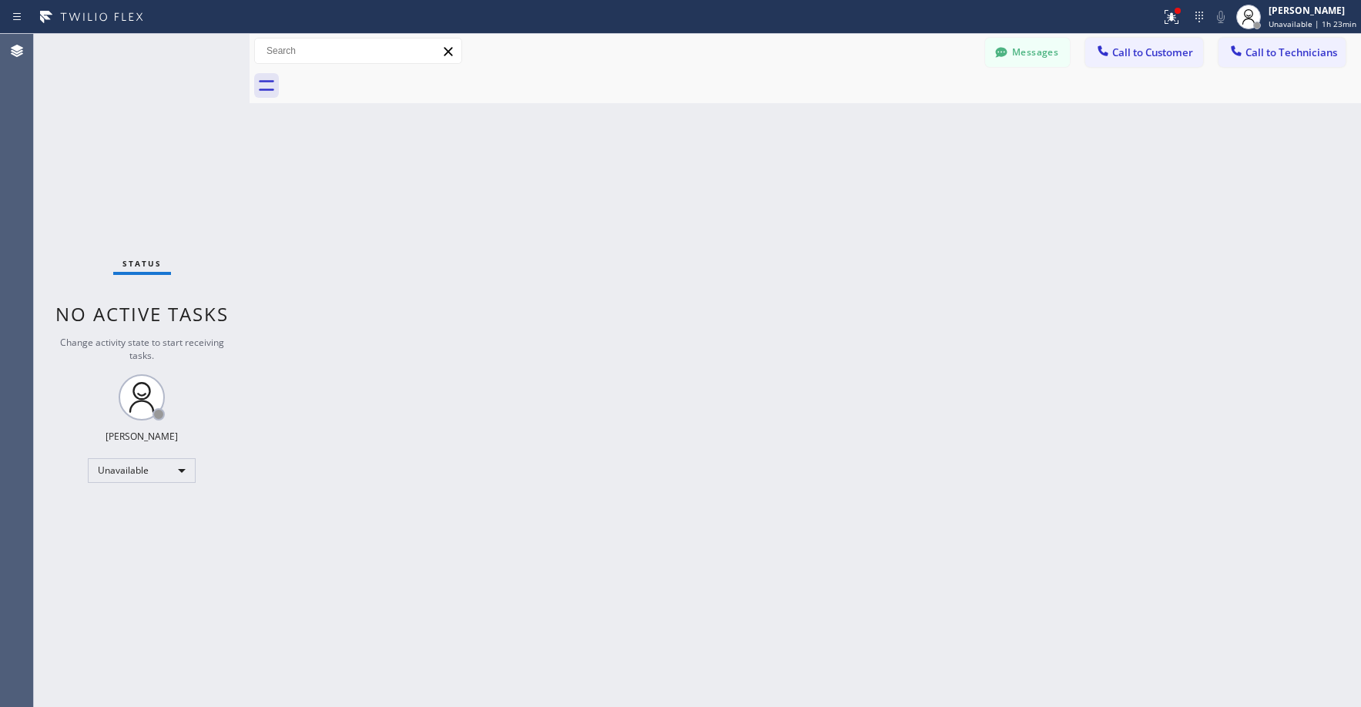
click at [166, 109] on div "Status No active tasks Change activity state to start receiving tasks. [PERSON_…" at bounding box center [142, 370] width 216 height 673
click at [136, 146] on div "Status No active tasks Change activity state to start receiving tasks. [PERSON_…" at bounding box center [142, 370] width 216 height 673
